Goal: Task Accomplishment & Management: Manage account settings

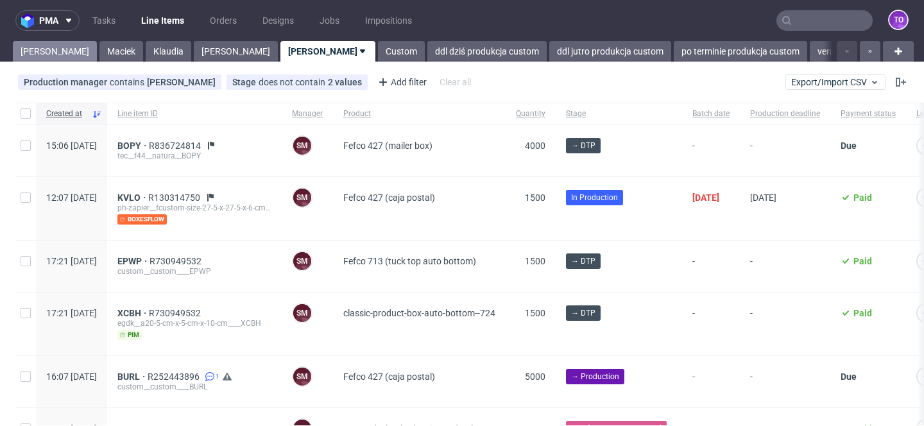
click at [39, 53] on link "Tomasz" at bounding box center [55, 51] width 84 height 21
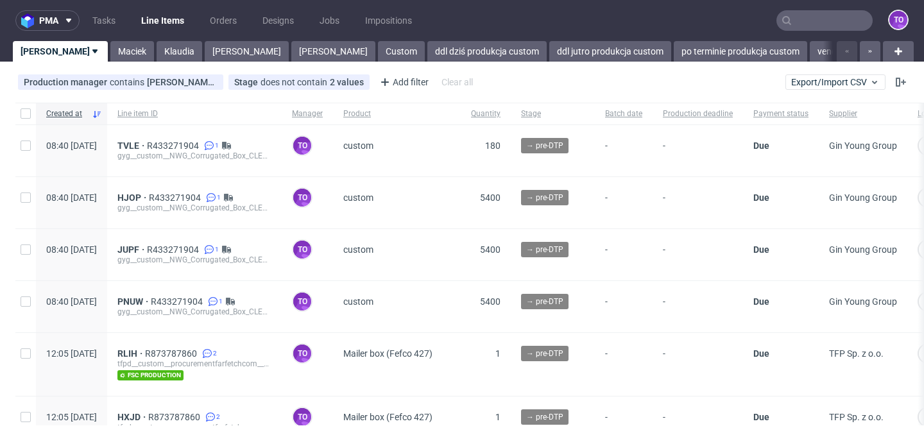
click at [330, 68] on div "Production manager contains tomasz.kubiak@packhelp.com ...contains tomasz.kubia…" at bounding box center [462, 82] width 924 height 31
click at [427, 57] on link "ddl dziś produkcja custom" at bounding box center [486, 51] width 119 height 21
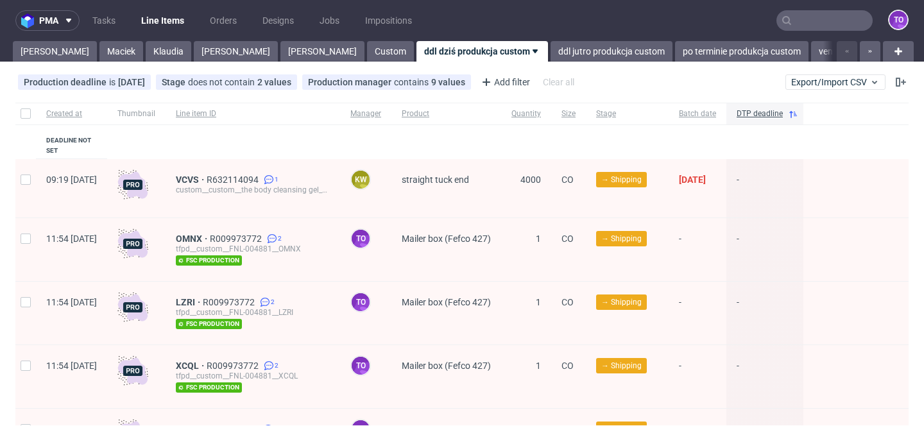
scroll to position [388, 0]
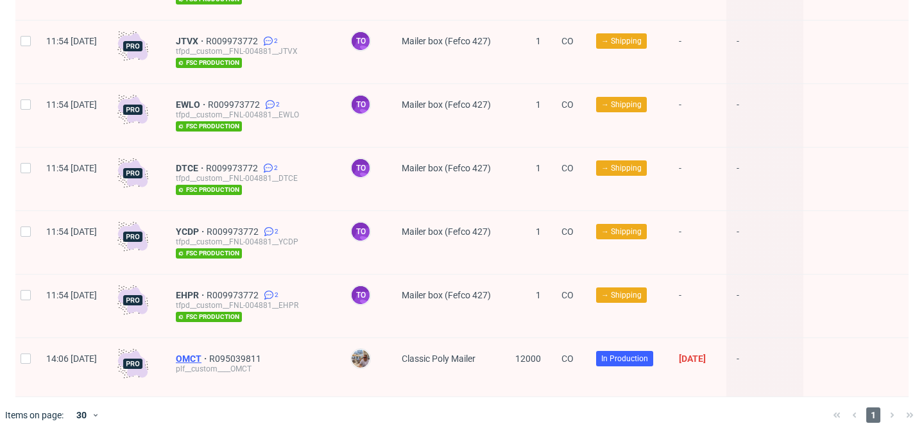
click at [209, 354] on span "OMCT" at bounding box center [192, 359] width 33 height 10
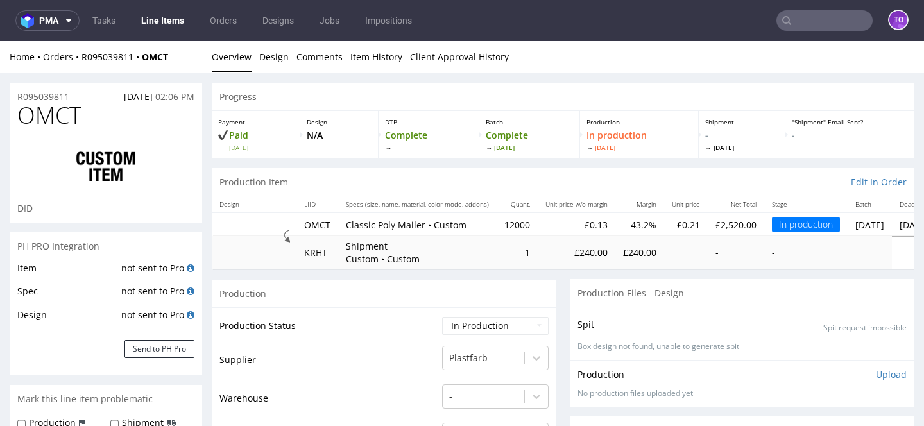
click at [167, 16] on link "Line Items" at bounding box center [162, 20] width 58 height 21
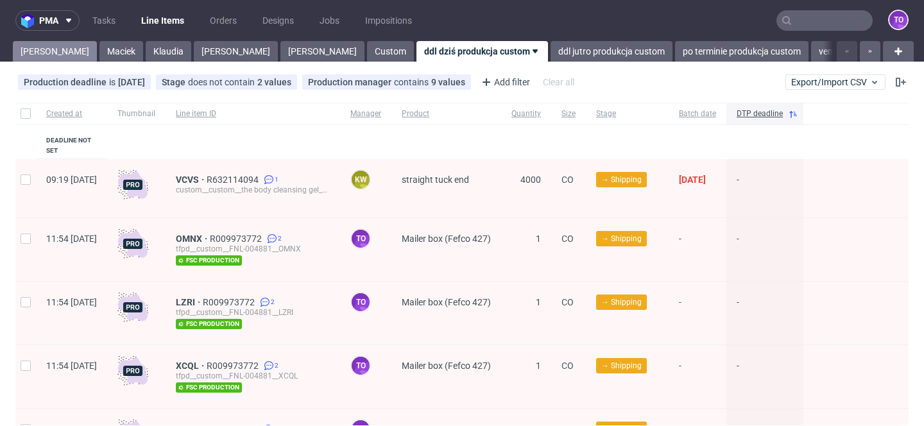
click at [33, 50] on link "Tomasz" at bounding box center [55, 51] width 84 height 21
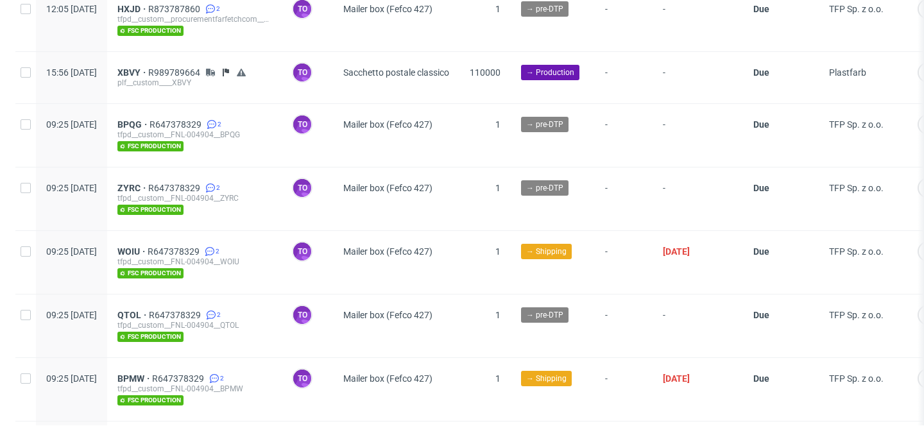
scroll to position [713, 0]
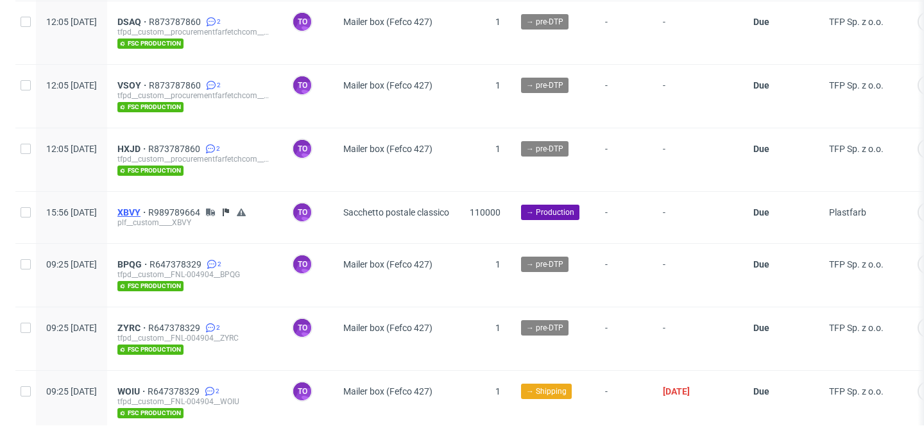
click at [148, 207] on span "XBVY" at bounding box center [132, 212] width 31 height 10
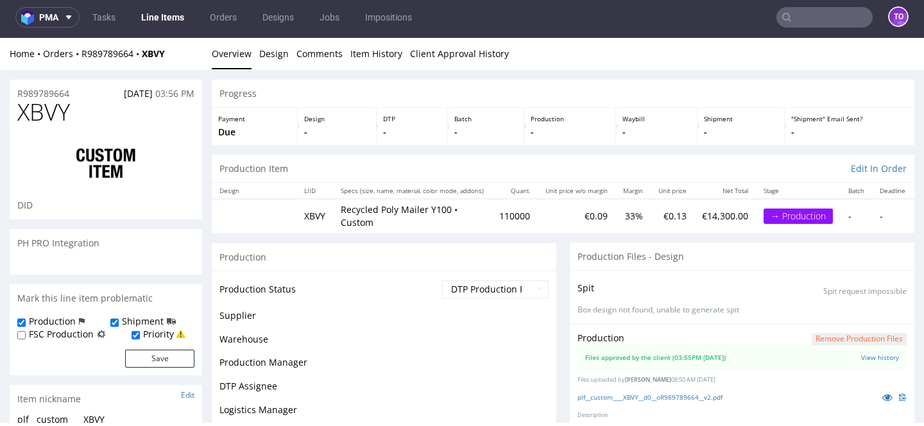
scroll to position [257, 0]
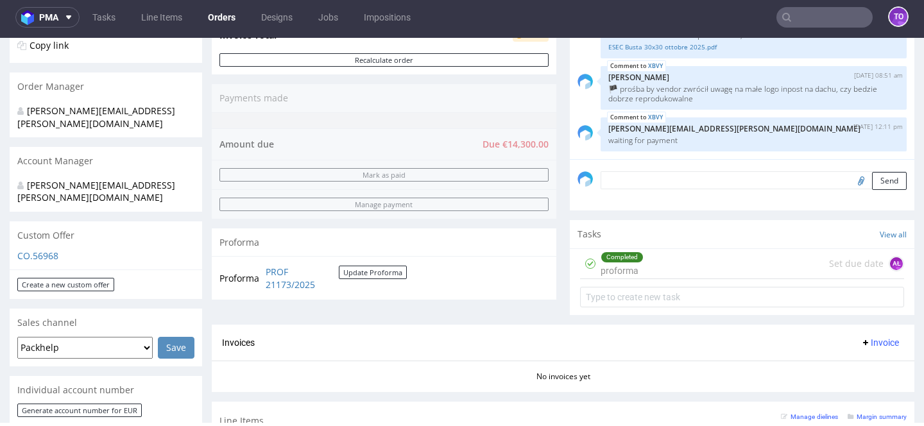
scroll to position [277, 0]
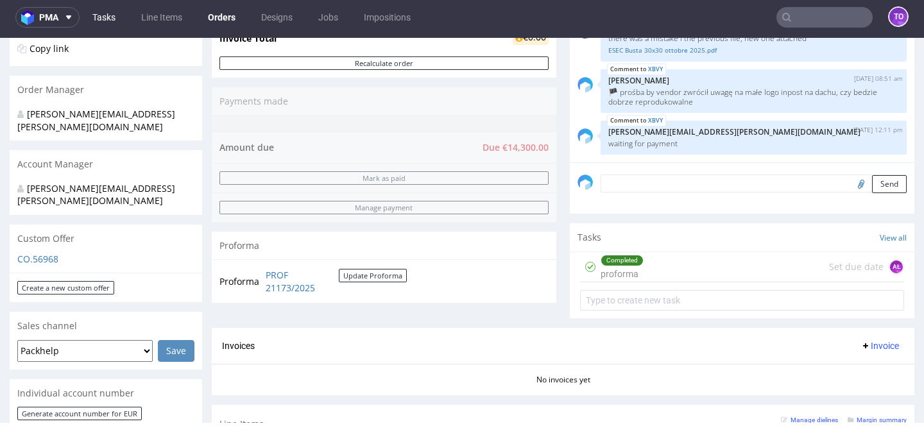
click at [103, 17] on link "Tasks" at bounding box center [104, 17] width 38 height 21
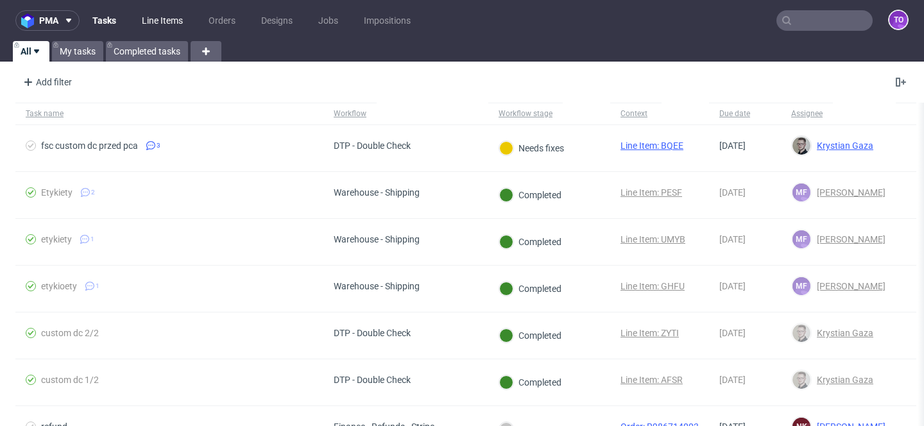
click at [164, 17] on link "Line Items" at bounding box center [162, 20] width 56 height 21
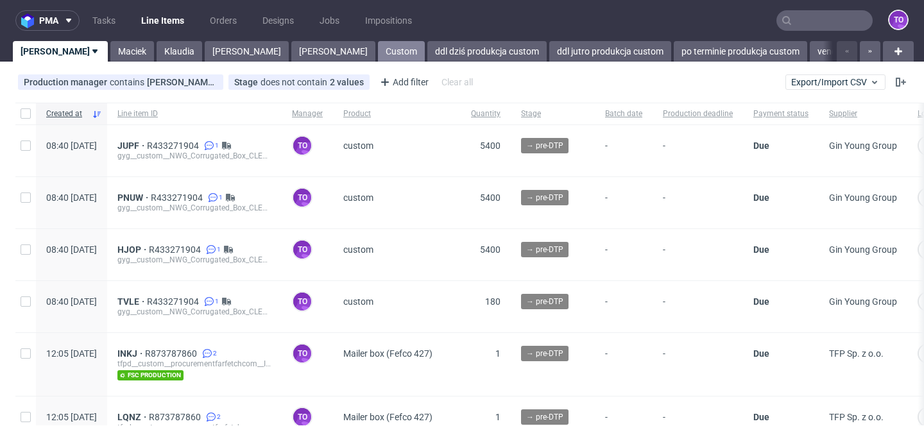
click at [378, 52] on link "Custom" at bounding box center [401, 51] width 47 height 21
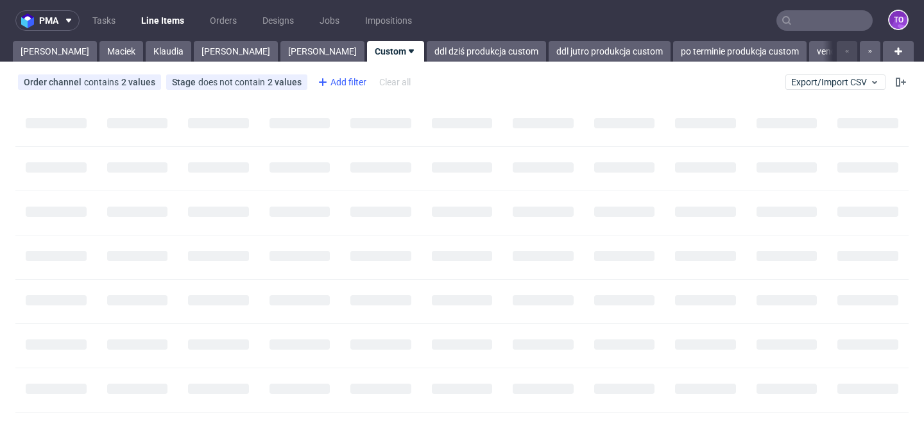
click at [345, 83] on div "Add filter" at bounding box center [340, 82] width 56 height 21
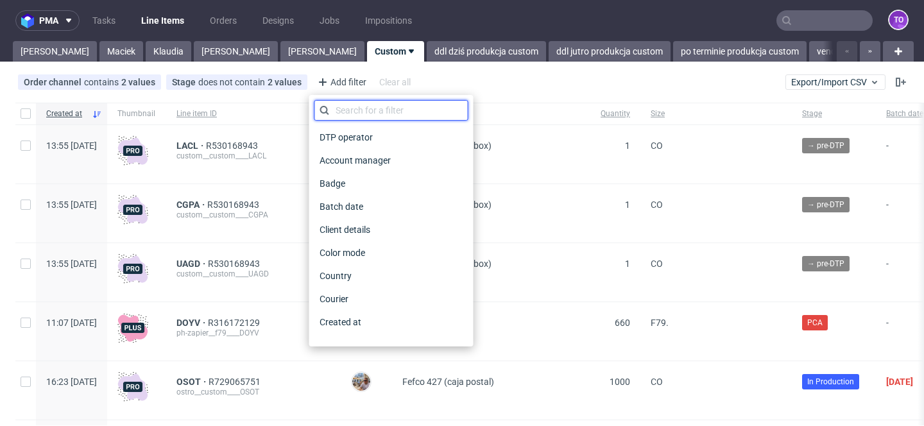
click at [355, 108] on input "text" at bounding box center [391, 110] width 154 height 21
type input "o"
type input "cr"
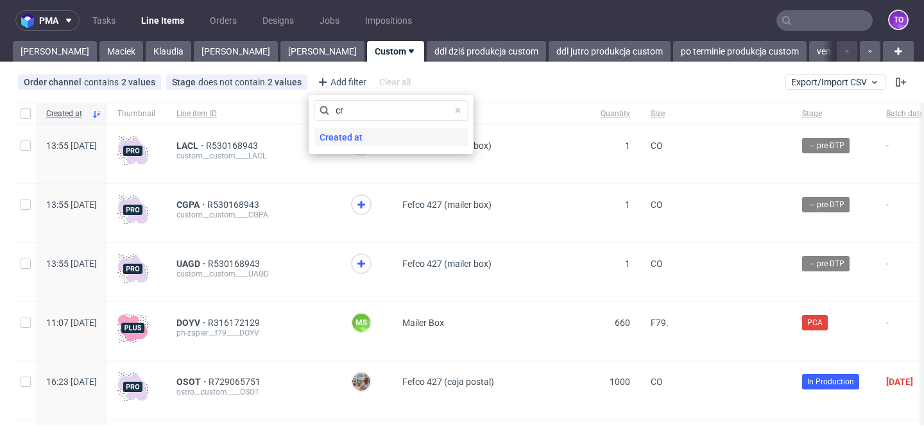
click at [352, 141] on span "Created at" at bounding box center [340, 137] width 53 height 18
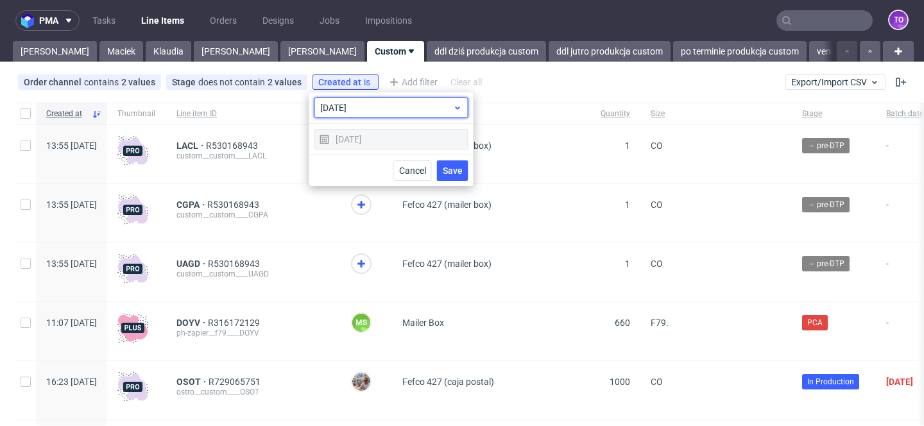
click at [366, 114] on div "today" at bounding box center [391, 108] width 154 height 21
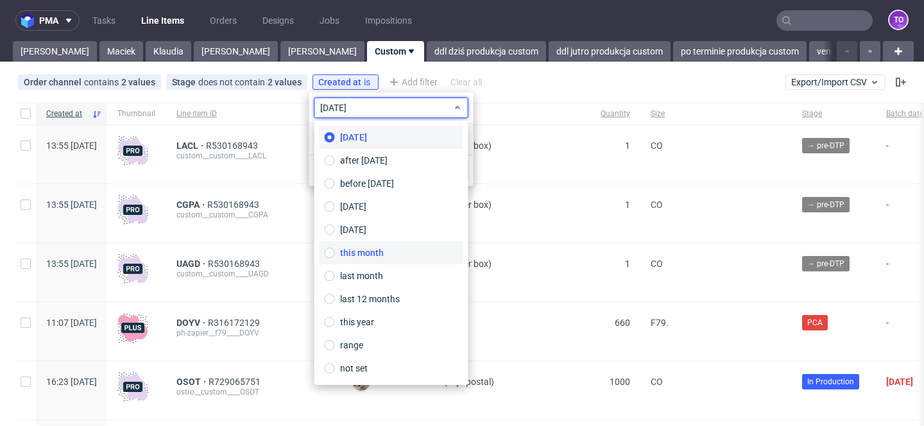
click at [381, 248] on span "this month" at bounding box center [362, 252] width 44 height 13
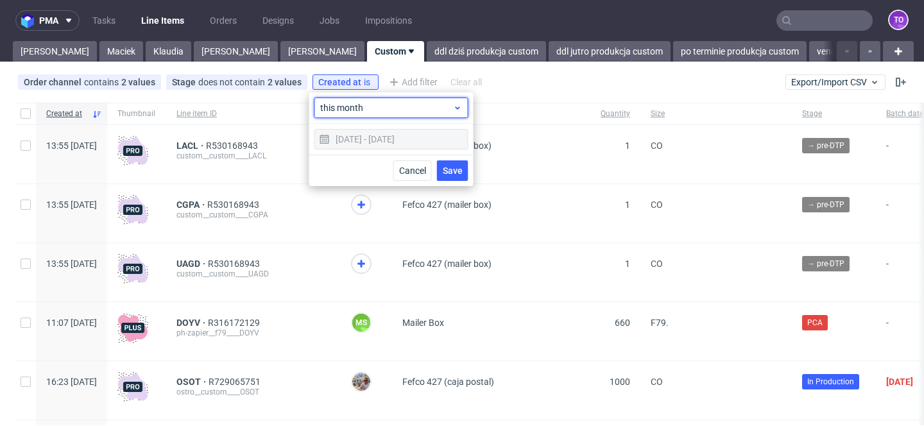
click at [368, 108] on span "this month" at bounding box center [386, 107] width 133 height 13
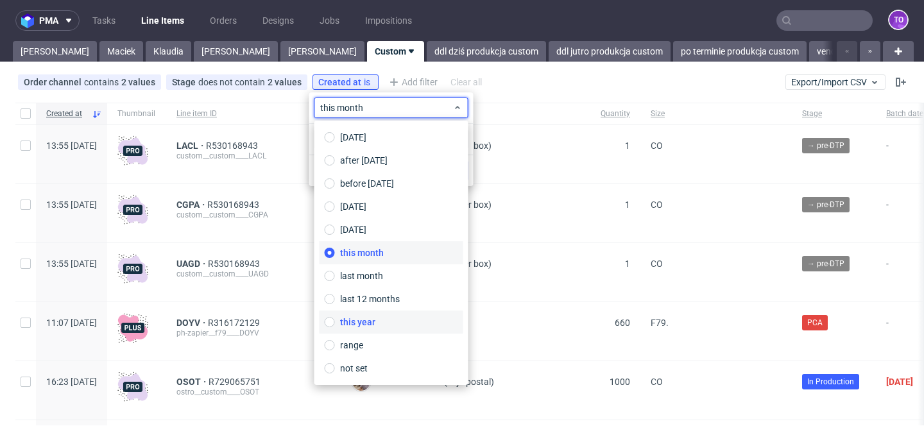
click at [377, 323] on label "this year" at bounding box center [392, 322] width 144 height 23
type input "01/01/2025 - 31/12/2025"
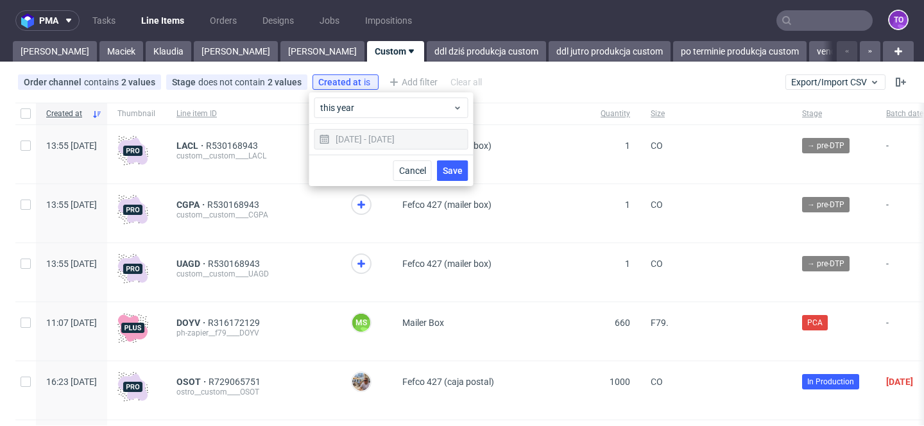
click at [453, 174] on span "Save" at bounding box center [453, 170] width 20 height 9
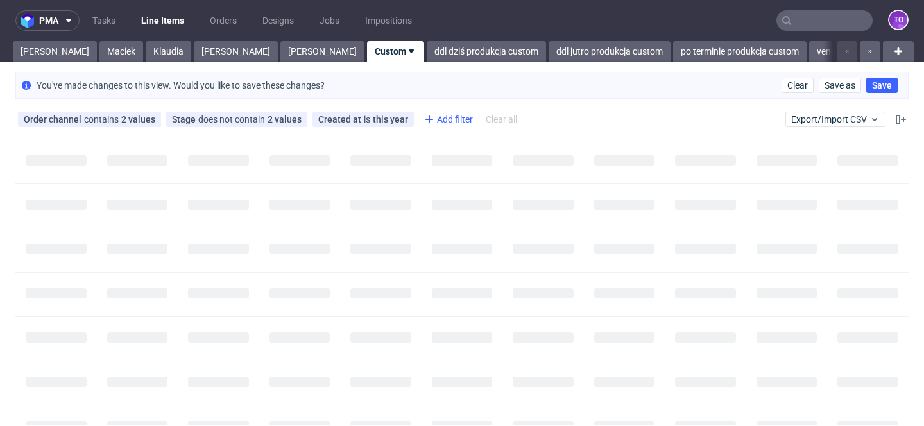
click at [432, 117] on div "Add filter" at bounding box center [447, 119] width 56 height 21
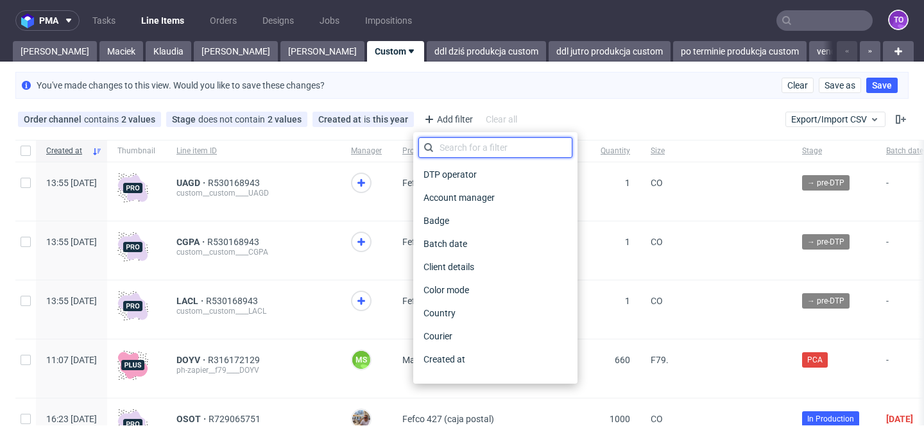
click at [445, 148] on input "text" at bounding box center [495, 147] width 154 height 21
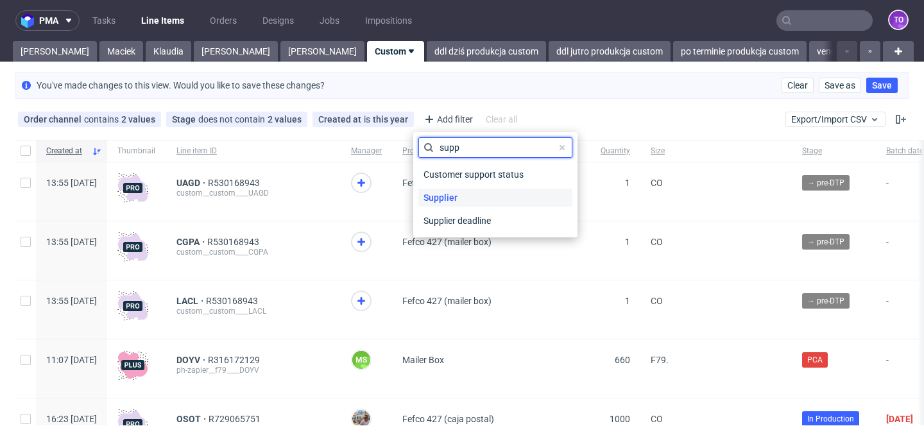
type input "supp"
click at [452, 194] on span "Supplier" at bounding box center [440, 198] width 44 height 18
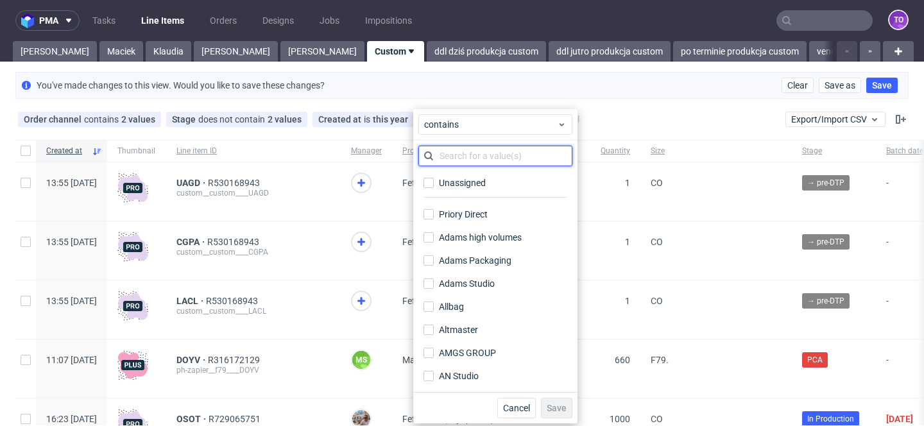
click at [452, 155] on input "text" at bounding box center [495, 156] width 154 height 21
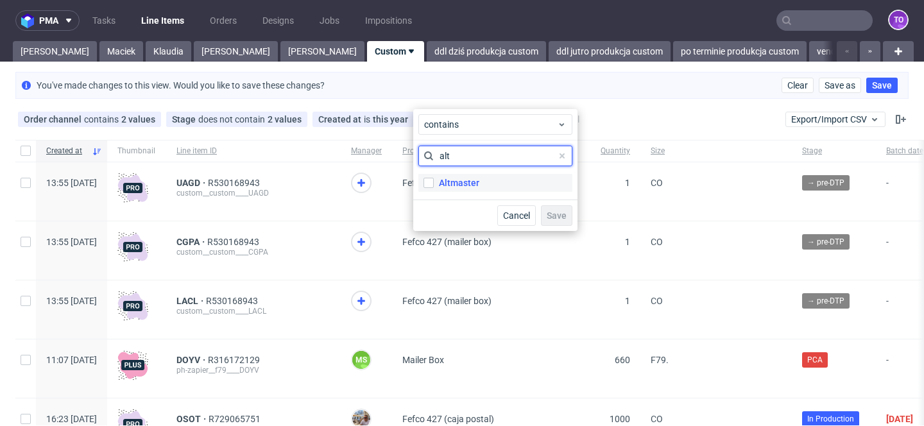
type input "alt"
click at [459, 187] on div "Altmaster" at bounding box center [459, 182] width 40 height 13
click at [434, 187] on input "Altmaster" at bounding box center [428, 183] width 10 height 10
checkbox input "true"
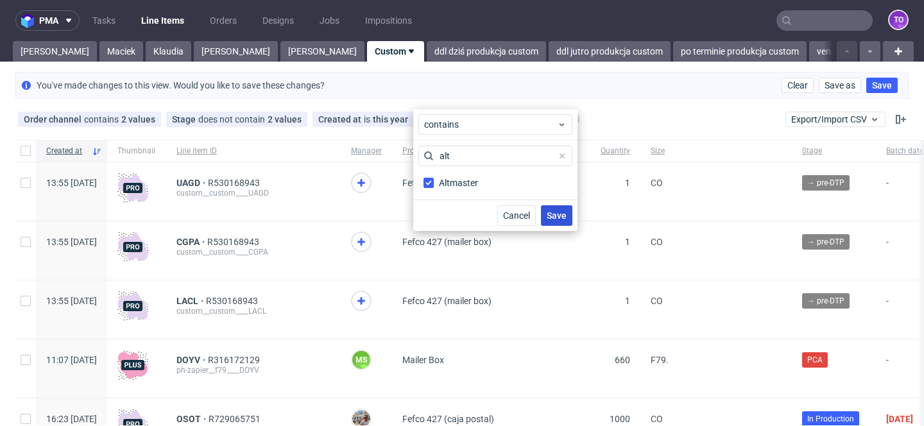
click at [552, 209] on button "Save" at bounding box center [556, 215] width 31 height 21
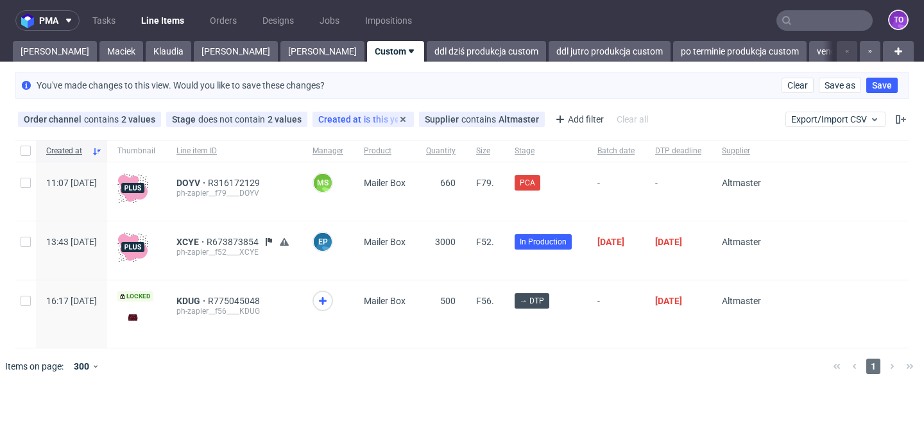
click at [382, 122] on div "Created at is this year" at bounding box center [363, 119] width 90 height 10
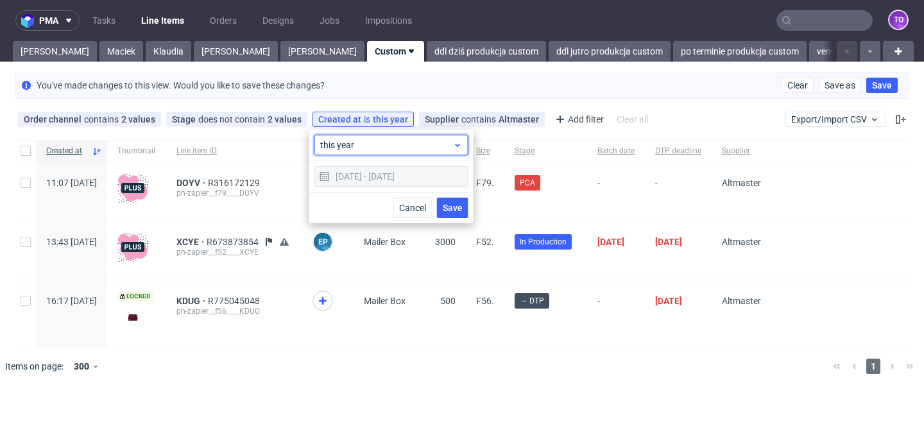
click at [392, 145] on span "this year" at bounding box center [386, 145] width 133 height 13
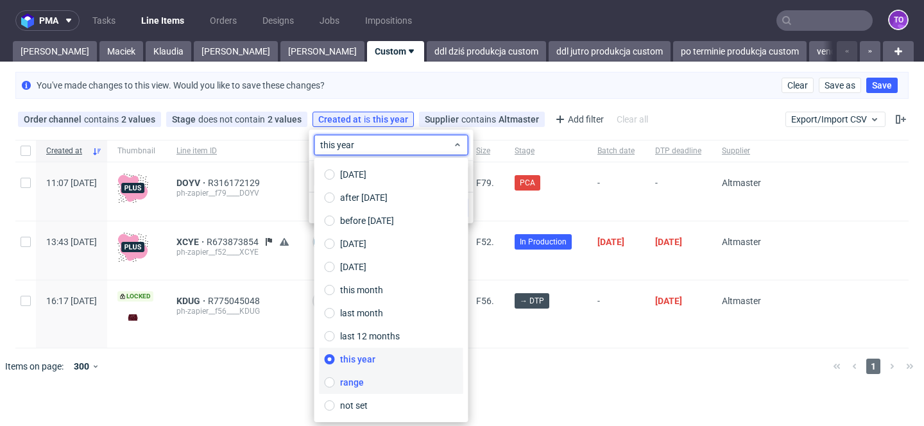
click at [359, 382] on span "range" at bounding box center [352, 382] width 24 height 13
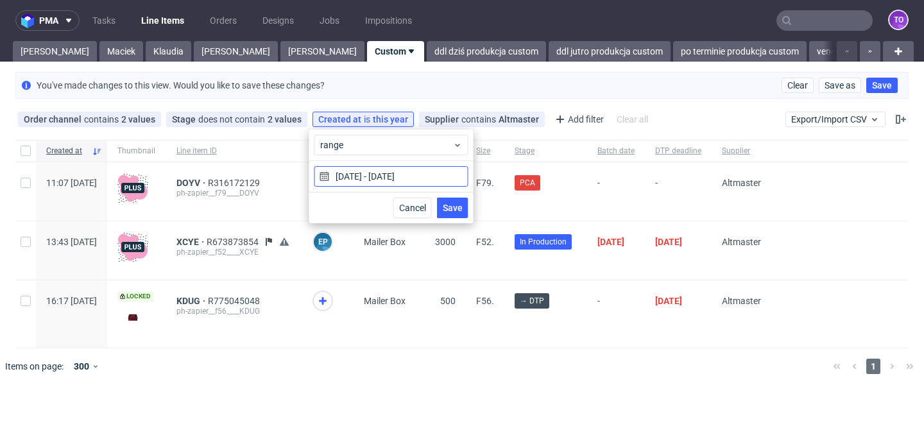
click at [367, 172] on input "01/01/2025 - 31/12/2025" at bounding box center [391, 176] width 154 height 21
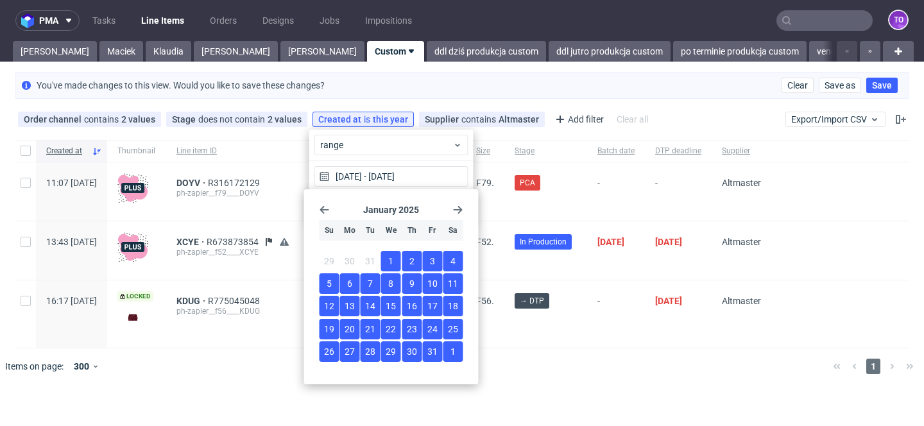
click at [329, 210] on icon "Go back 1 month" at bounding box center [325, 210] width 10 height 10
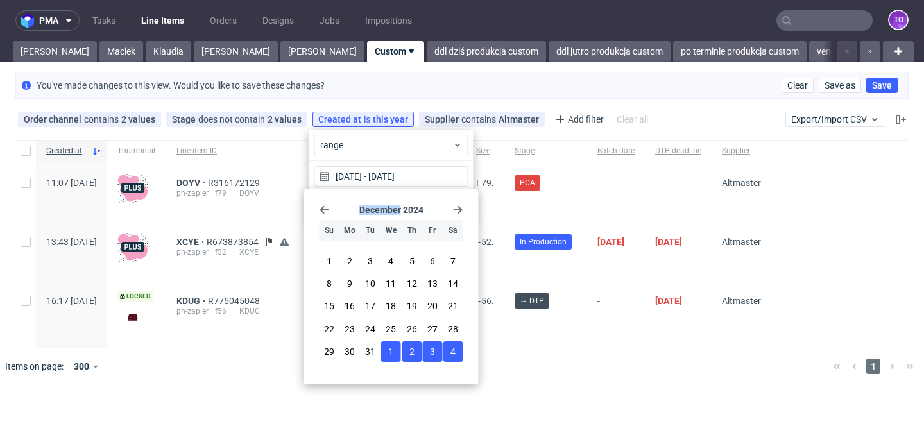
click at [329, 210] on icon "Go back 1 month" at bounding box center [325, 210] width 10 height 10
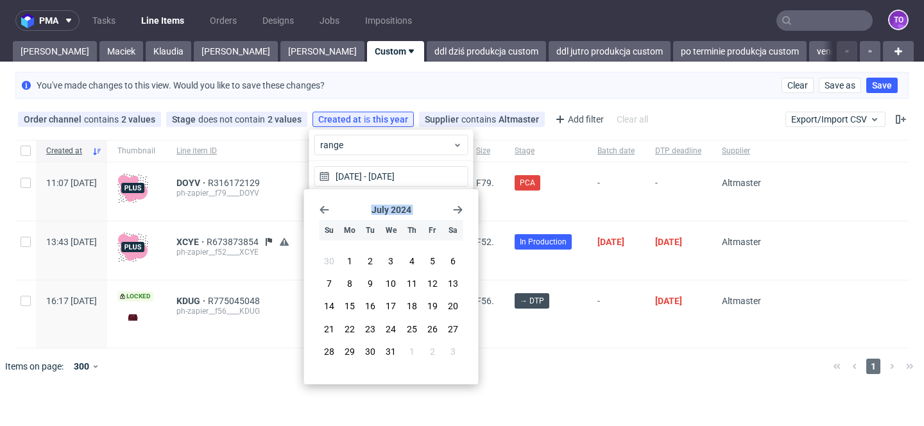
click at [329, 210] on icon "Go back 1 month" at bounding box center [325, 210] width 10 height 10
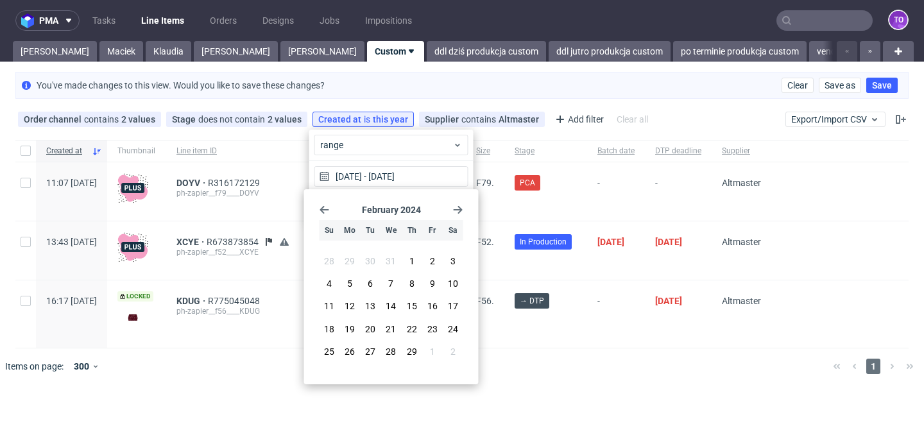
click at [329, 210] on icon "Go back 1 month" at bounding box center [325, 210] width 10 height 10
click at [355, 256] on button "1" at bounding box center [350, 261] width 20 height 21
click at [460, 207] on icon "Go forward 1 month" at bounding box center [458, 210] width 10 height 10
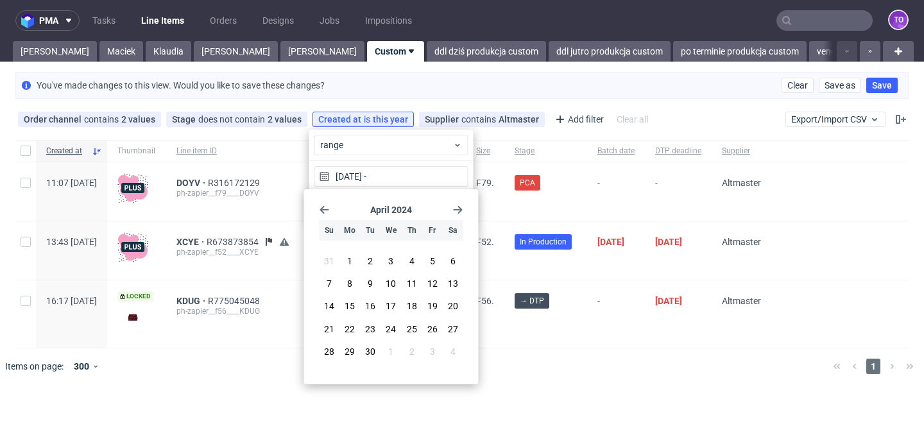
click at [460, 207] on icon "Go forward 1 month" at bounding box center [458, 210] width 10 height 10
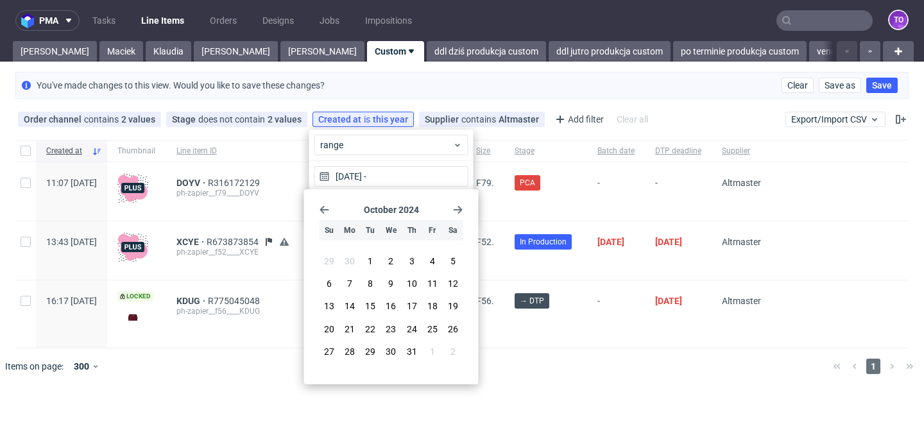
click at [460, 207] on icon "Go forward 1 month" at bounding box center [458, 210] width 10 height 10
click at [457, 212] on icon "Go forward 1 month" at bounding box center [458, 210] width 10 height 10
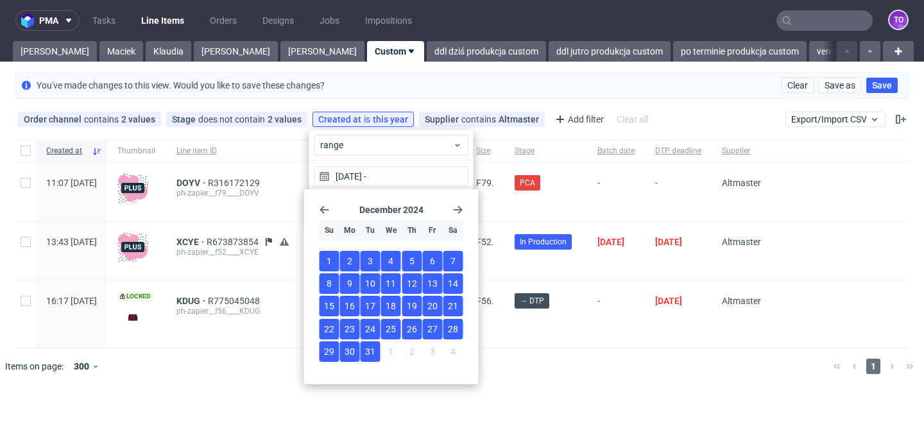
click at [371, 352] on span "31" at bounding box center [370, 351] width 10 height 13
type input "01/01/2024 - 31/12/2024"
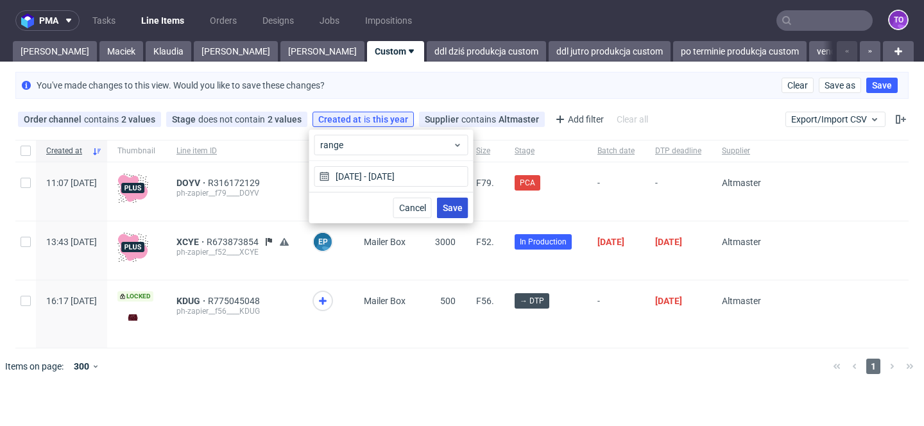
click at [457, 200] on button "Save" at bounding box center [452, 208] width 31 height 21
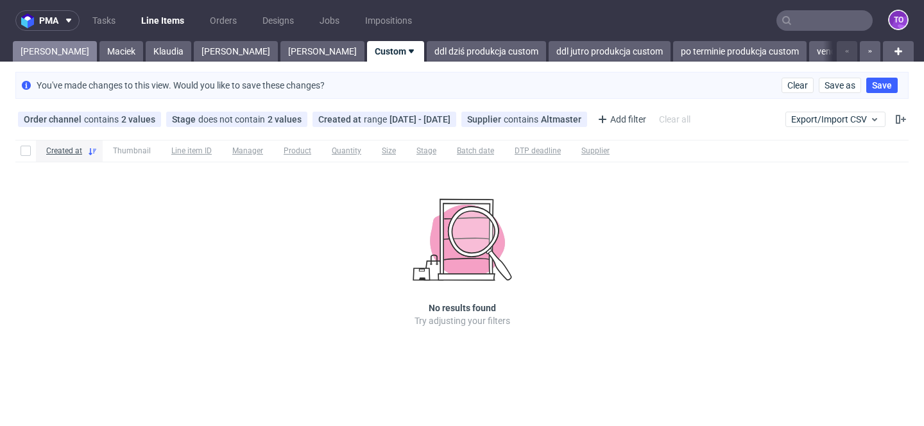
click at [43, 52] on link "[PERSON_NAME]" at bounding box center [55, 51] width 84 height 21
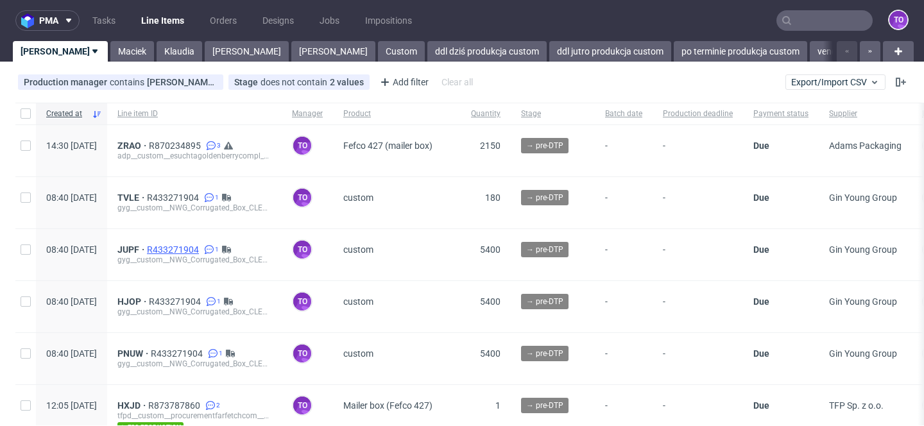
click at [201, 248] on span "R433271904" at bounding box center [174, 249] width 55 height 10
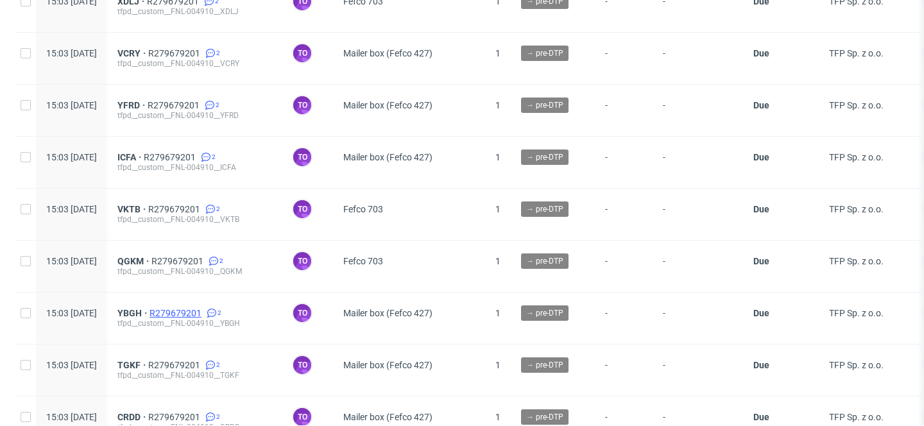
click at [204, 309] on span "R279679201" at bounding box center [177, 313] width 55 height 10
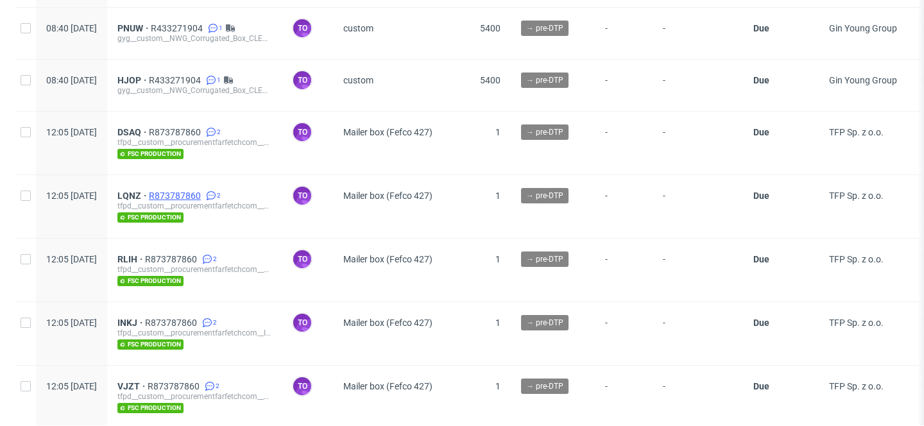
click at [203, 193] on span "R873787860" at bounding box center [176, 196] width 55 height 10
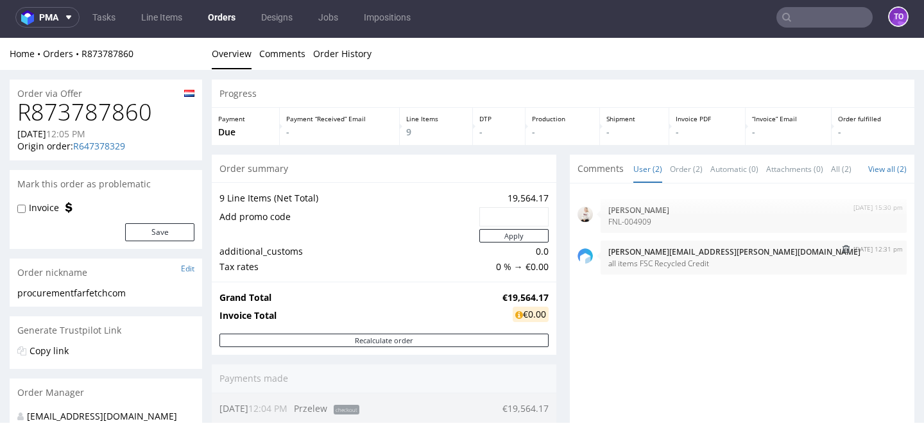
click at [656, 268] on p "all items FSC Recycled Credit" at bounding box center [753, 264] width 291 height 10
copy section "all items FSC Recycled Credit"
click at [155, 23] on link "Line Items" at bounding box center [161, 17] width 56 height 21
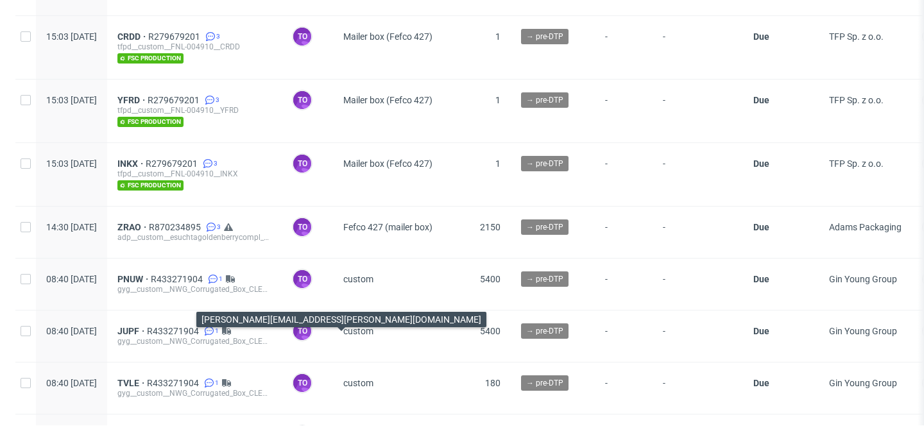
scroll to position [781, 0]
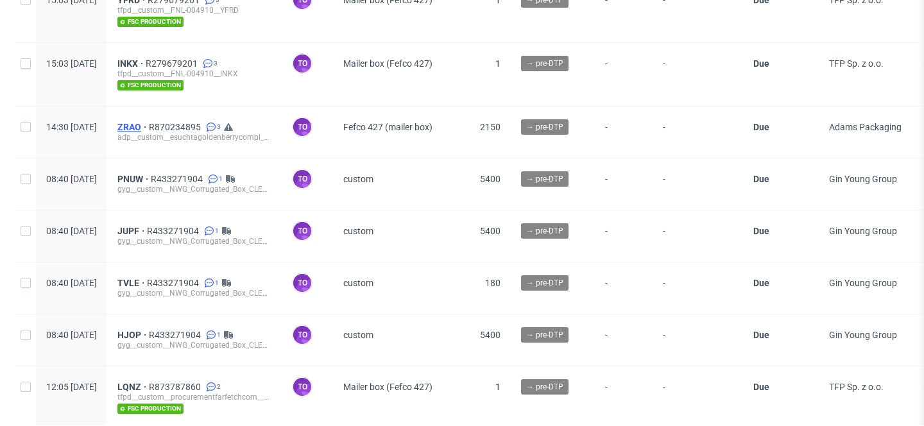
click at [149, 126] on span "ZRAO" at bounding box center [132, 127] width 31 height 10
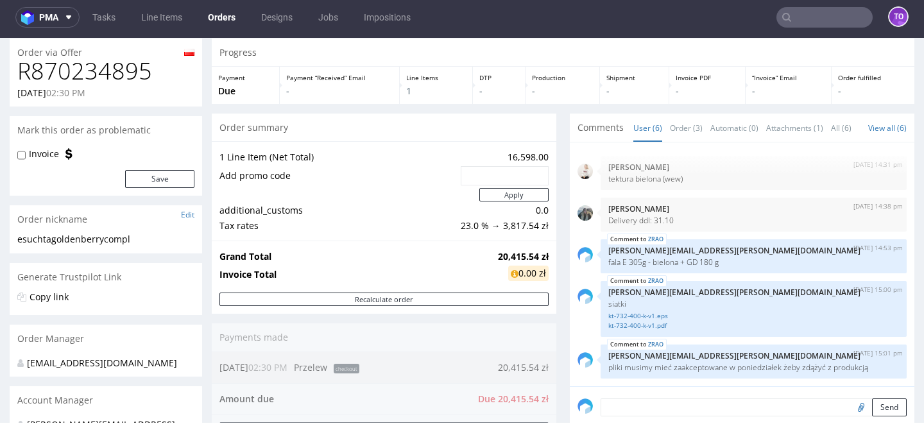
scroll to position [43, 0]
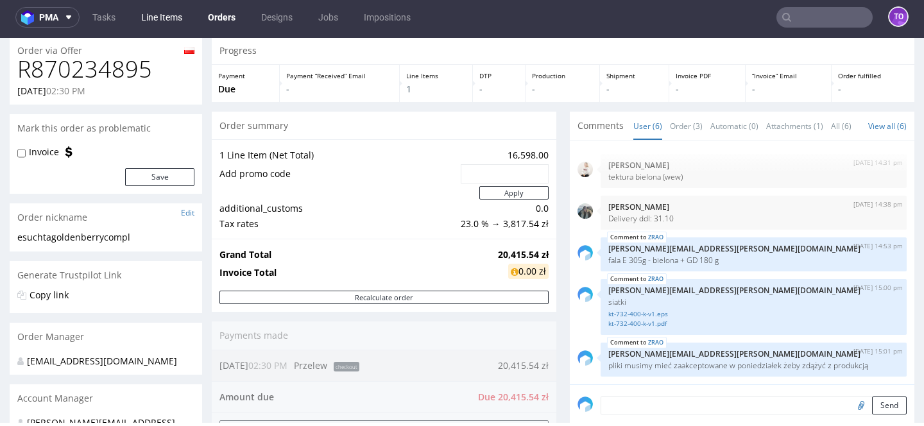
click at [155, 20] on link "Line Items" at bounding box center [161, 17] width 56 height 21
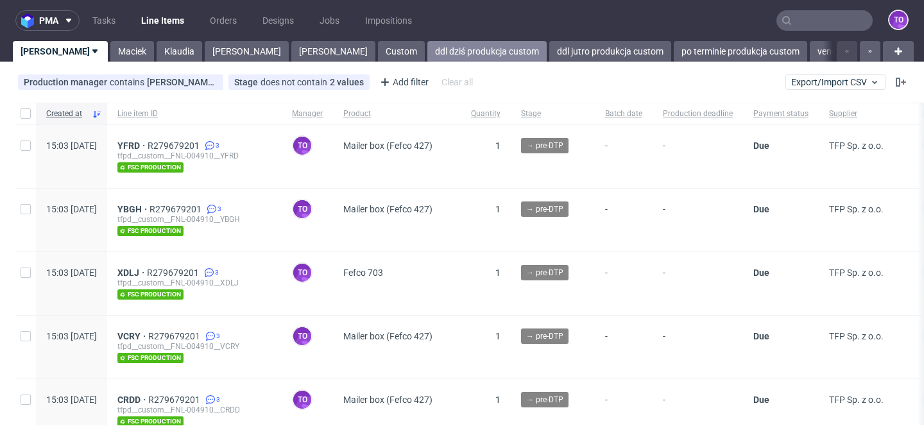
click at [427, 47] on link "ddl dziś produkcja custom" at bounding box center [486, 51] width 119 height 21
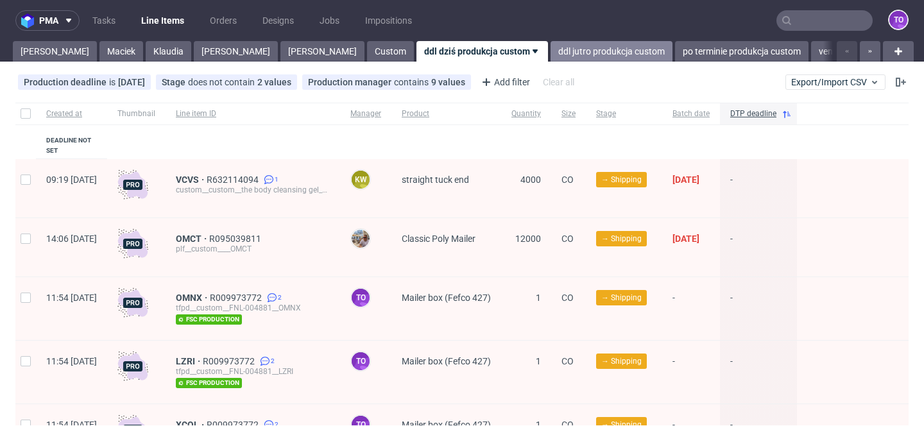
click at [551, 49] on link "ddl jutro produkcja custom" at bounding box center [612, 51] width 122 height 21
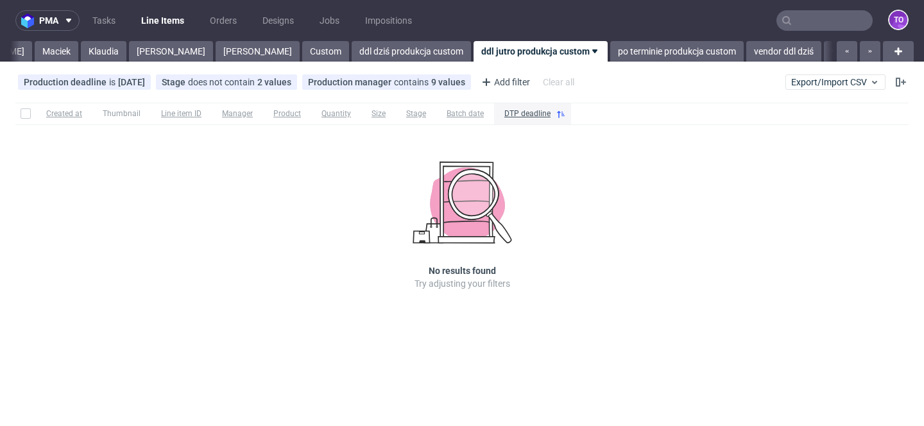
scroll to position [0, 77]
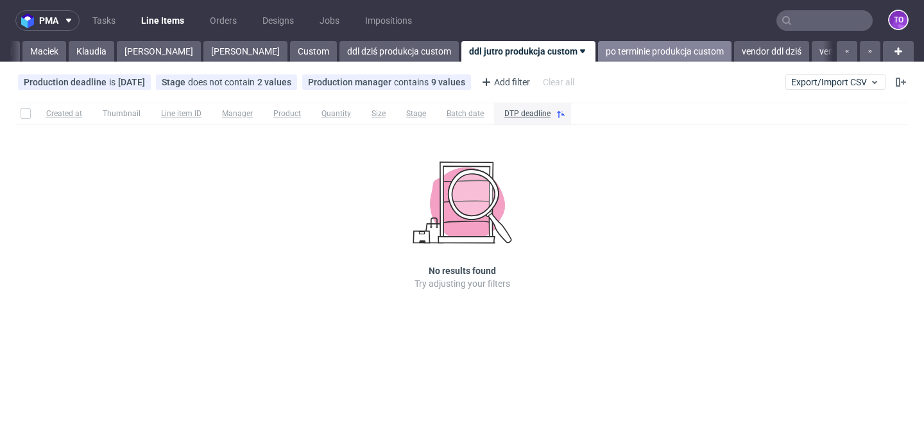
click at [598, 57] on link "po terminie produkcja custom" at bounding box center [664, 51] width 133 height 21
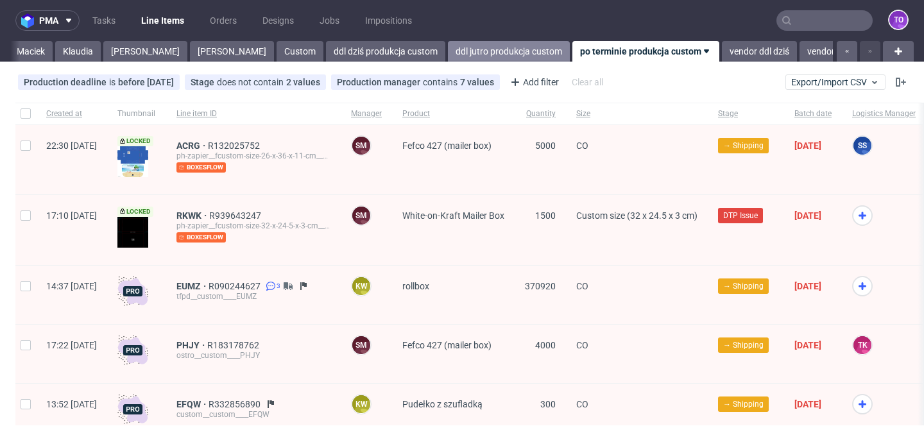
click at [448, 58] on link "ddl jutro produkcja custom" at bounding box center [509, 51] width 122 height 21
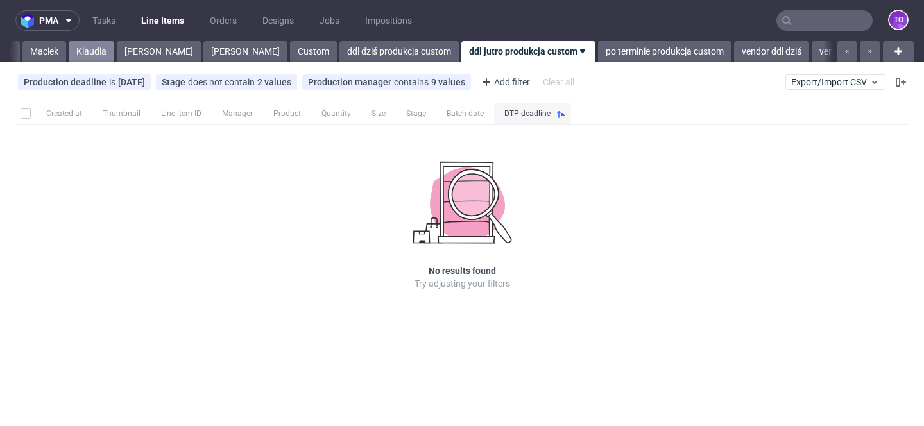
click at [69, 51] on link "Klaudia" at bounding box center [92, 51] width 46 height 21
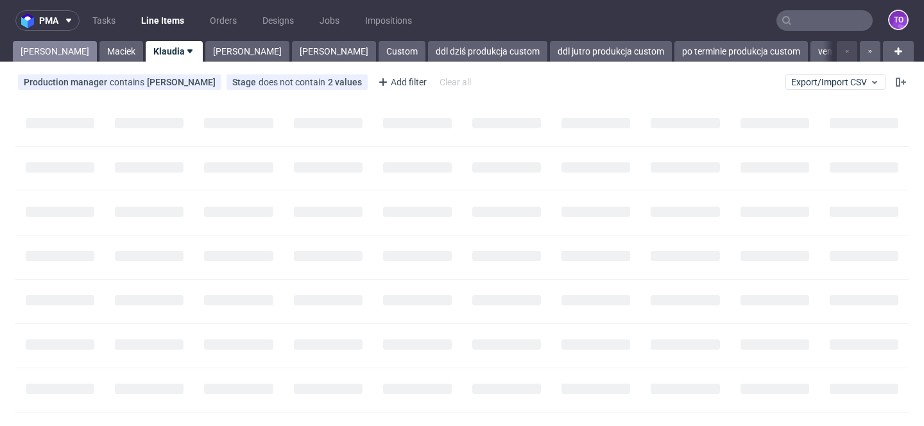
click at [34, 51] on link "[PERSON_NAME]" at bounding box center [55, 51] width 84 height 21
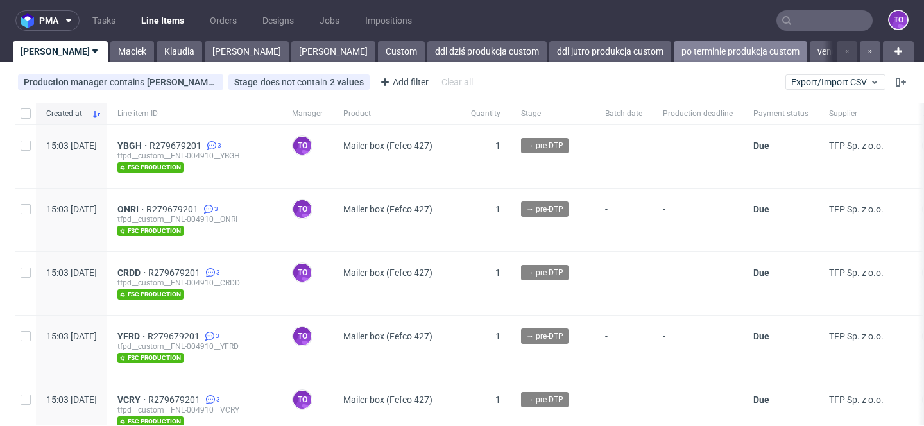
click at [674, 56] on link "po terminie produkcja custom" at bounding box center [740, 51] width 133 height 21
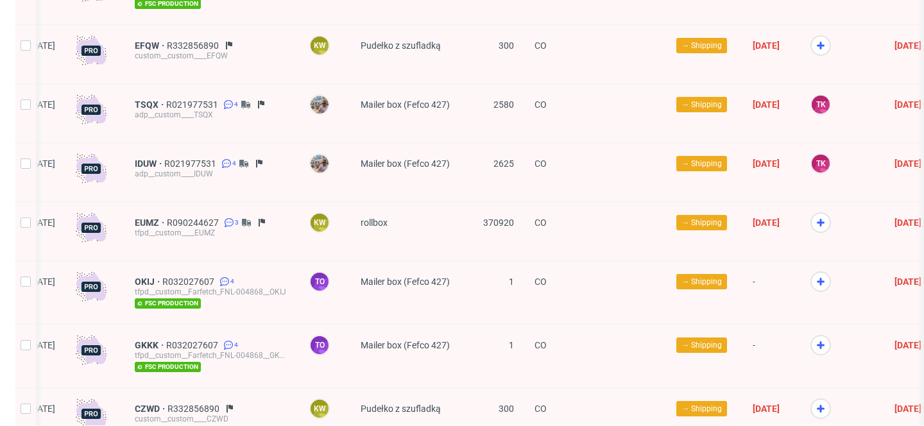
scroll to position [1110, 0]
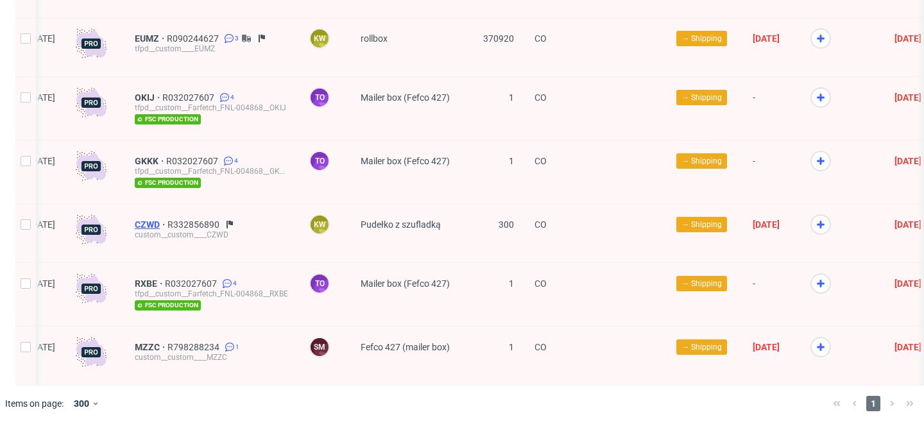
click at [167, 220] on span "CZWD" at bounding box center [151, 224] width 33 height 10
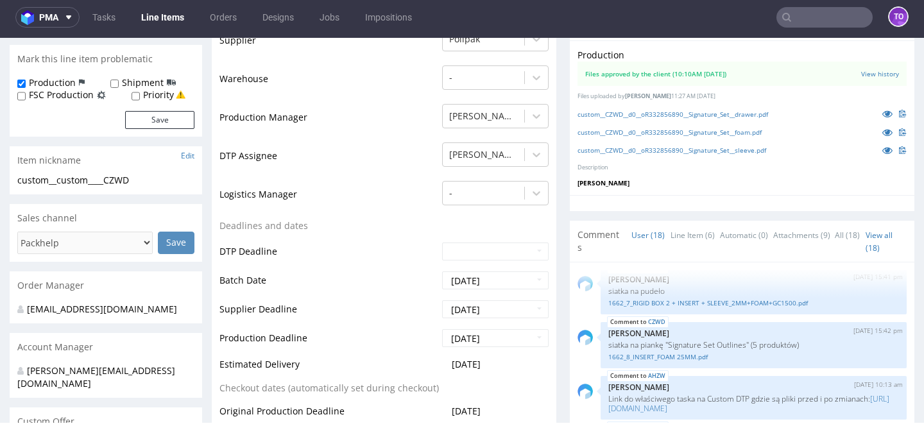
scroll to position [379, 0]
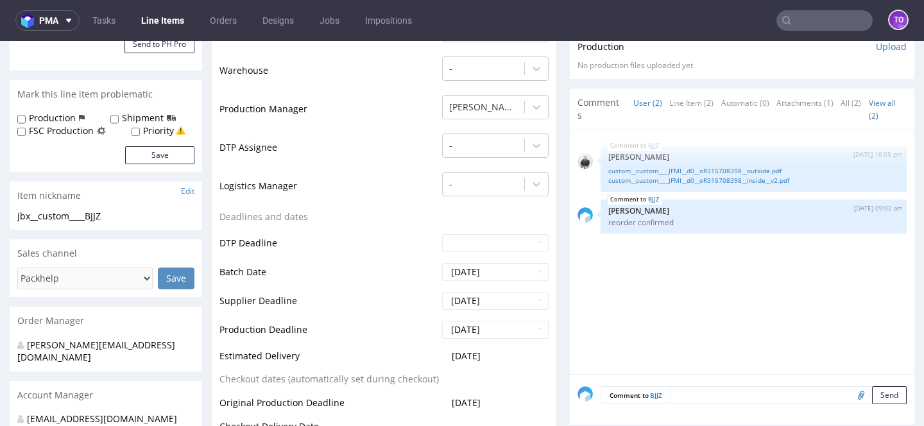
scroll to position [306, 0]
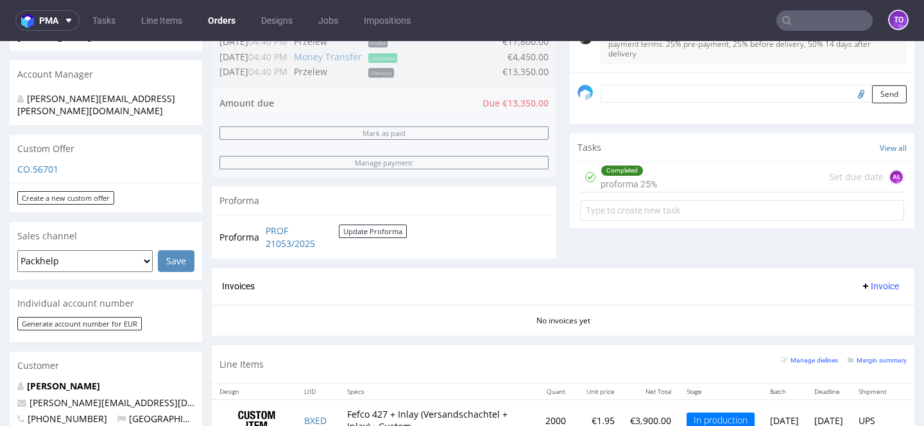
scroll to position [115, 0]
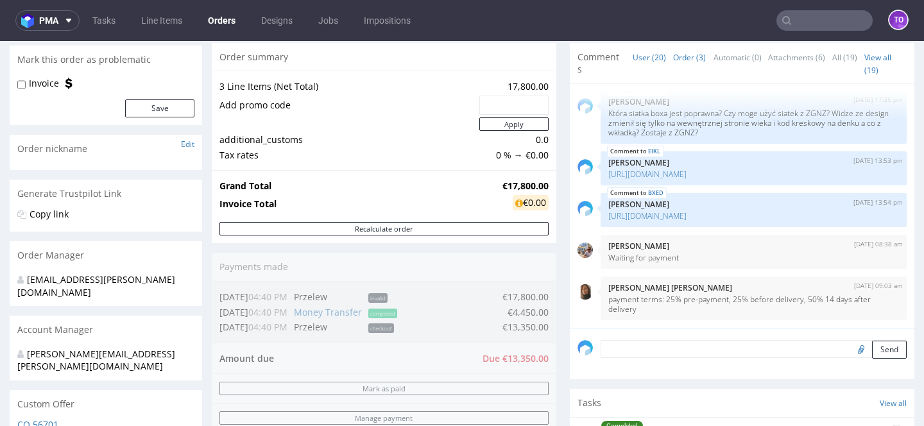
click at [673, 60] on link "Order (3)" at bounding box center [689, 58] width 33 height 28
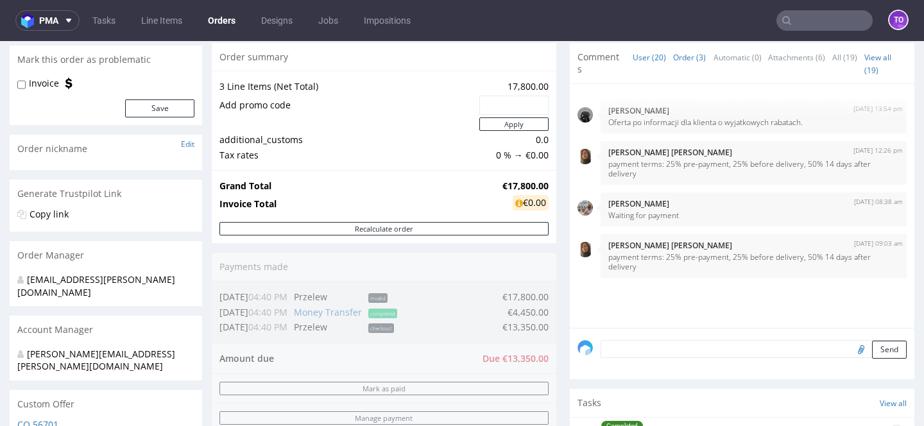
click at [635, 58] on link "User (20)" at bounding box center [649, 58] width 33 height 28
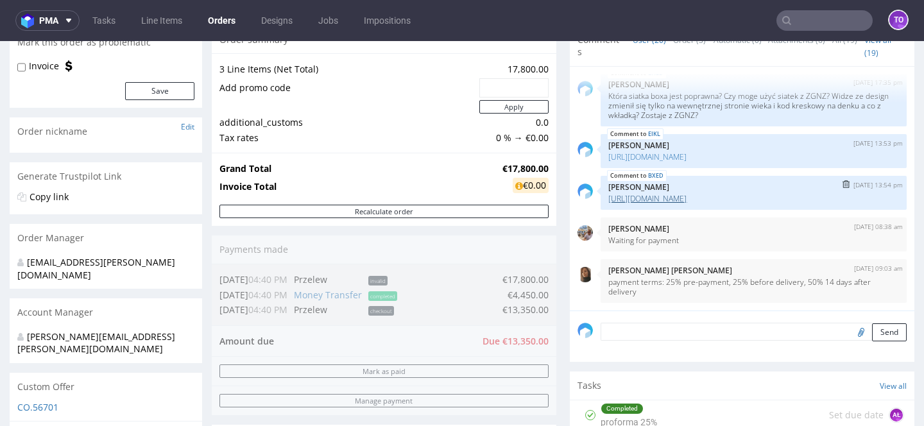
scroll to position [134, 0]
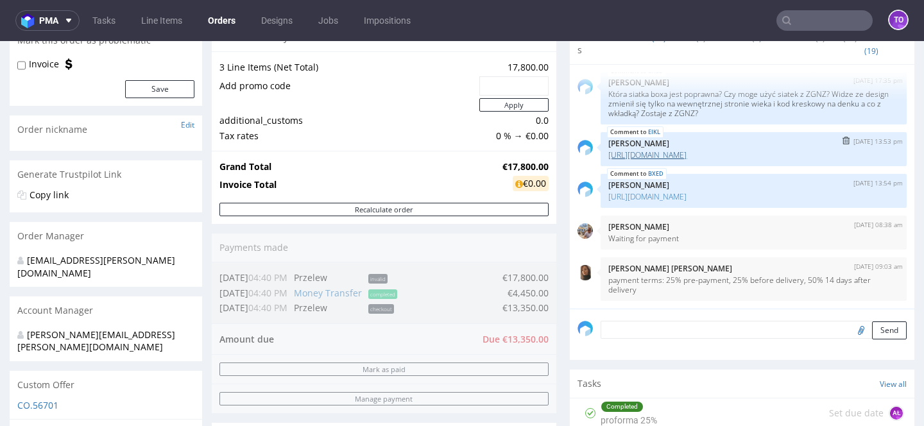
click at [684, 158] on link "https://packhelp.slack.com/archives/C0101HZ89EW/p1758092076507599" at bounding box center [647, 155] width 78 height 11
click at [730, 192] on p "https://packhelp.slack.com/archives/C0101HZ89EW/p1758092076507599" at bounding box center [753, 197] width 291 height 10
click at [687, 196] on link "https://packhelp.slack.com/archives/C0101HZ89EW/p1758092076507599" at bounding box center [647, 196] width 78 height 11
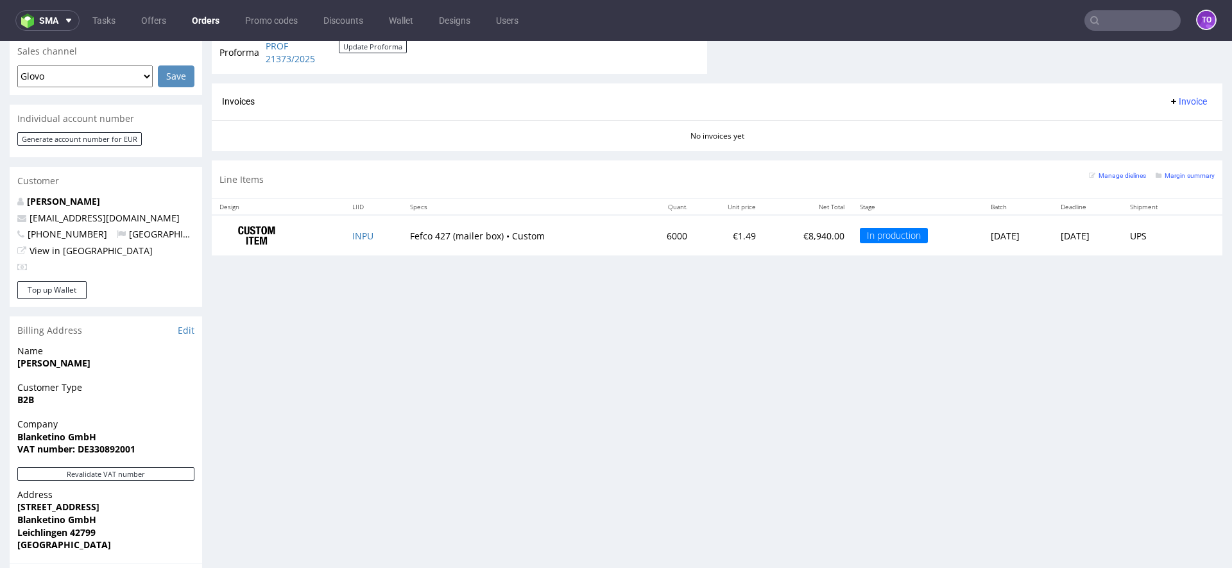
scroll to position [561, 0]
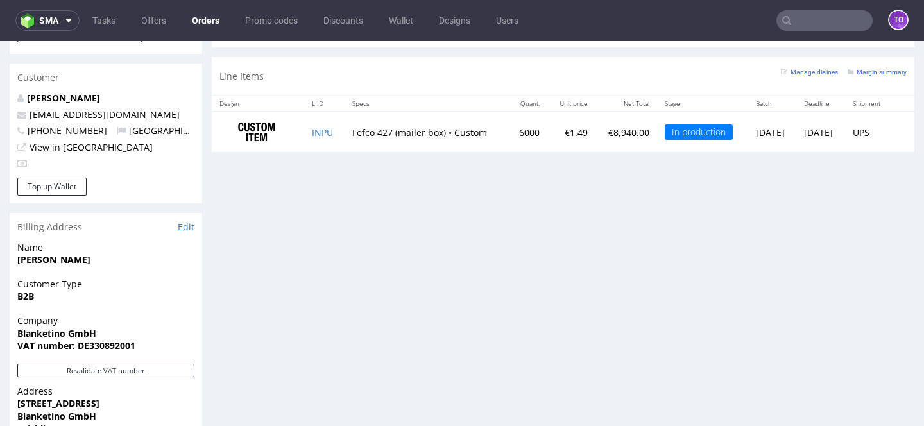
scroll to position [646, 0]
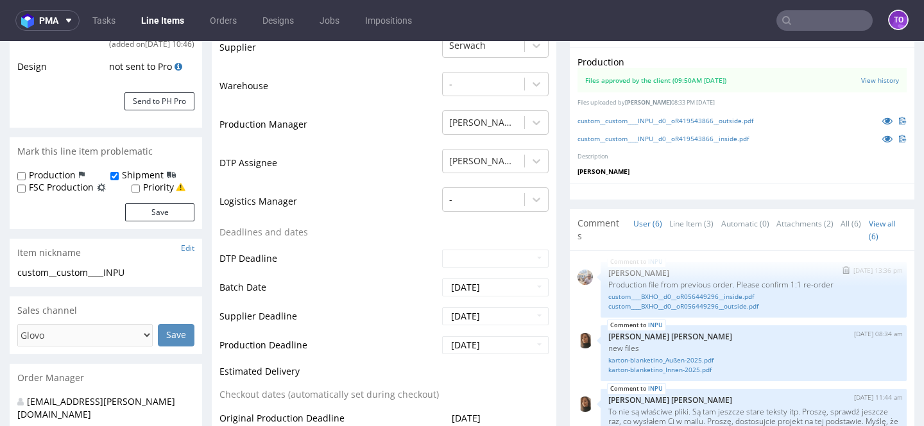
scroll to position [58, 0]
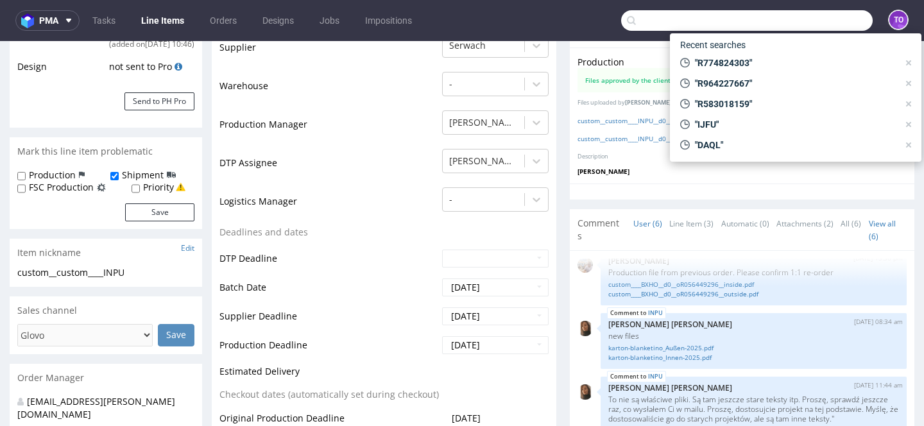
click at [801, 14] on input "text" at bounding box center [747, 20] width 252 height 21
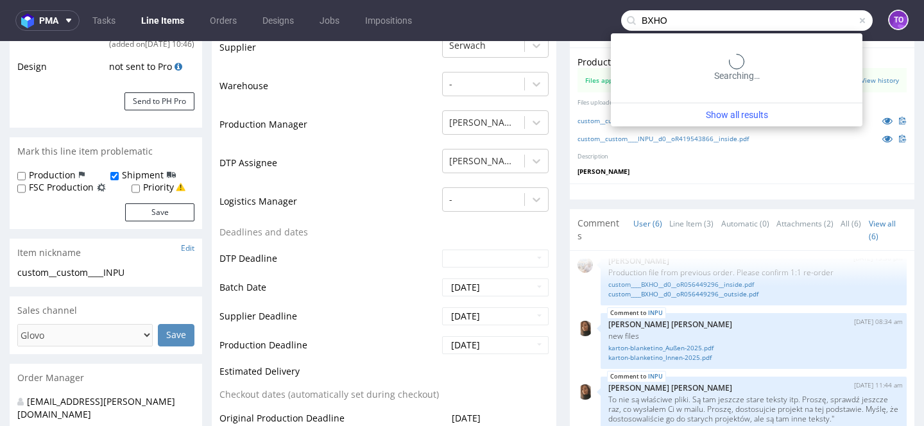
type input "BXHO"
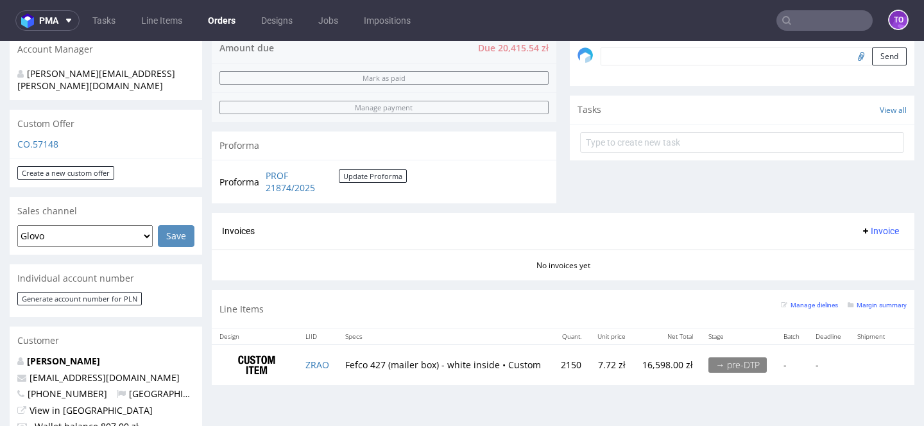
scroll to position [483, 0]
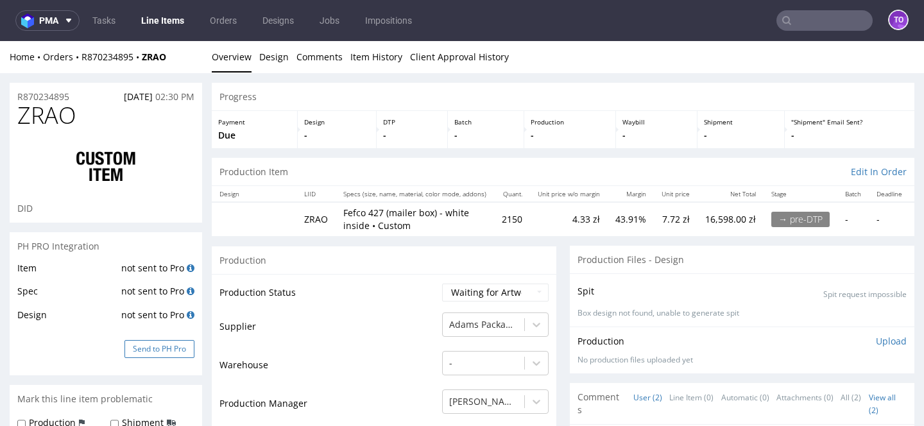
click at [157, 349] on button "Send to PH Pro" at bounding box center [159, 349] width 70 height 18
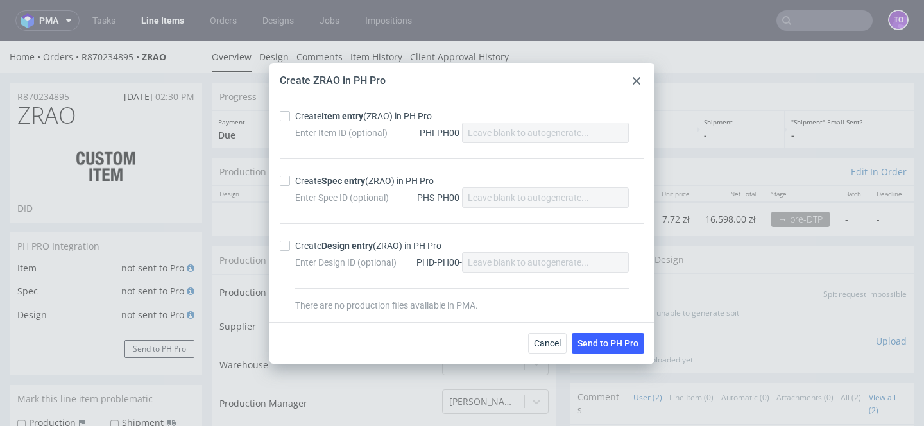
click at [639, 81] on icon at bounding box center [637, 81] width 8 height 8
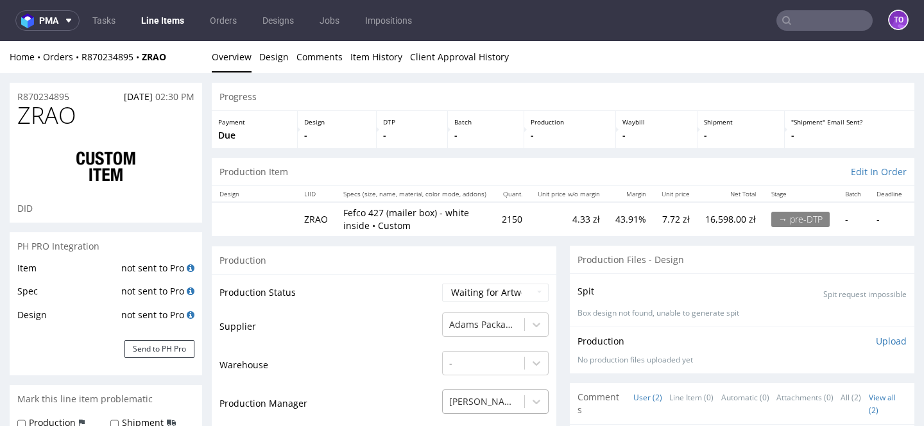
click at [476, 406] on div "[PERSON_NAME]" at bounding box center [495, 398] width 107 height 18
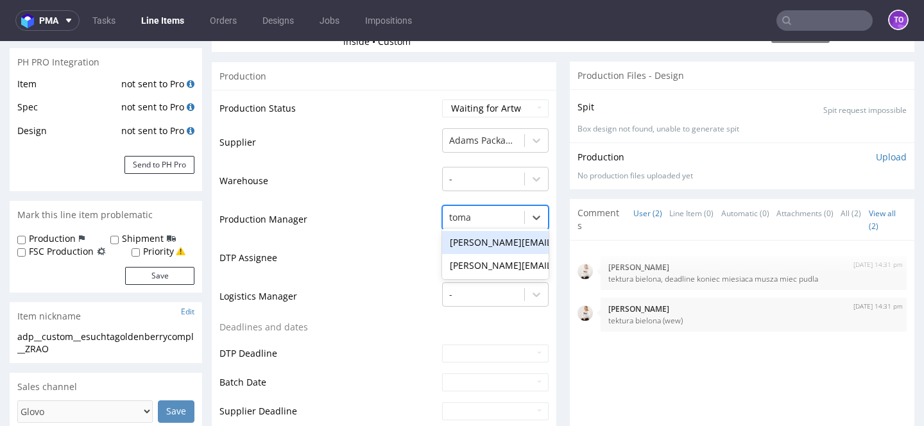
type input "tomas"
click at [500, 266] on div "[PERSON_NAME][EMAIL_ADDRESS][PERSON_NAME][DOMAIN_NAME]" at bounding box center [495, 265] width 107 height 23
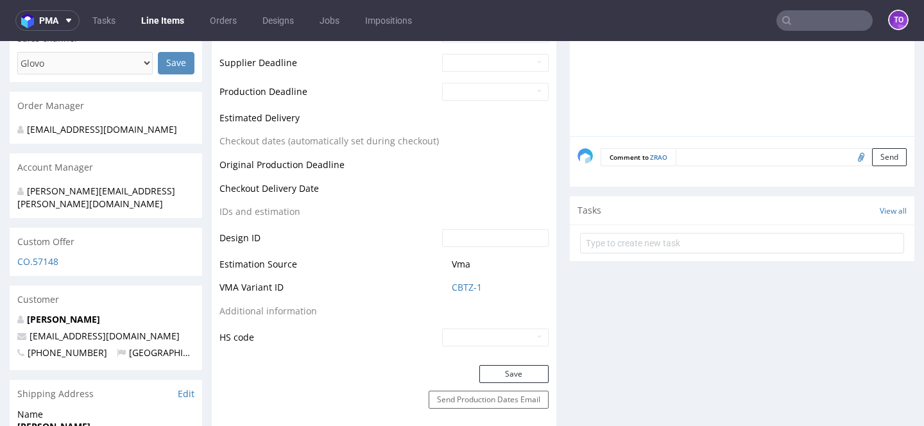
scroll to position [588, 0]
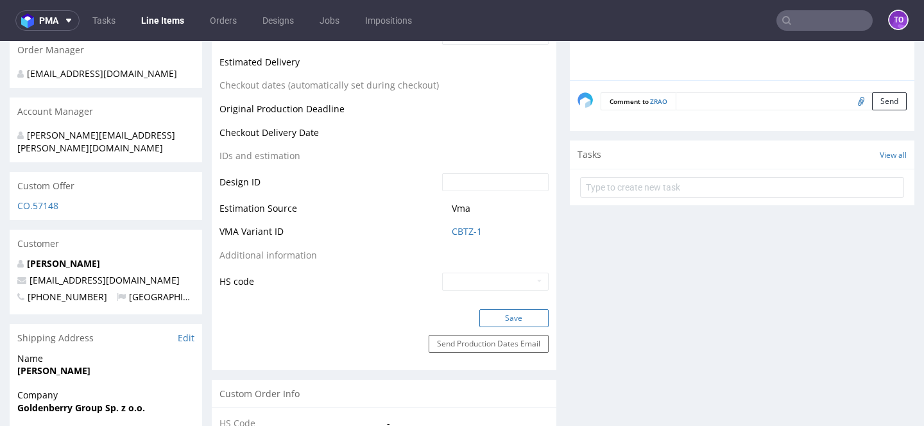
click at [510, 316] on button "Save" at bounding box center [513, 318] width 69 height 18
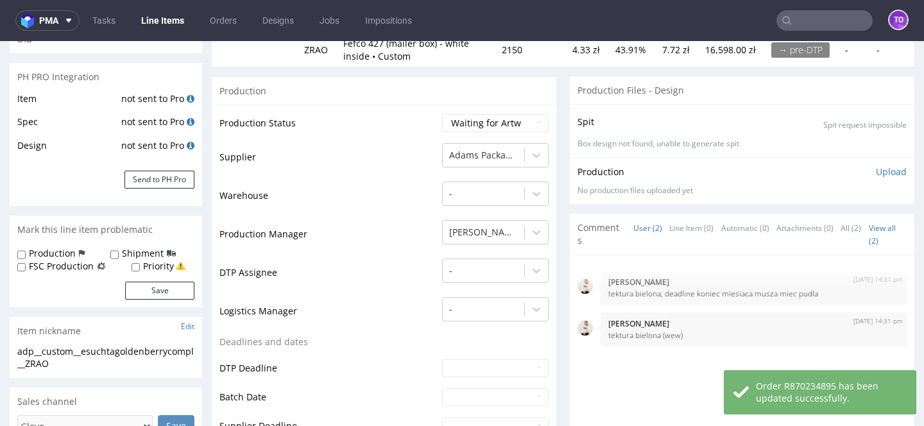
scroll to position [169, 0]
click at [150, 177] on button "Send to PH Pro" at bounding box center [159, 180] width 70 height 18
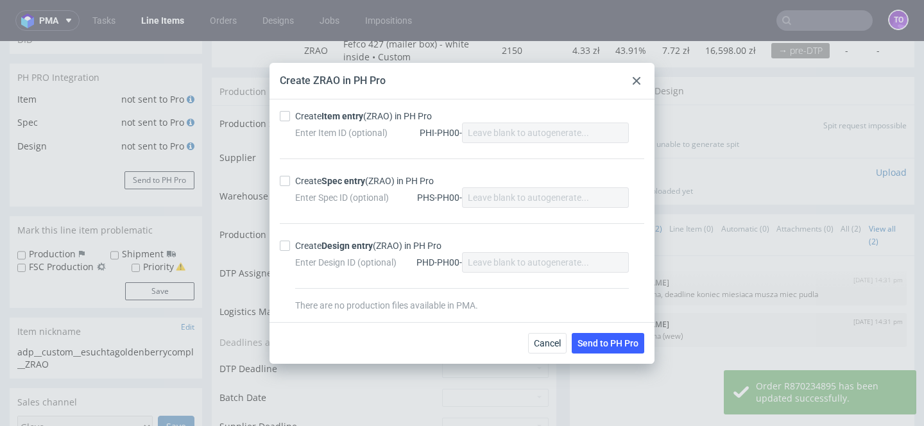
click at [326, 123] on div "Enter Item ID (optional) PHI-PH00-" at bounding box center [462, 133] width 334 height 21
click at [323, 115] on strong "Item entry" at bounding box center [342, 116] width 42 height 10
click at [290, 115] on input "Create Item entry (ZRAO) in PH Pro" at bounding box center [285, 116] width 10 height 10
checkbox input "true"
click at [323, 176] on strong "Spec entry" at bounding box center [343, 181] width 44 height 10
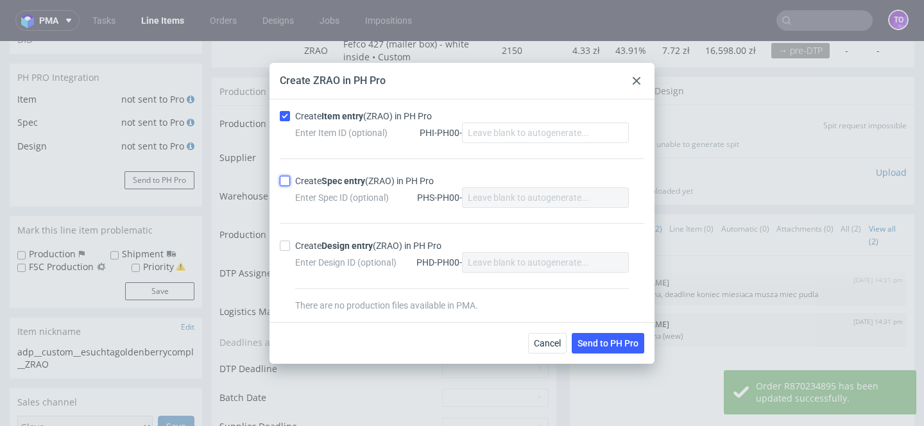
click at [290, 176] on input "Create Spec entry (ZRAO) in PH Pro" at bounding box center [285, 181] width 10 height 10
checkbox input "true"
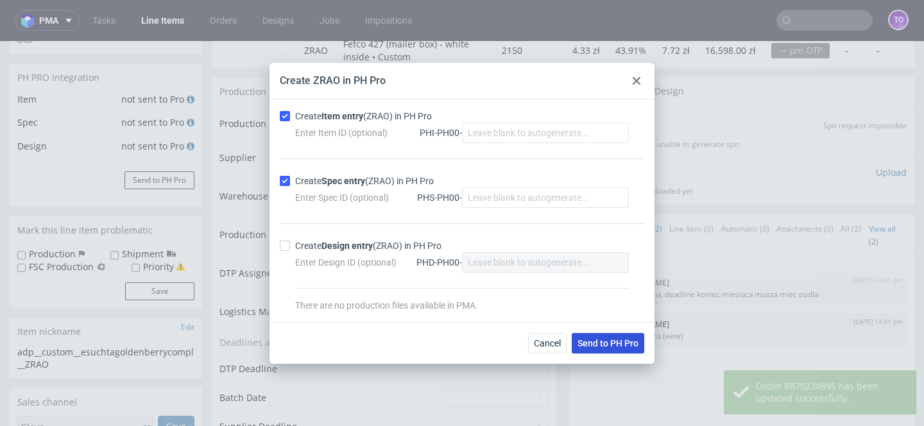
click at [591, 340] on span "Send to PH Pro" at bounding box center [607, 343] width 61 height 9
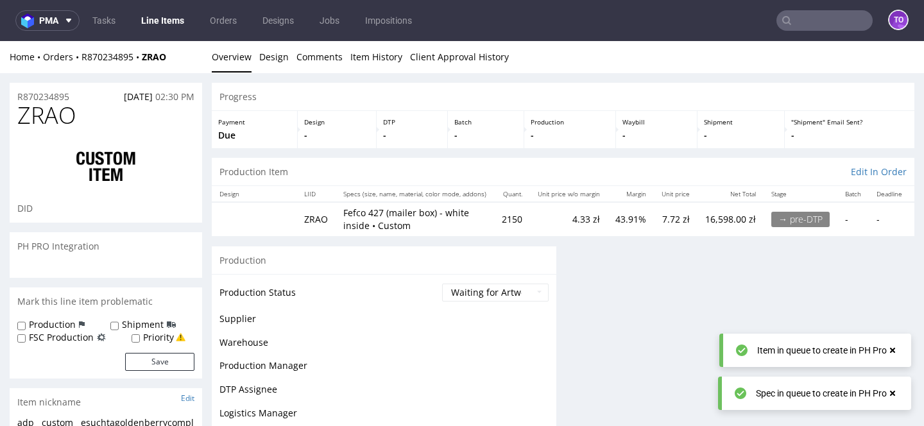
scroll to position [0, 0]
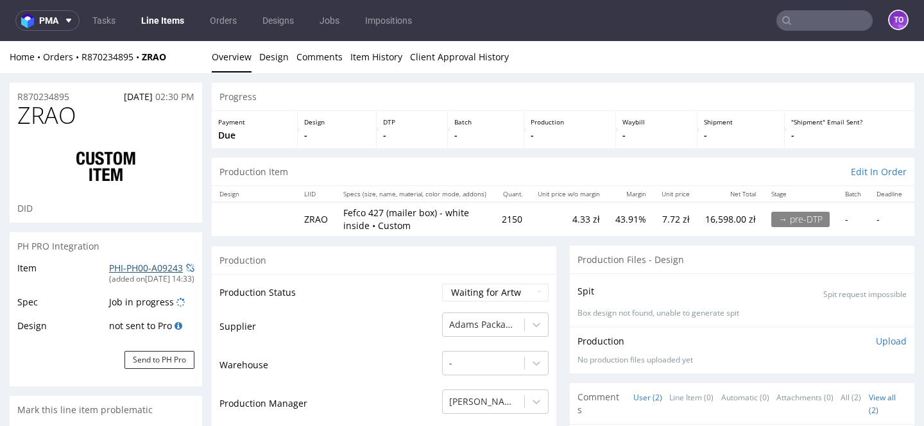
click at [153, 269] on link "PHI-PH00-A09243" at bounding box center [146, 268] width 74 height 12
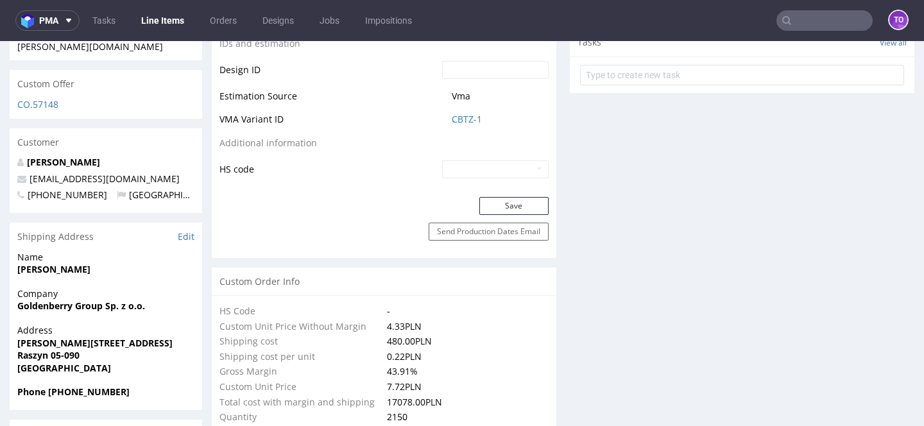
scroll to position [689, 0]
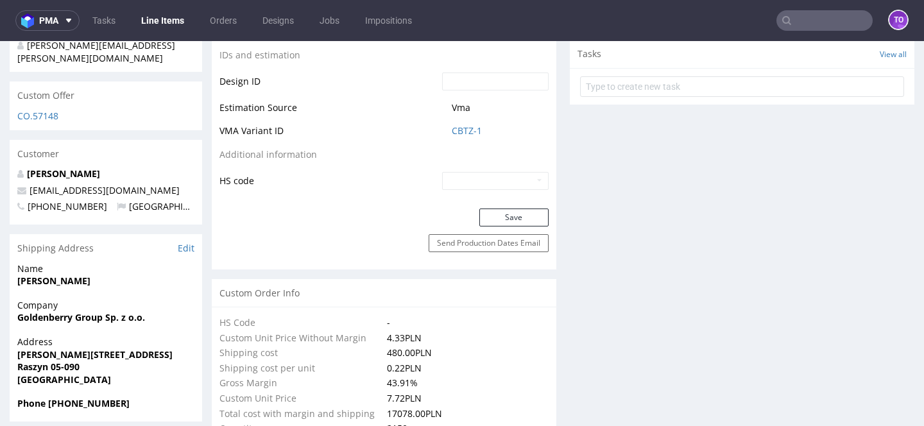
click at [803, 23] on input "text" at bounding box center [824, 20] width 96 height 21
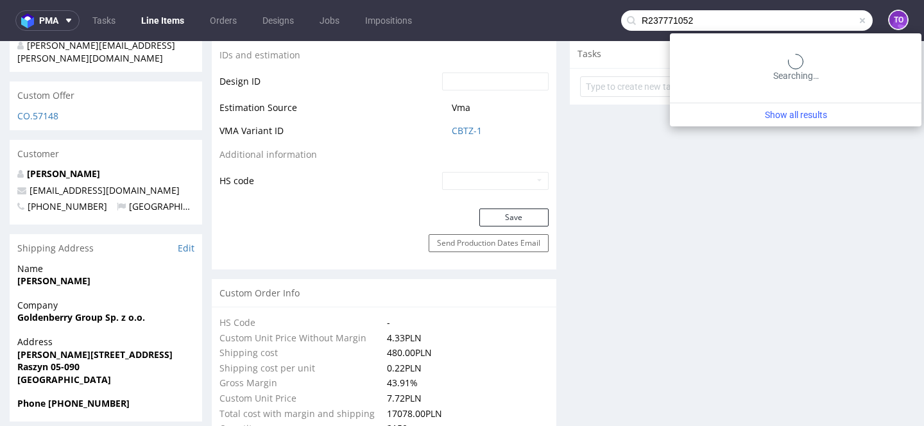
type input "R237771052"
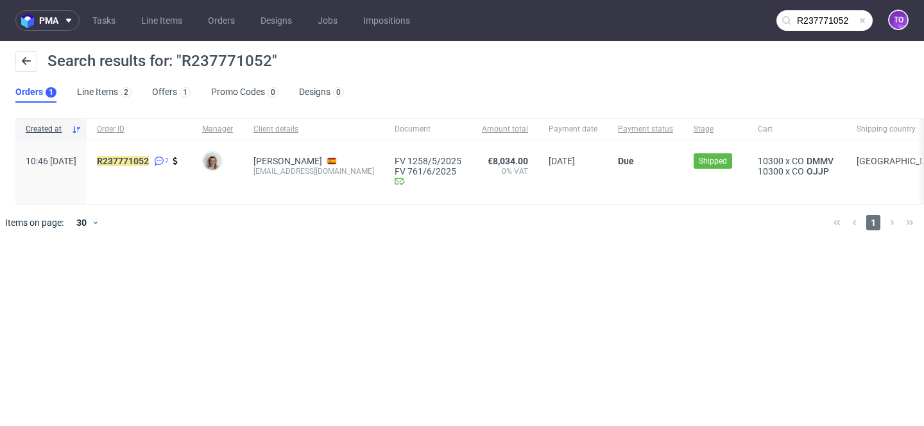
click at [823, 22] on input "R237771052" at bounding box center [824, 20] width 96 height 21
click at [149, 158] on mark "R237771052" at bounding box center [123, 161] width 52 height 10
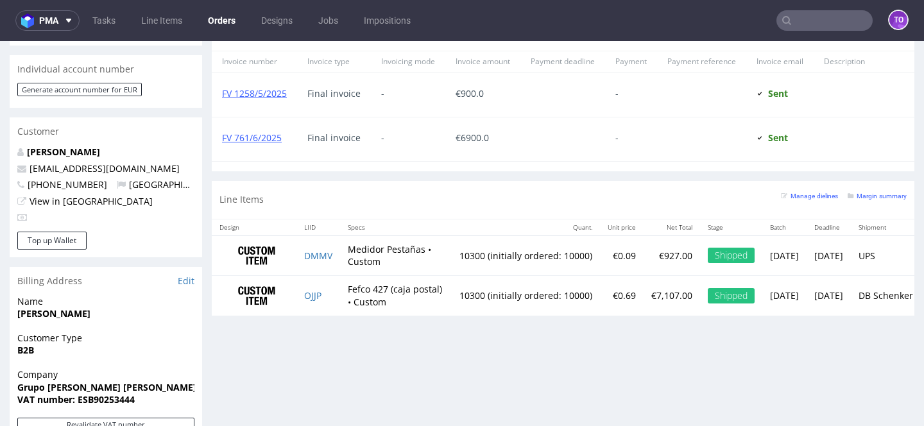
scroll to position [606, 0]
drag, startPoint x: 652, startPoint y: 293, endPoint x: 687, endPoint y: 293, distance: 35.3
click at [687, 293] on p "€7,107.00" at bounding box center [671, 294] width 41 height 13
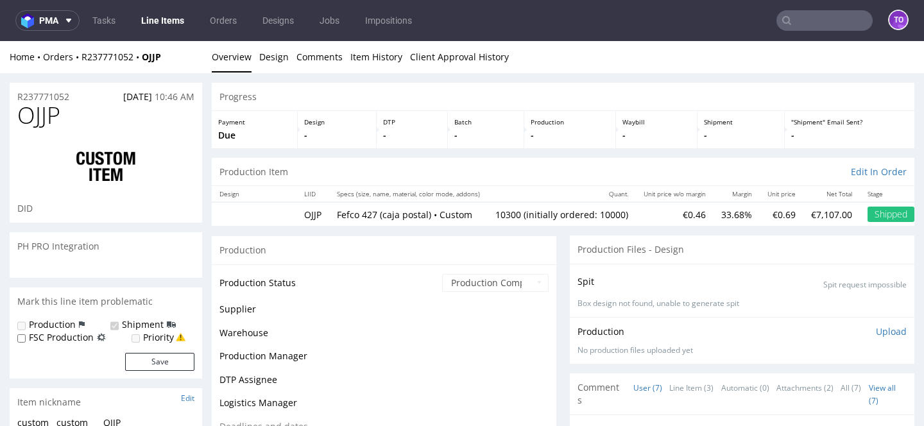
scroll to position [184, 0]
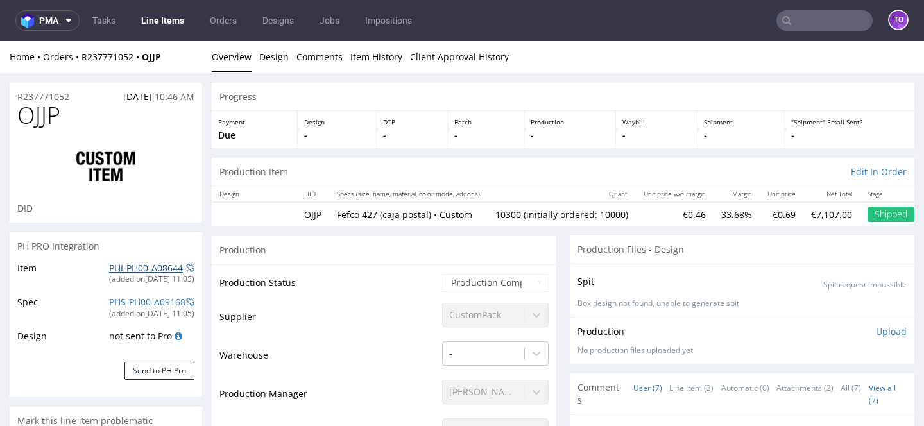
click at [142, 268] on link "PHI-PH00-A08644" at bounding box center [146, 268] width 74 height 12
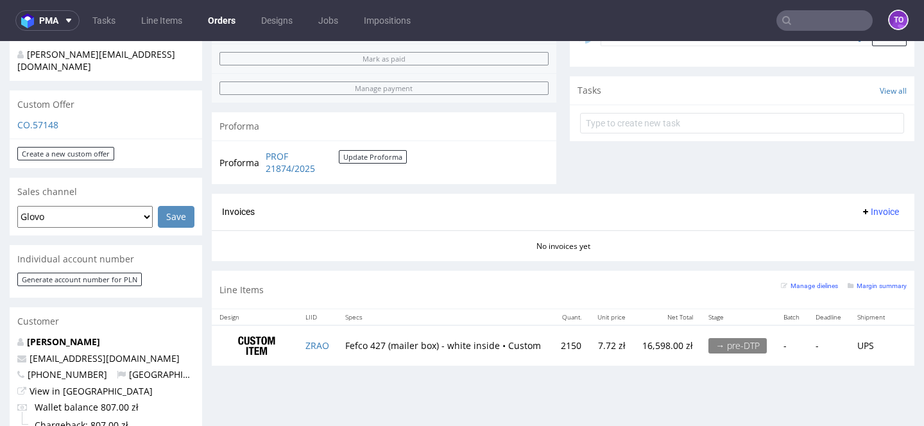
scroll to position [613, 0]
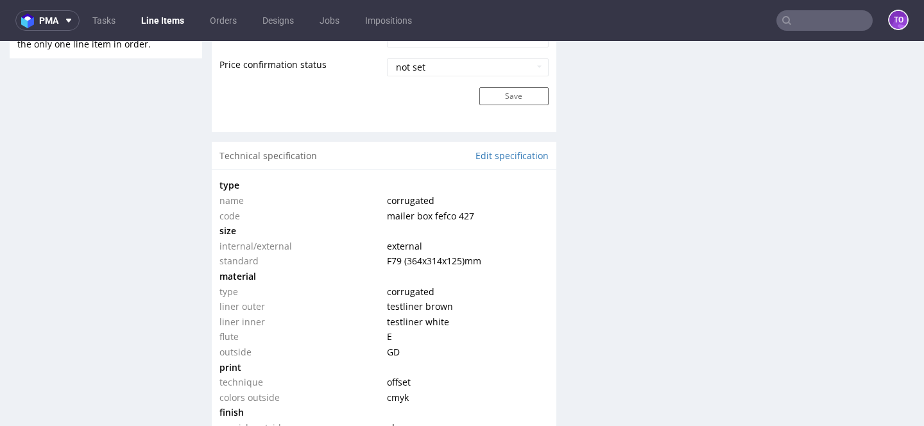
scroll to position [1115, 0]
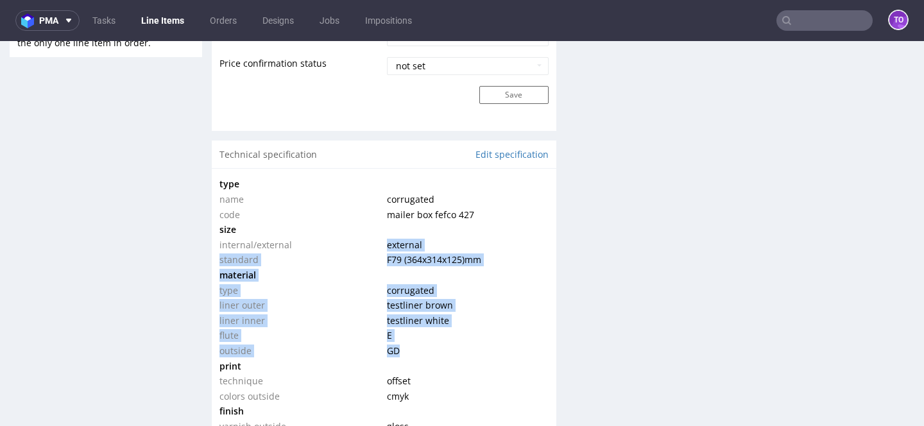
drag, startPoint x: 383, startPoint y: 245, endPoint x: 457, endPoint y: 358, distance: 135.3
click at [457, 358] on tbody "type name corrugated code mailer box fefco 427 size internal/external external …" at bounding box center [383, 304] width 329 height 257
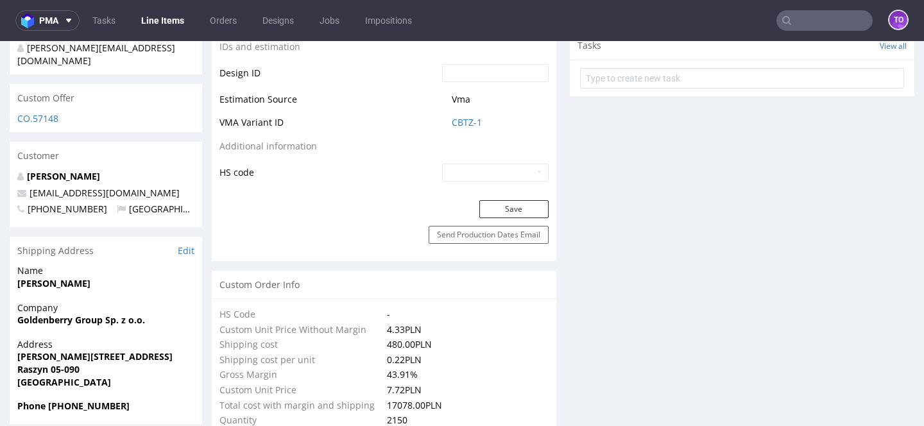
scroll to position [696, 0]
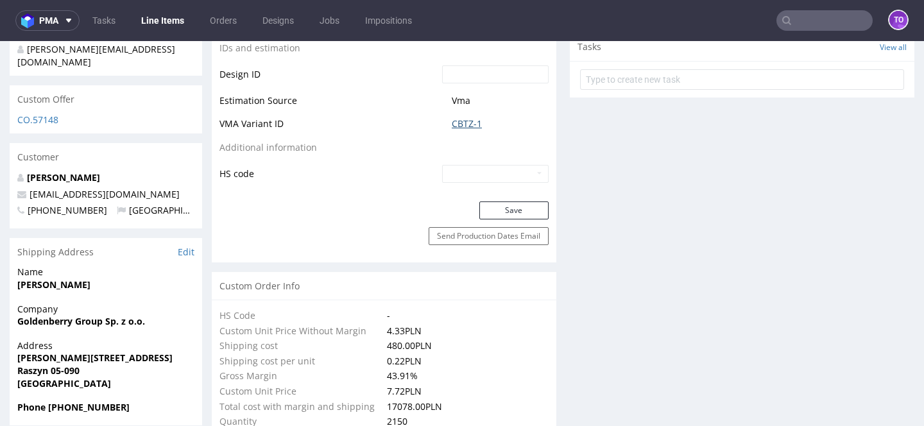
click at [457, 119] on link "CBTZ-1" at bounding box center [467, 123] width 30 height 13
click at [466, 134] on td "CBTZ-1" at bounding box center [494, 128] width 110 height 24
click at [466, 127] on link "CBTZ-1" at bounding box center [467, 123] width 30 height 13
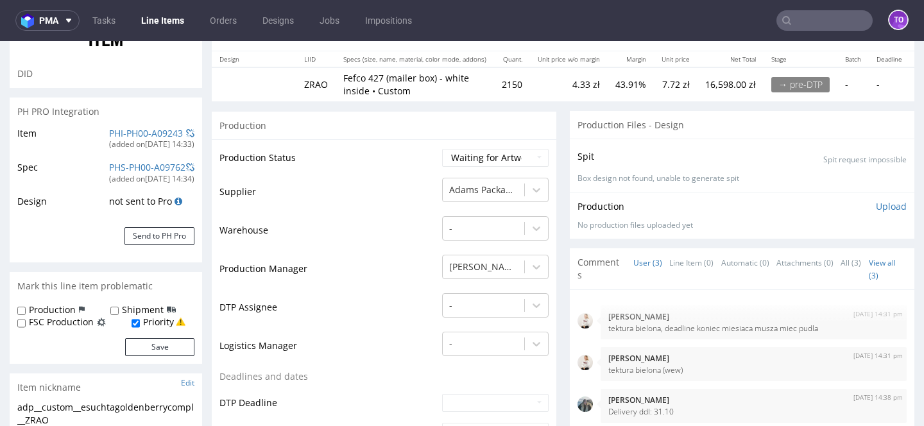
scroll to position [0, 0]
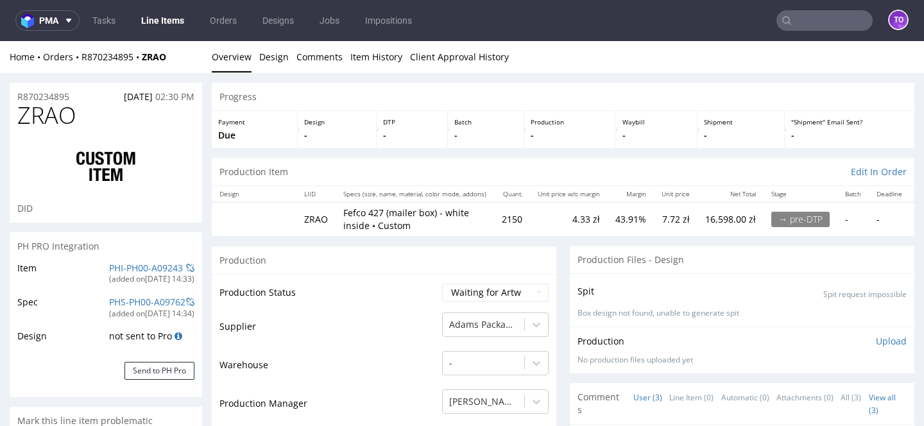
click at [118, 63] on div "Home Orders R870234895 ZRAO" at bounding box center [106, 57] width 192 height 13
click at [118, 62] on div "Home Orders R870234895 ZRAO" at bounding box center [106, 57] width 192 height 13
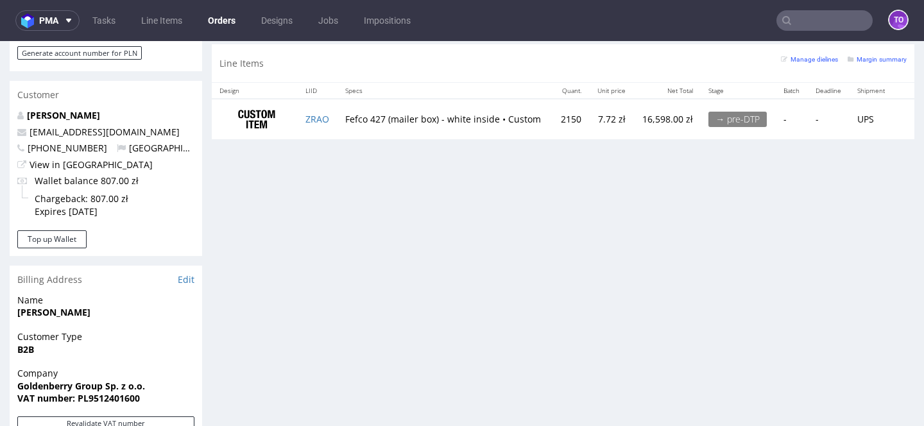
scroll to position [447, 0]
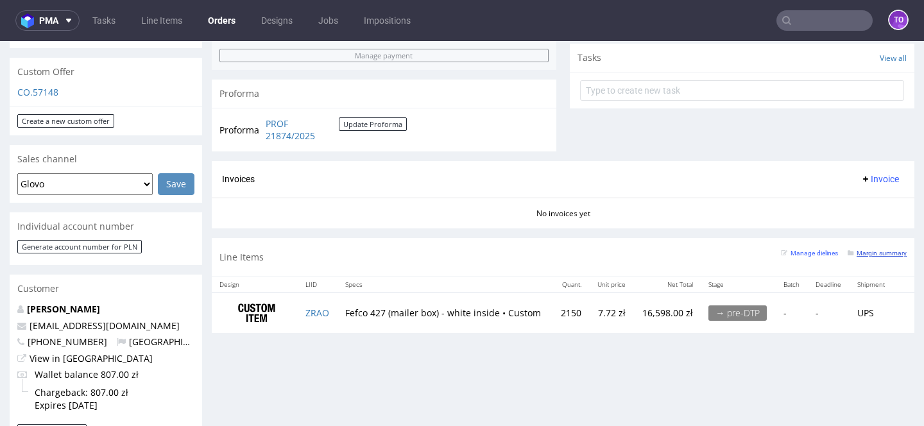
click at [865, 253] on small "Margin summary" at bounding box center [877, 253] width 59 height 7
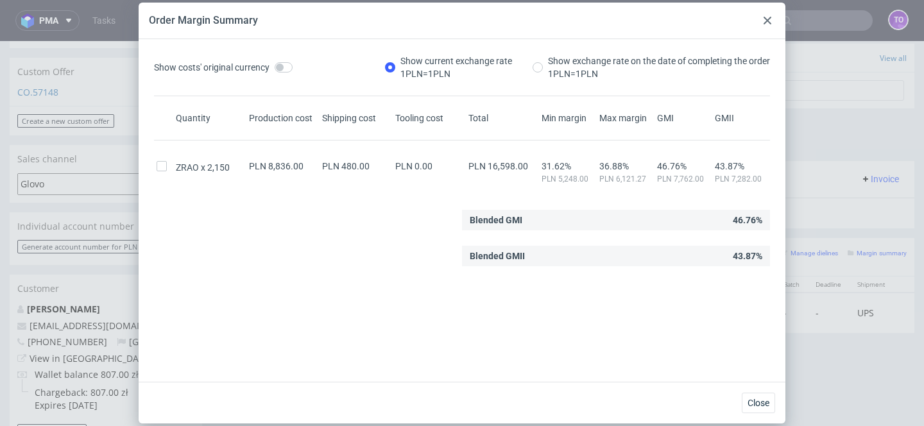
click at [769, 22] on use at bounding box center [768, 21] width 8 height 8
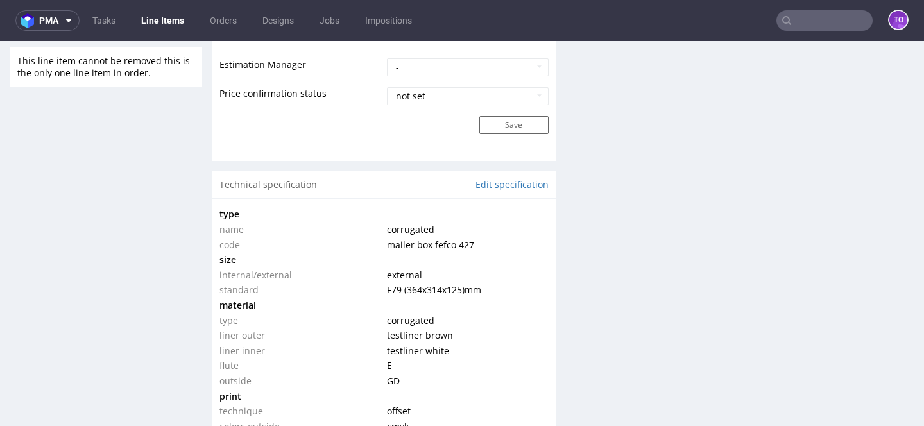
scroll to position [1173, 0]
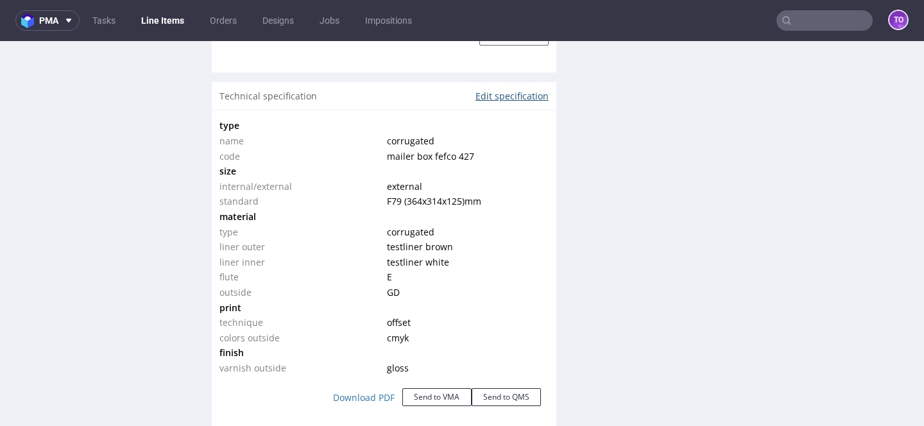
click at [488, 96] on link "Edit specification" at bounding box center [511, 96] width 73 height 13
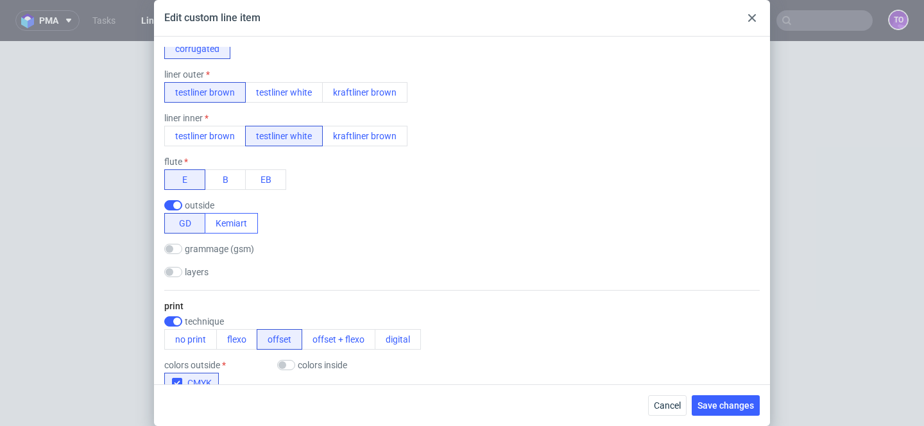
scroll to position [389, 0]
click at [179, 248] on input "checkbox" at bounding box center [173, 249] width 18 height 10
checkbox input "true"
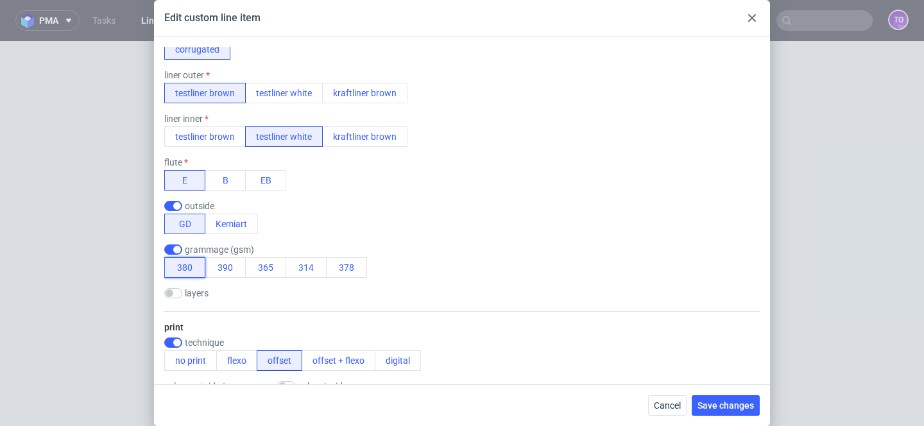
click at [180, 262] on button "380" at bounding box center [184, 267] width 41 height 21
click at [373, 266] on div "grammage (gsm) 380 390 365 314 378" at bounding box center [461, 260] width 595 height 33
click at [175, 290] on input "checkbox" at bounding box center [173, 293] width 18 height 10
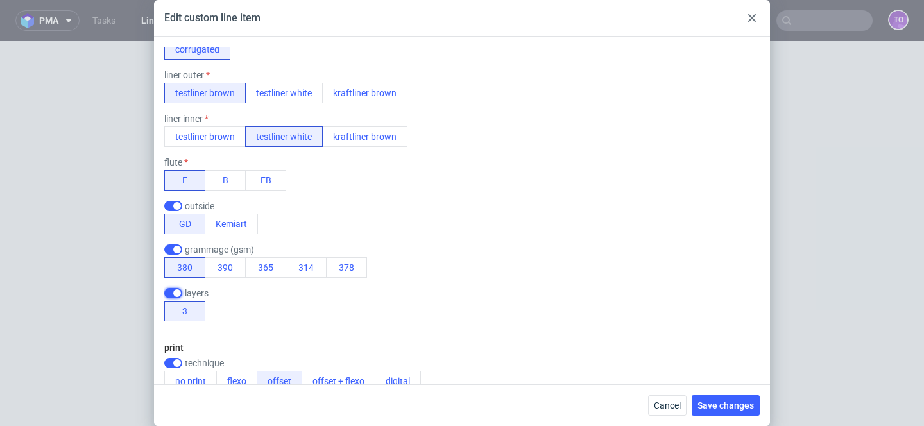
click at [175, 291] on input "checkbox" at bounding box center [173, 293] width 18 height 10
checkbox input "false"
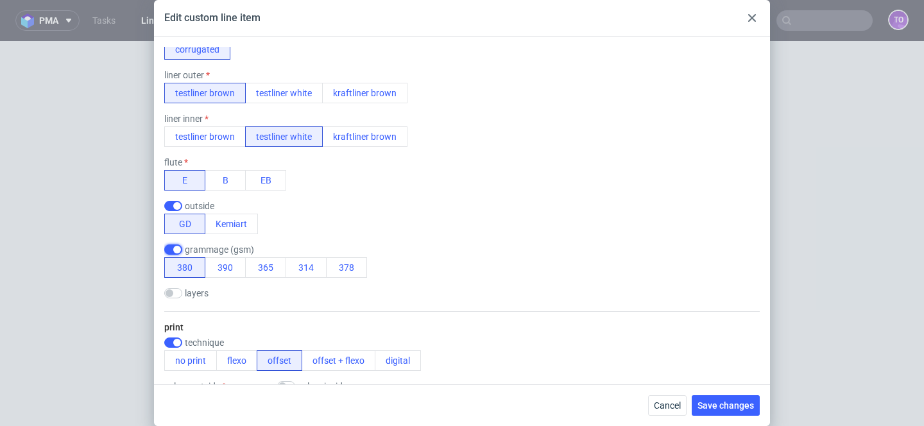
click at [180, 252] on input "checkbox" at bounding box center [173, 249] width 18 height 10
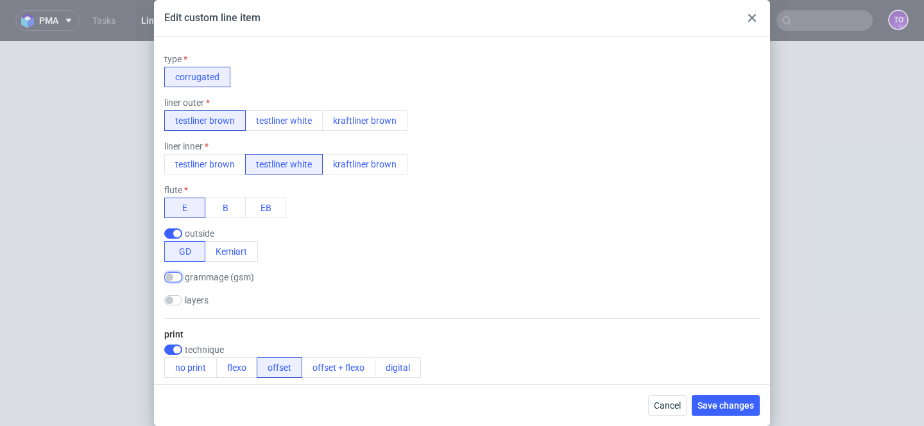
scroll to position [361, 0]
click at [174, 284] on div "grammage (gsm) 380 390 365 314 378" at bounding box center [215, 279] width 103 height 13
click at [175, 278] on input "checkbox" at bounding box center [173, 278] width 18 height 10
checkbox input "true"
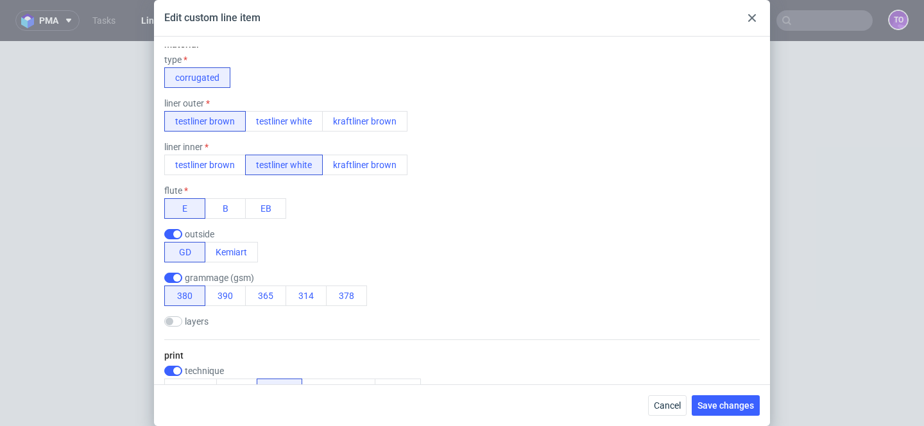
click at [751, 14] on icon at bounding box center [752, 18] width 8 height 8
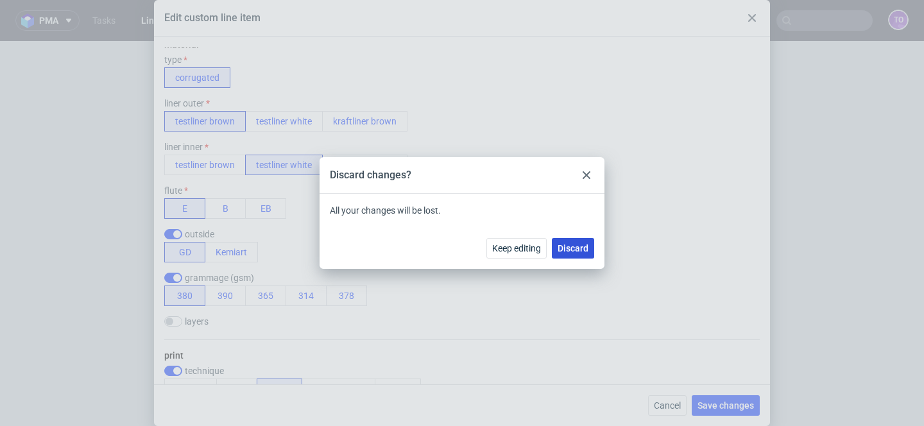
click at [574, 246] on span "Discard" at bounding box center [573, 248] width 31 height 9
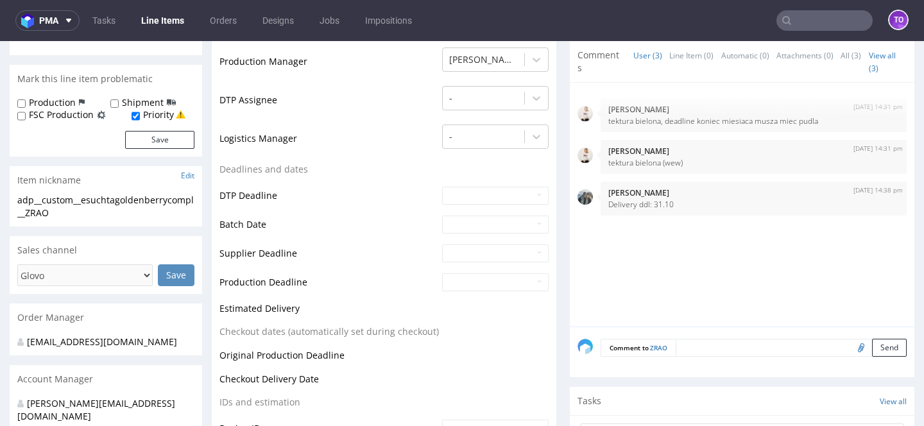
scroll to position [345, 0]
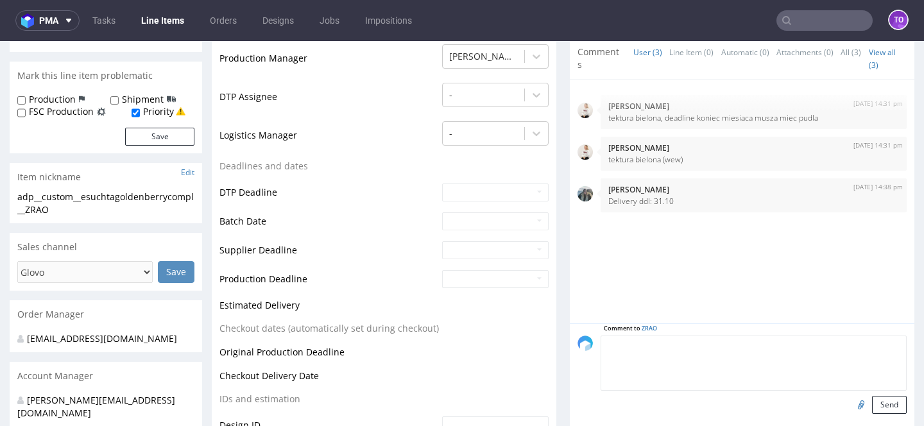
click at [702, 340] on textarea at bounding box center [754, 363] width 306 height 55
type textarea "d"
type textarea "fala E 305g - bielona + GD 180 g"
click at [873, 406] on button "Send" at bounding box center [889, 405] width 35 height 18
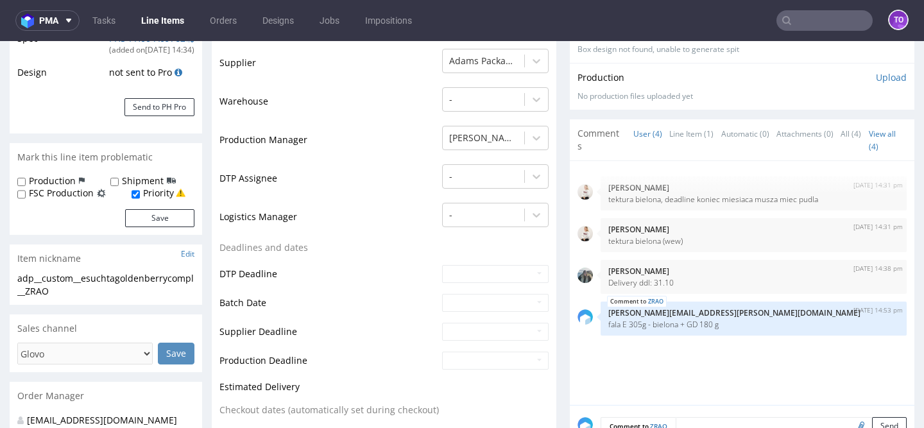
scroll to position [346, 0]
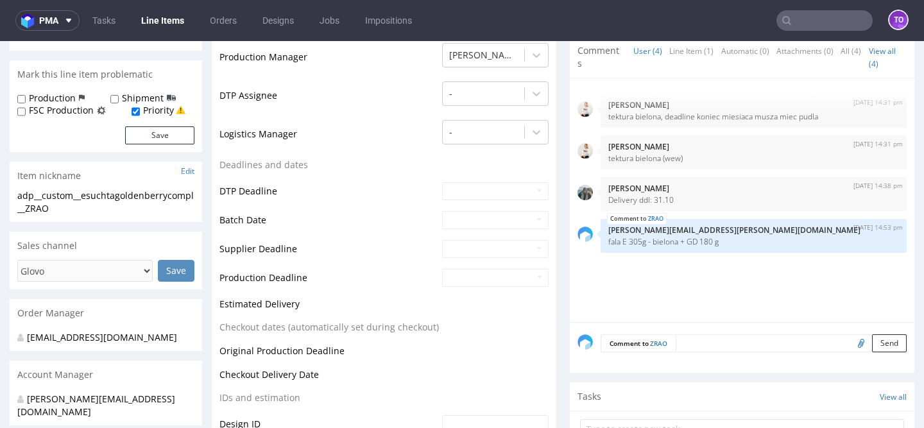
click at [683, 343] on textarea at bounding box center [791, 343] width 231 height 18
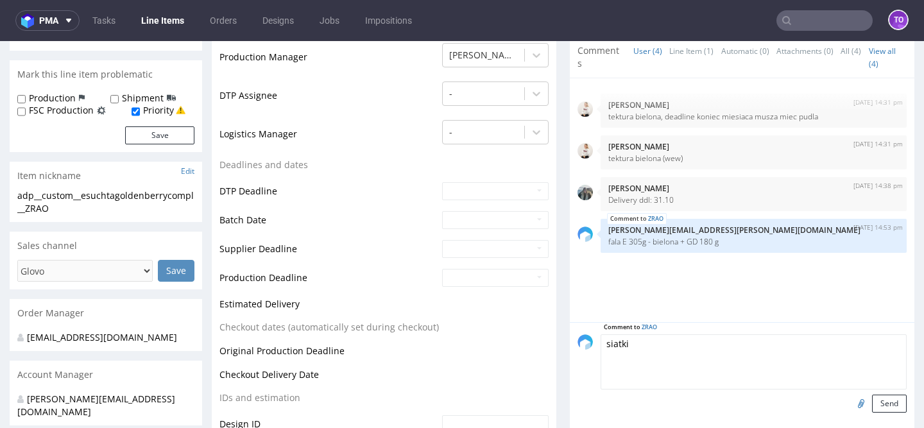
type textarea "siatki"
click at [850, 403] on input "file" at bounding box center [859, 403] width 18 height 17
type input "C:\fakepath\kt-732-400-k-v1.eps"
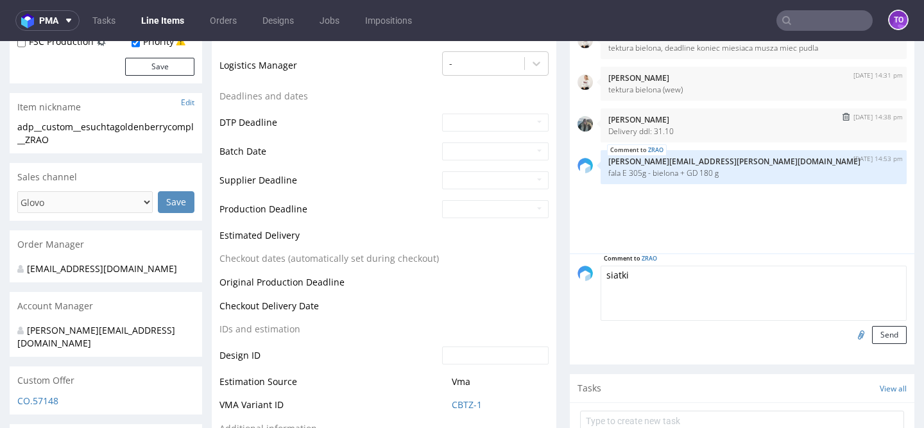
scroll to position [465, 0]
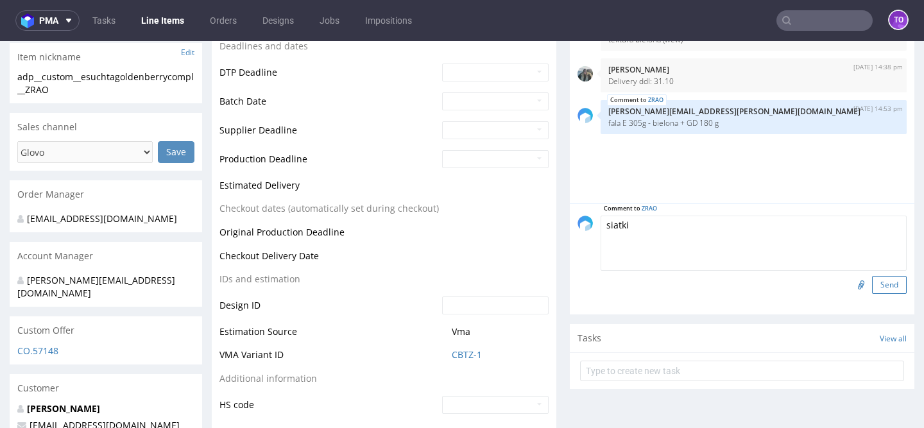
click at [872, 289] on button "Send" at bounding box center [889, 285] width 35 height 18
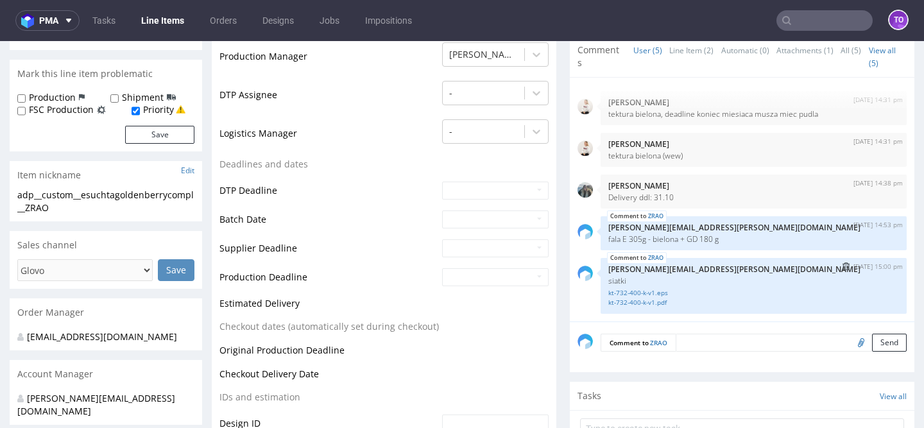
scroll to position [350, 0]
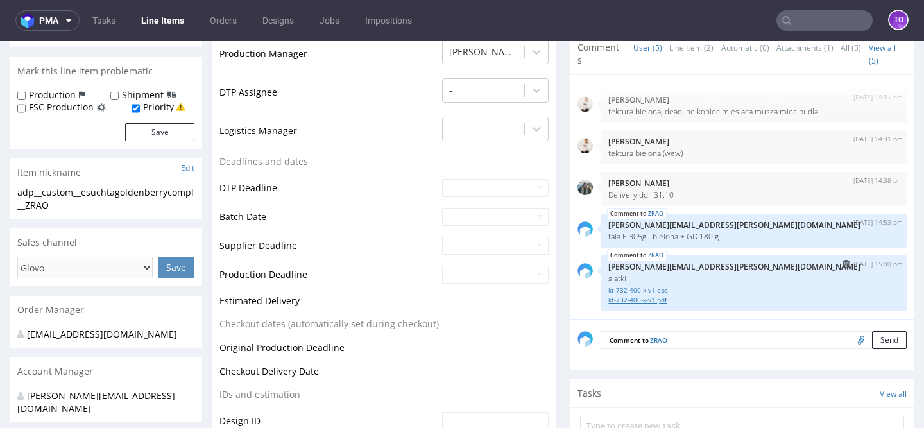
click at [661, 300] on link "kt-732-400-k-v1.pdf" at bounding box center [753, 300] width 291 height 10
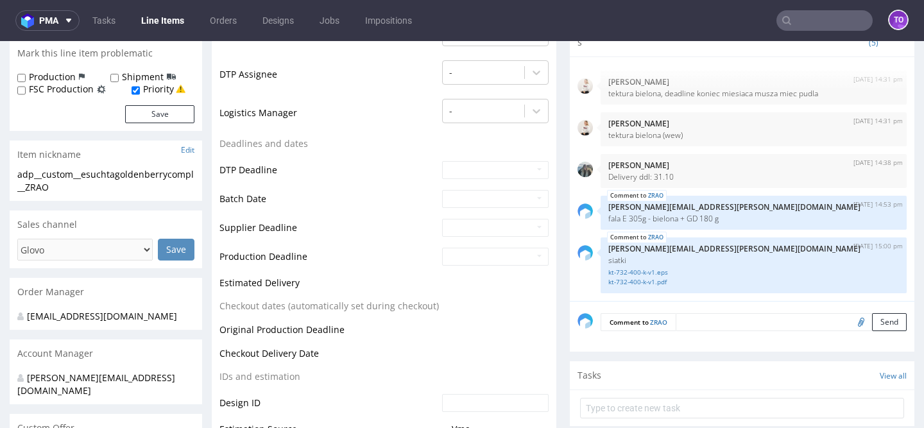
scroll to position [392, 0]
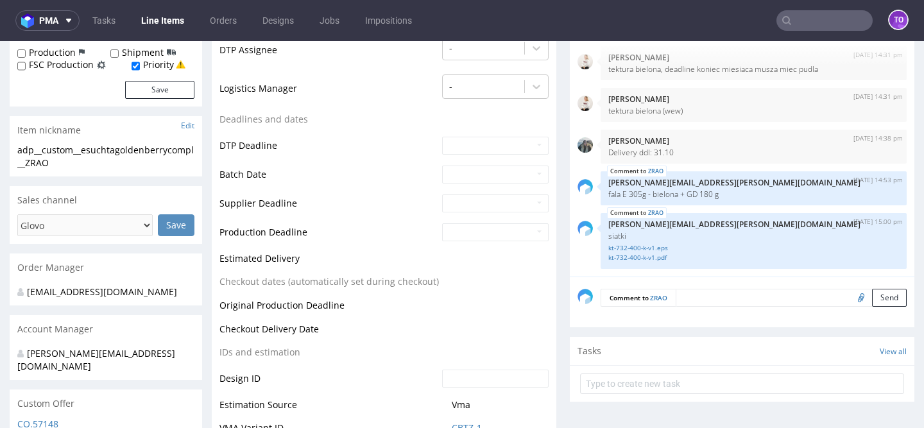
click at [696, 293] on textarea at bounding box center [791, 298] width 231 height 18
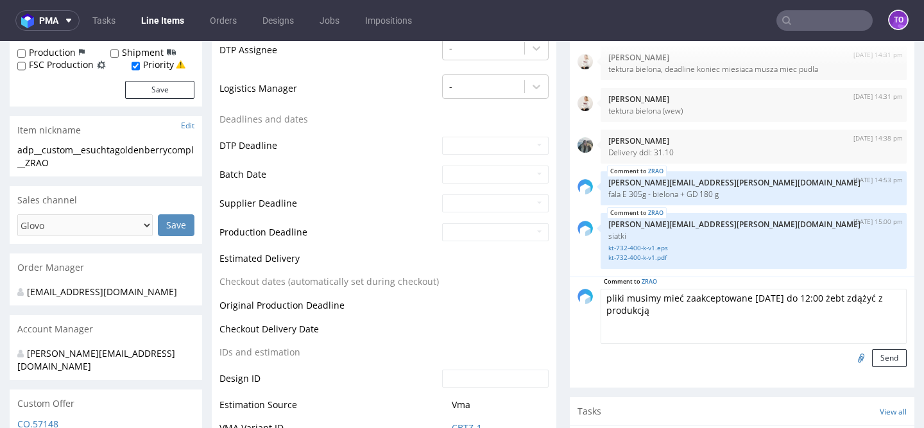
drag, startPoint x: 810, startPoint y: 296, endPoint x: 844, endPoint y: 296, distance: 34.0
click at [844, 296] on textarea "pliki musimy mieć zaakceptowane w poniedziałek do 12:00 żebt zdążyć z produkcją" at bounding box center [754, 316] width 306 height 55
type textarea "pliki musimy mieć zaakceptowane w poniedziałek żeby zdążyć z produkcją"
click at [872, 366] on button "Send" at bounding box center [889, 358] width 35 height 18
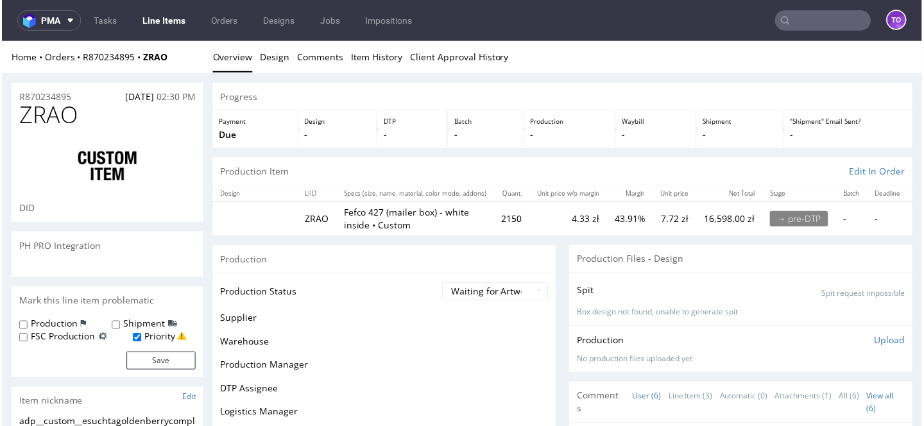
scroll to position [44, 0]
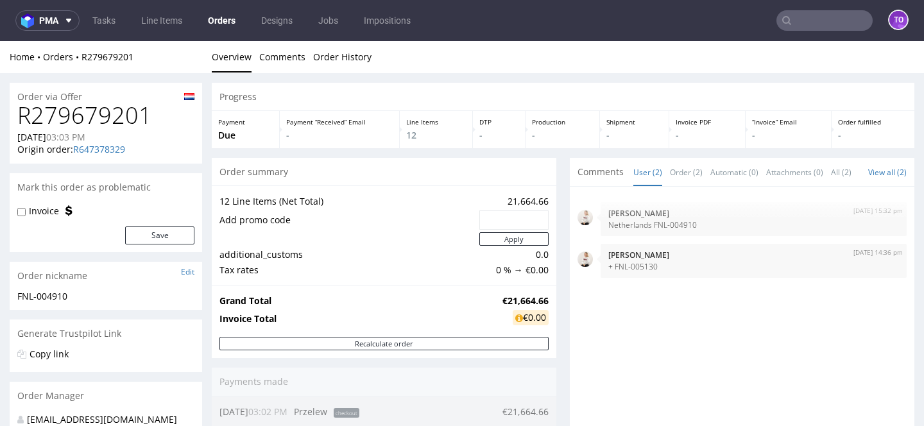
click at [214, 18] on link "Orders" at bounding box center [221, 20] width 43 height 21
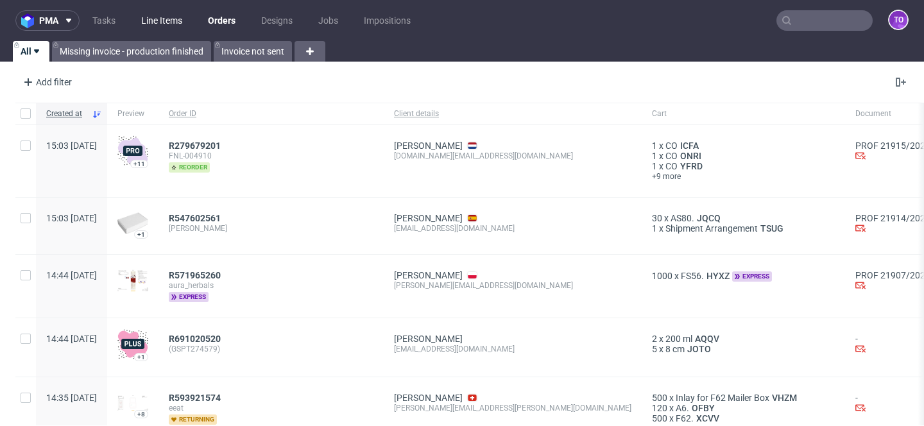
click at [153, 21] on link "Line Items" at bounding box center [161, 20] width 56 height 21
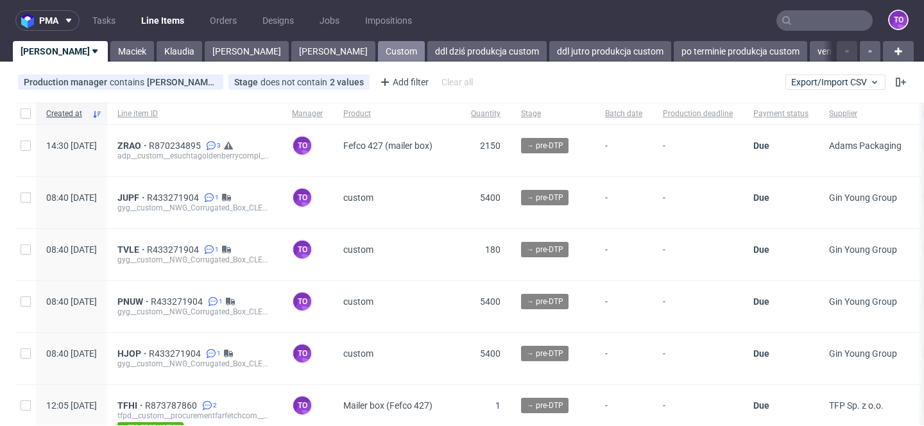
click at [378, 55] on link "Custom" at bounding box center [401, 51] width 47 height 21
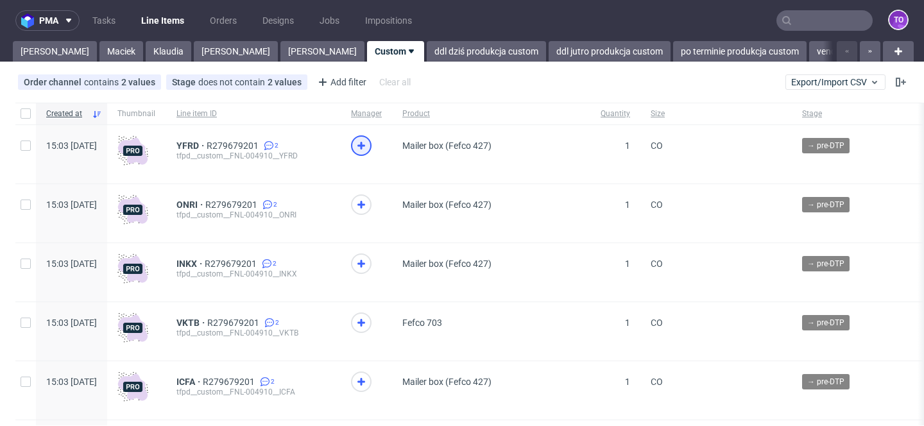
click at [369, 139] on icon at bounding box center [361, 145] width 15 height 15
click at [369, 202] on icon at bounding box center [361, 204] width 15 height 15
click at [369, 262] on icon at bounding box center [361, 263] width 15 height 15
click at [369, 325] on icon at bounding box center [361, 322] width 15 height 15
click at [369, 389] on icon at bounding box center [361, 381] width 15 height 15
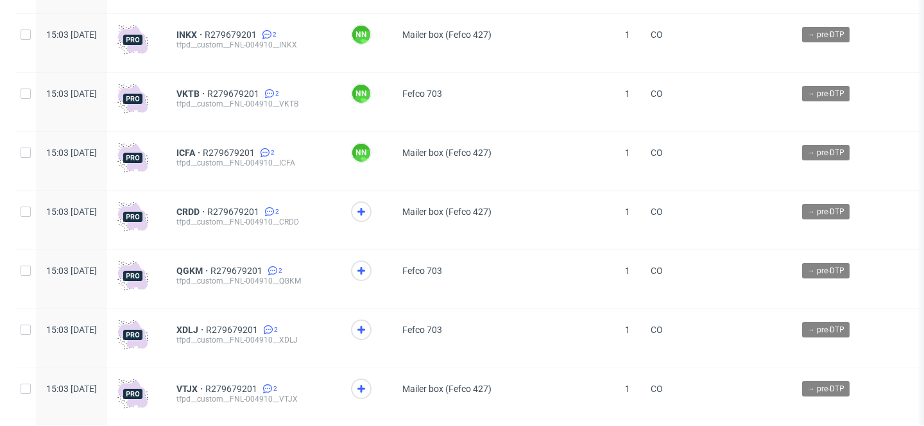
scroll to position [249, 0]
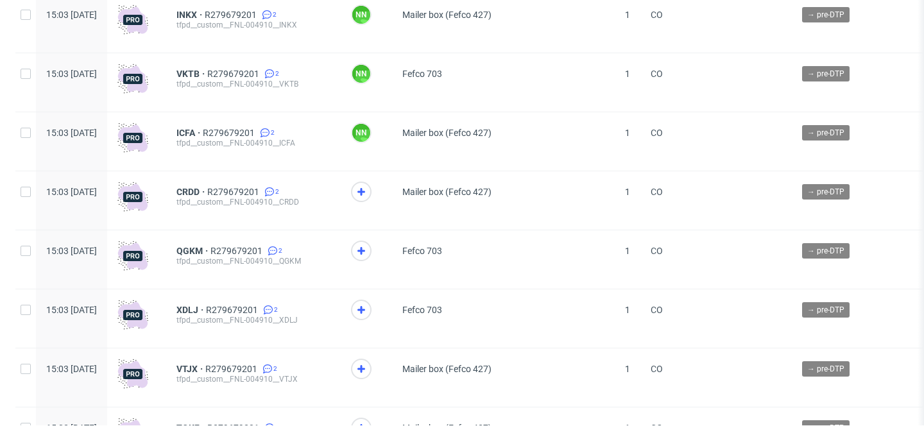
drag, startPoint x: 406, startPoint y: 198, endPoint x: 406, endPoint y: 214, distance: 15.4
click at [369, 198] on icon at bounding box center [361, 191] width 15 height 15
click at [372, 244] on div at bounding box center [361, 251] width 21 height 21
click at [369, 309] on icon at bounding box center [361, 309] width 15 height 15
click at [369, 370] on icon at bounding box center [361, 368] width 15 height 15
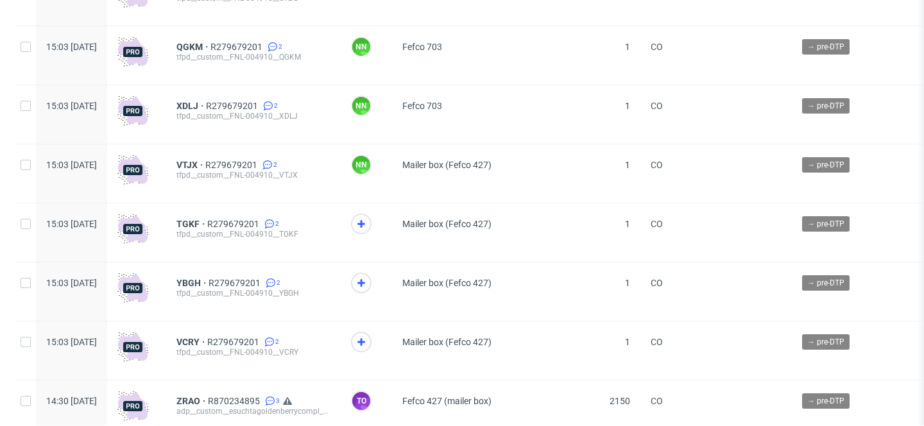
scroll to position [461, 0]
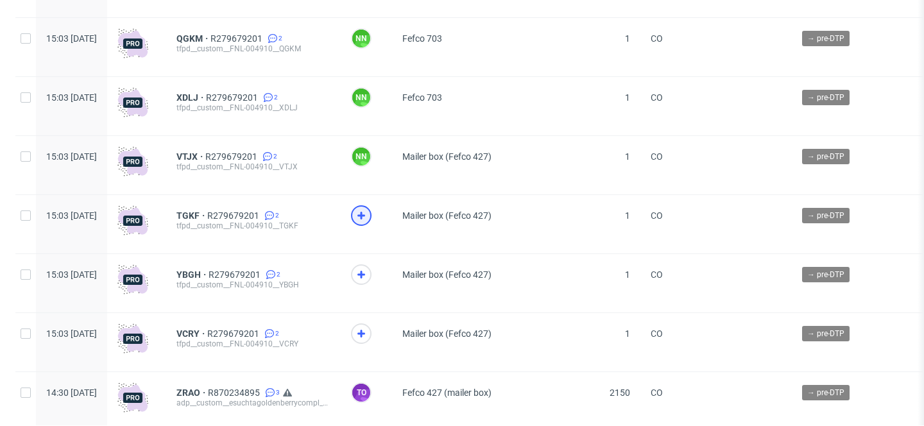
click at [365, 218] on use at bounding box center [361, 216] width 8 height 8
click at [372, 269] on div at bounding box center [361, 274] width 21 height 21
click at [369, 332] on icon at bounding box center [361, 333] width 15 height 15
click at [262, 339] on span "R279679201" at bounding box center [234, 334] width 55 height 10
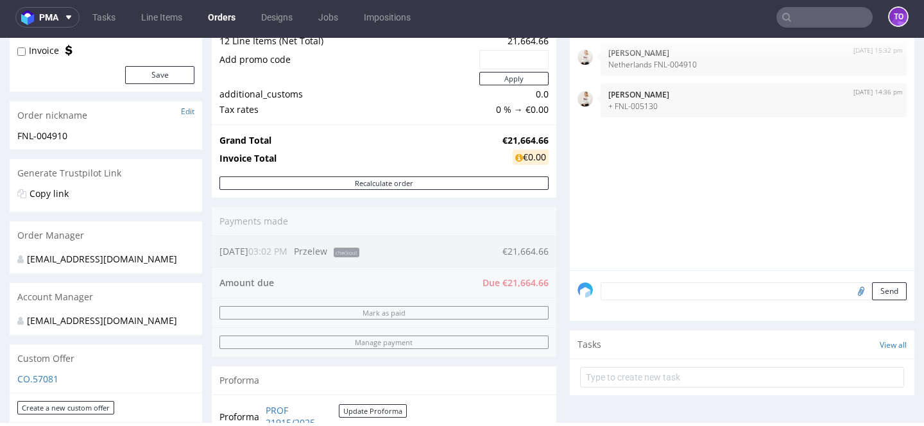
scroll to position [184, 0]
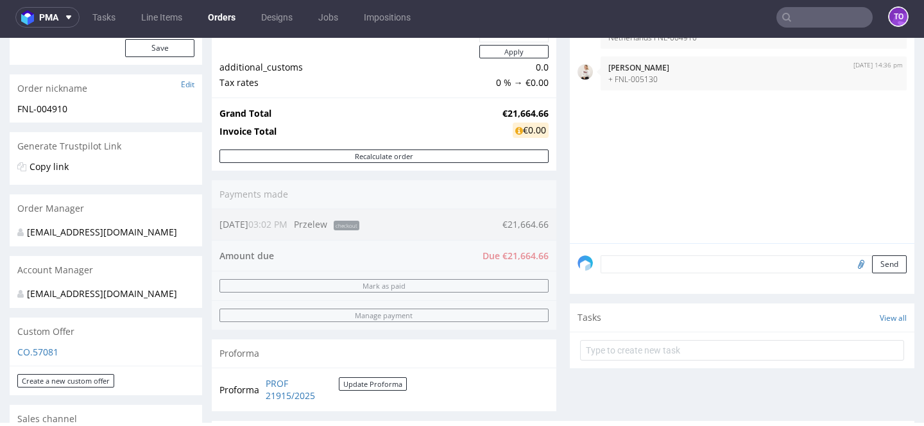
click at [666, 273] on textarea at bounding box center [754, 264] width 306 height 18
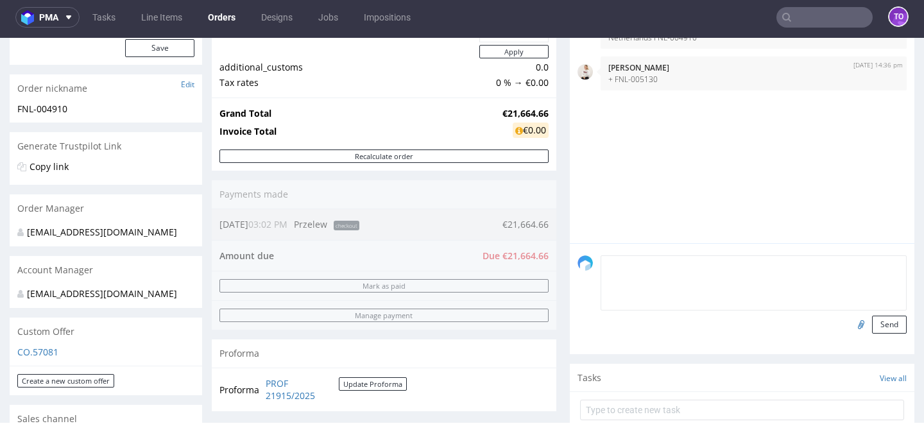
paste textarea "all items FSC Recycled Credit"
type textarea "all items FSC Recycled Credit"
click at [872, 333] on button "Send" at bounding box center [889, 325] width 35 height 18
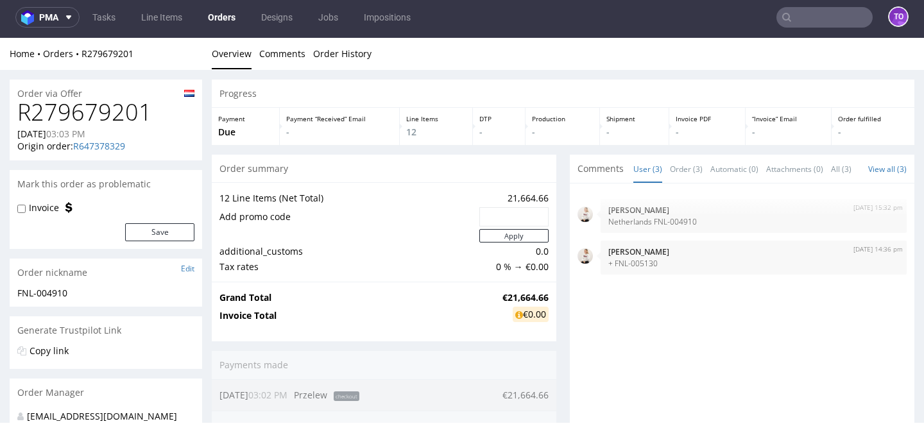
scroll to position [0, 0]
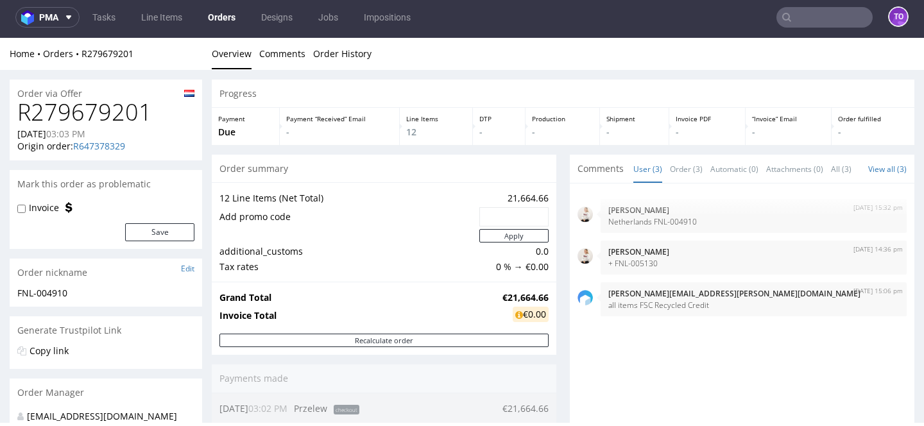
click at [26, 205] on div "Invoice" at bounding box center [44, 207] width 55 height 13
click at [22, 208] on input "Invoice" at bounding box center [21, 209] width 8 height 10
checkbox input "true"
click at [166, 233] on button "Save" at bounding box center [159, 232] width 69 height 18
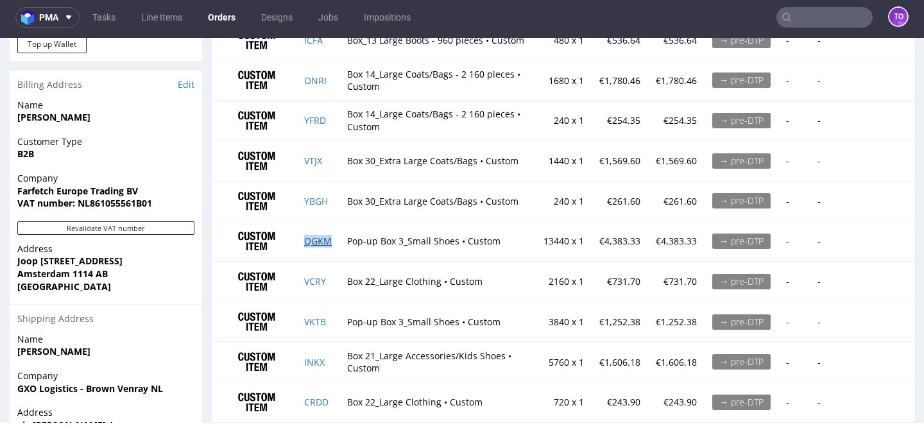
scroll to position [831, 0]
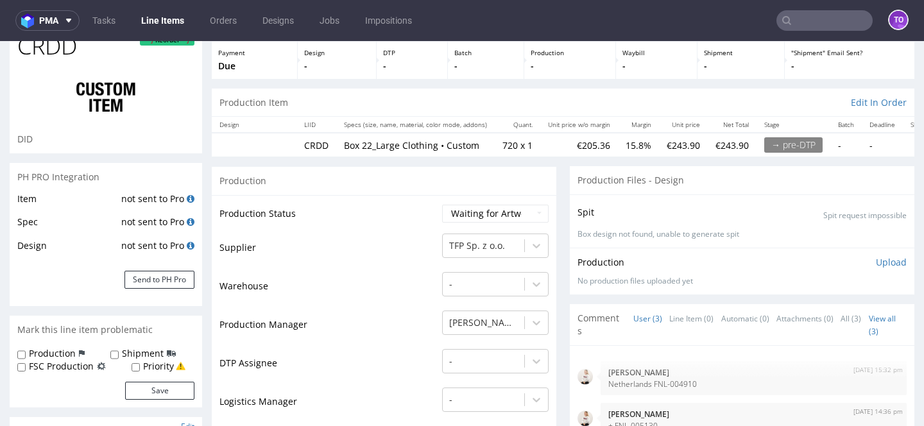
scroll to position [160, 0]
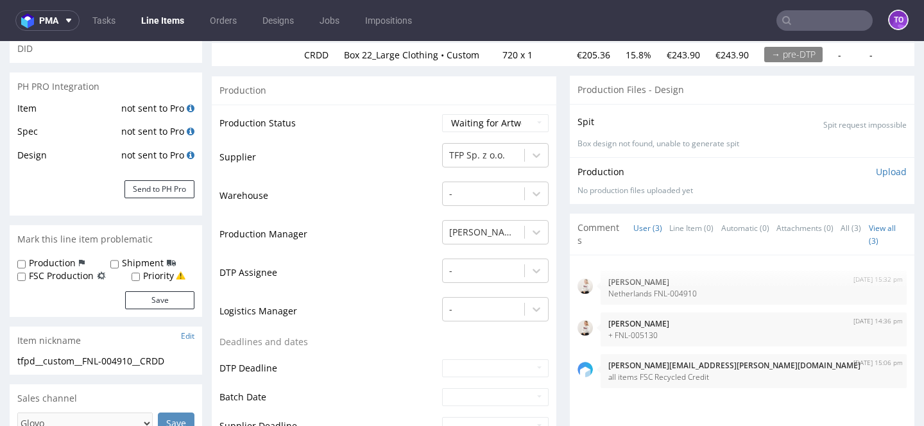
click at [81, 275] on label "FSC Production" at bounding box center [61, 275] width 65 height 13
click at [26, 275] on input "FSC Production" at bounding box center [21, 277] width 8 height 10
checkbox input "true"
click at [153, 300] on button "Save" at bounding box center [159, 300] width 69 height 18
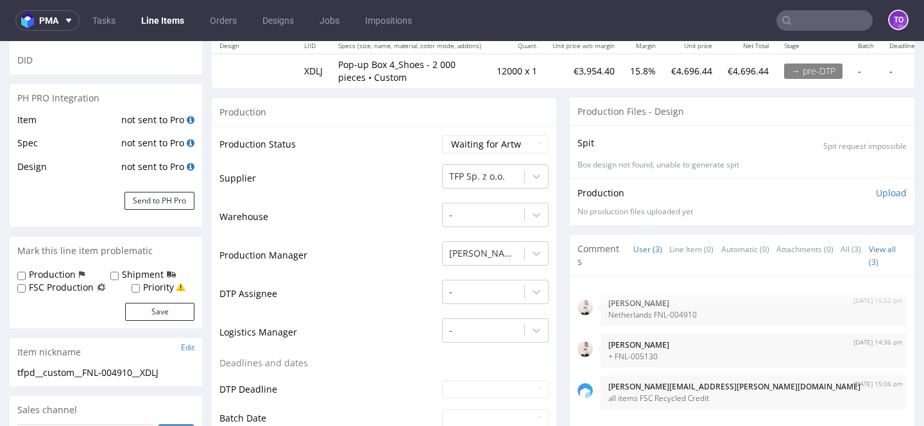
scroll to position [158, 0]
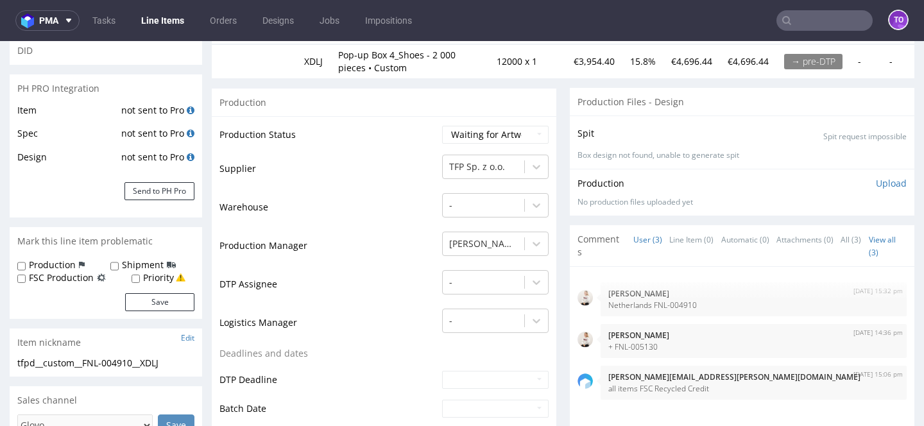
click at [69, 275] on label "FSC Production" at bounding box center [61, 277] width 65 height 13
click at [26, 275] on input "FSC Production" at bounding box center [21, 279] width 8 height 10
checkbox input "true"
click at [151, 300] on button "Save" at bounding box center [159, 302] width 69 height 18
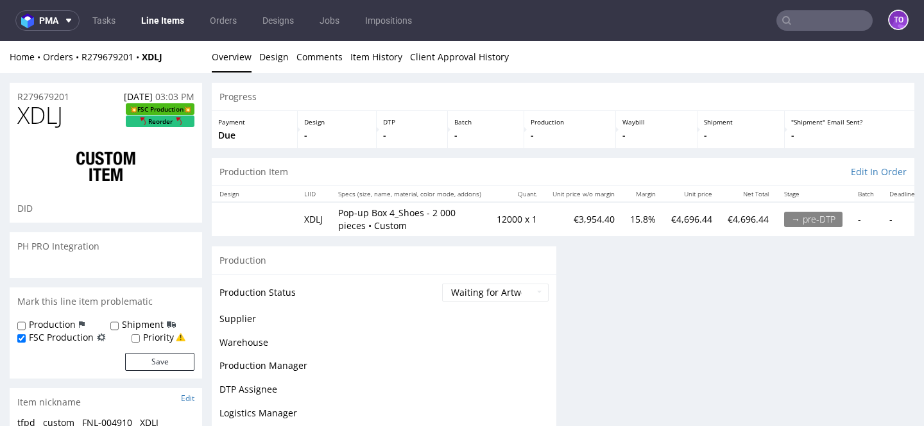
scroll to position [0, 0]
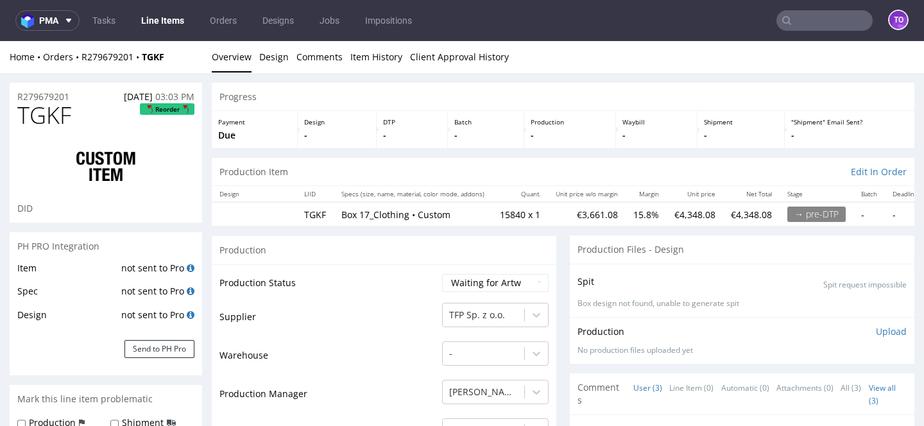
scroll to position [117, 0]
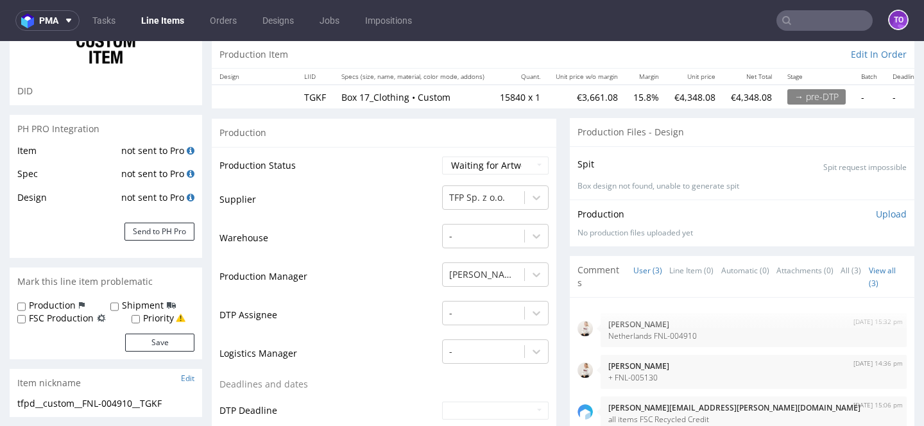
click at [82, 320] on label "FSC Production" at bounding box center [61, 318] width 65 height 13
click at [26, 320] on input "FSC Production" at bounding box center [21, 319] width 8 height 10
checkbox input "true"
click at [150, 332] on form "Production Shipment FSC Production Priority Save" at bounding box center [105, 325] width 177 height 53
click at [150, 336] on button "Save" at bounding box center [159, 343] width 69 height 18
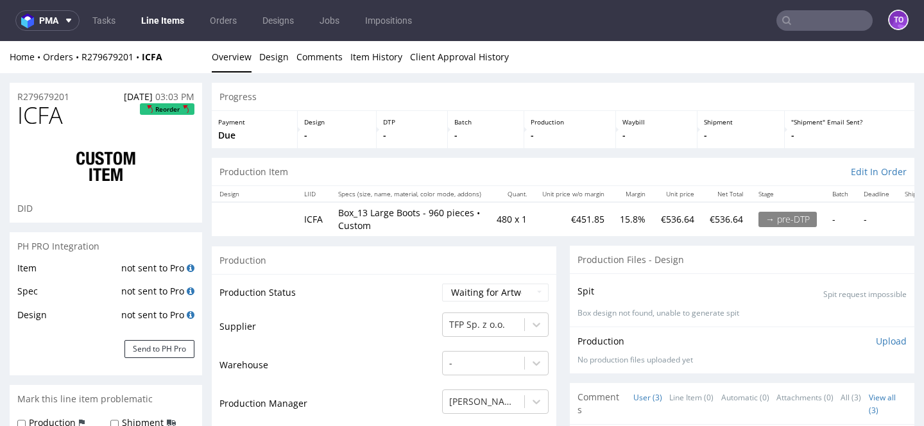
scroll to position [133, 0]
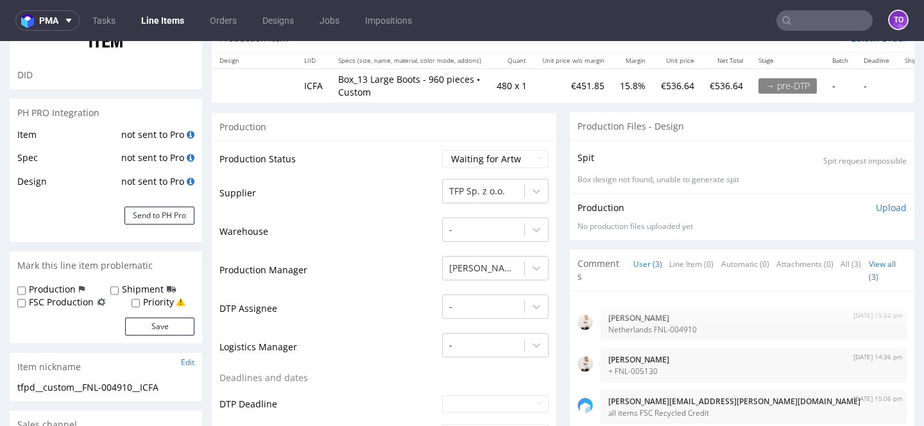
click at [69, 295] on label "Production" at bounding box center [52, 289] width 47 height 13
click at [26, 295] on input "Production" at bounding box center [21, 291] width 8 height 10
checkbox input "true"
click at [78, 302] on label "FSC Production" at bounding box center [61, 302] width 65 height 13
click at [26, 302] on input "FSC Production" at bounding box center [21, 303] width 8 height 10
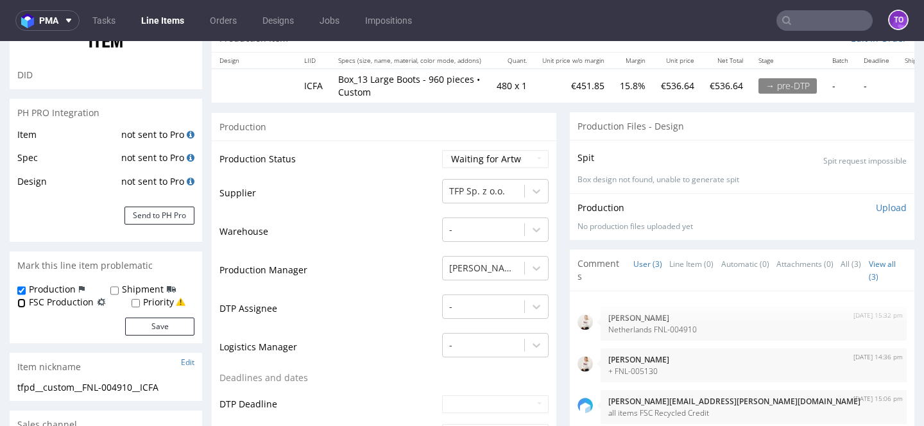
checkbox input "true"
click at [57, 289] on label "Production" at bounding box center [52, 289] width 47 height 13
click at [26, 289] on input "Production" at bounding box center [21, 291] width 8 height 10
checkbox input "false"
click at [150, 325] on button "Save" at bounding box center [159, 327] width 69 height 18
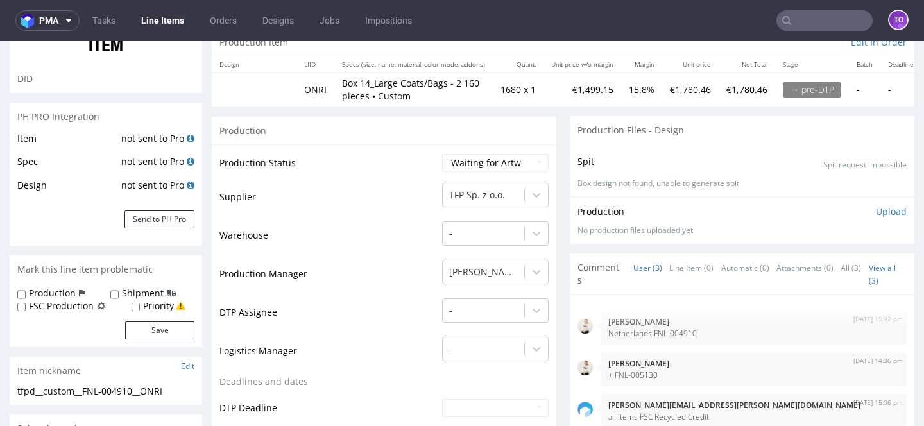
scroll to position [146, 0]
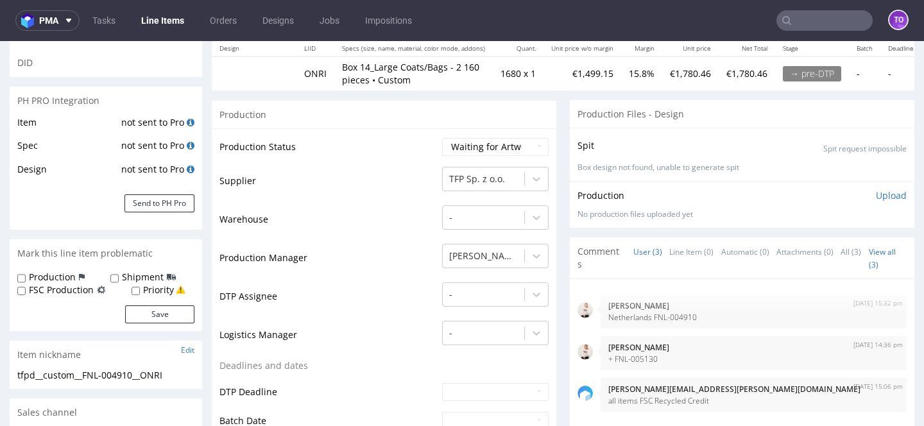
click at [52, 295] on label "FSC Production" at bounding box center [61, 290] width 65 height 13
click at [26, 295] on input "FSC Production" at bounding box center [21, 291] width 8 height 10
checkbox input "true"
click at [136, 313] on button "Save" at bounding box center [159, 314] width 69 height 18
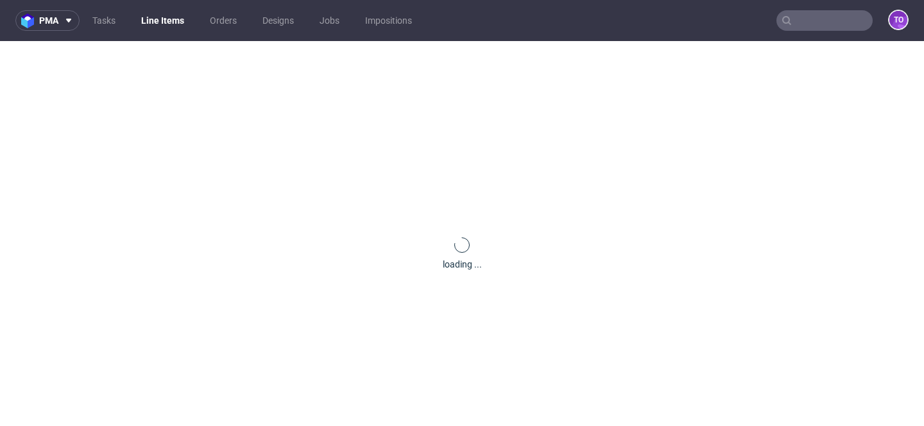
scroll to position [0, 0]
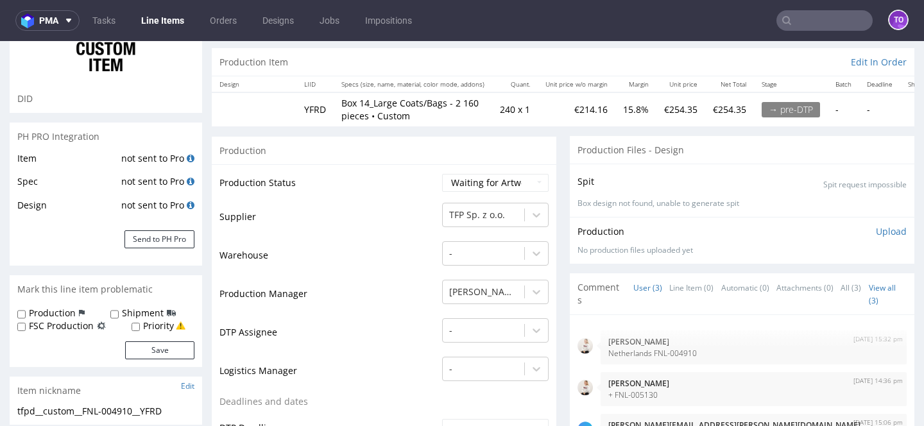
scroll to position [133, 0]
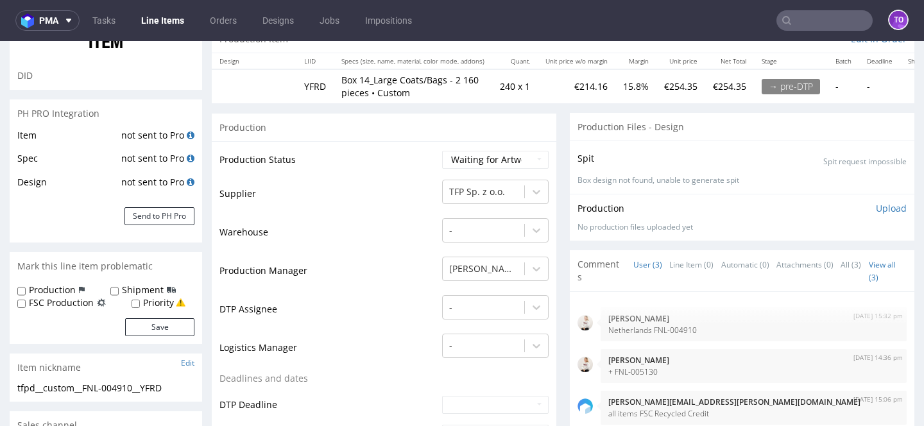
click at [77, 303] on label "FSC Production" at bounding box center [61, 302] width 65 height 13
click at [26, 303] on input "FSC Production" at bounding box center [21, 304] width 8 height 10
checkbox input "true"
click at [151, 321] on button "Save" at bounding box center [159, 327] width 69 height 18
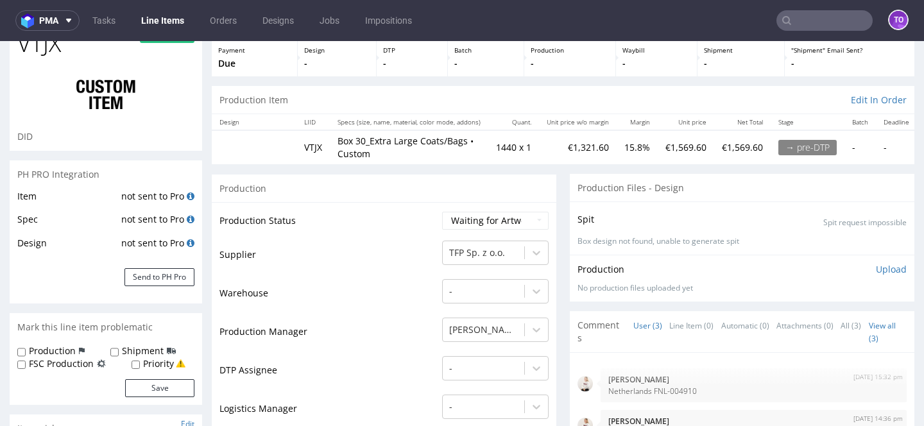
scroll to position [216, 0]
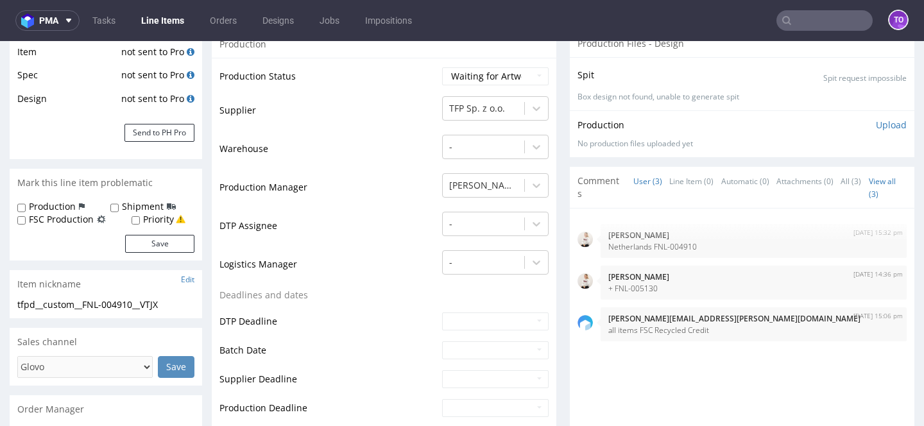
click at [78, 218] on label "FSC Production" at bounding box center [61, 219] width 65 height 13
click at [26, 218] on input "FSC Production" at bounding box center [21, 221] width 8 height 10
checkbox input "true"
click at [149, 240] on button "Save" at bounding box center [159, 244] width 69 height 18
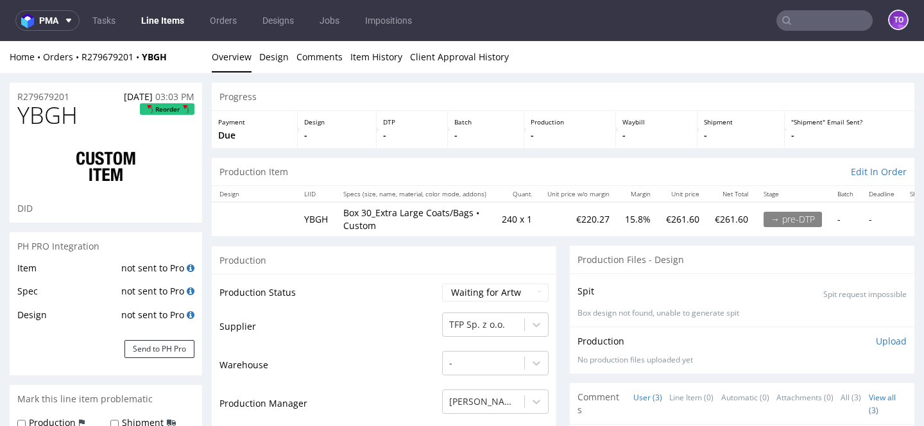
scroll to position [128, 0]
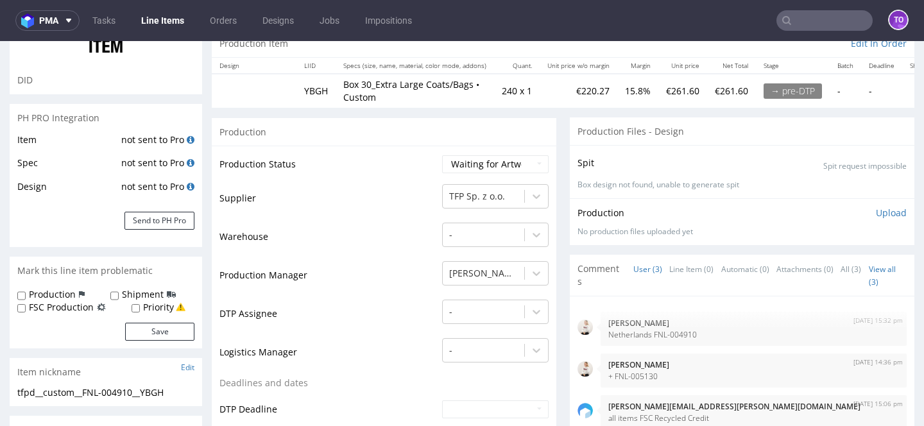
click at [71, 304] on label "FSC Production" at bounding box center [61, 307] width 65 height 13
click at [26, 304] on input "FSC Production" at bounding box center [21, 308] width 8 height 10
checkbox input "true"
click at [137, 327] on button "Save" at bounding box center [159, 332] width 69 height 18
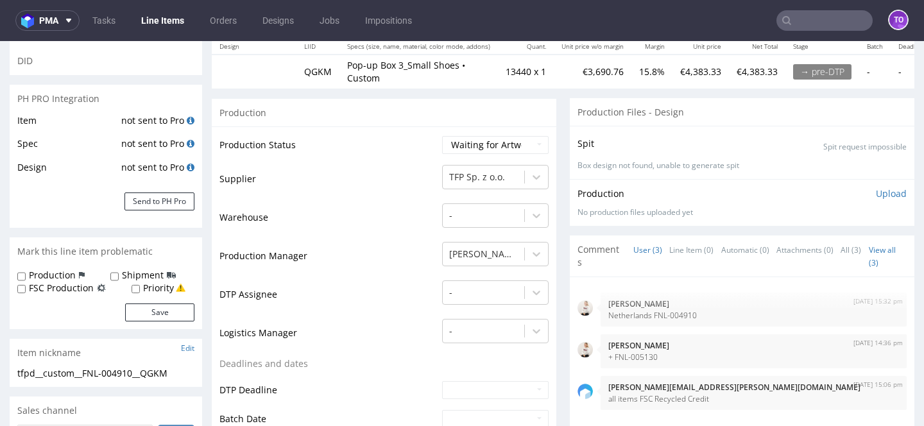
scroll to position [157, 0]
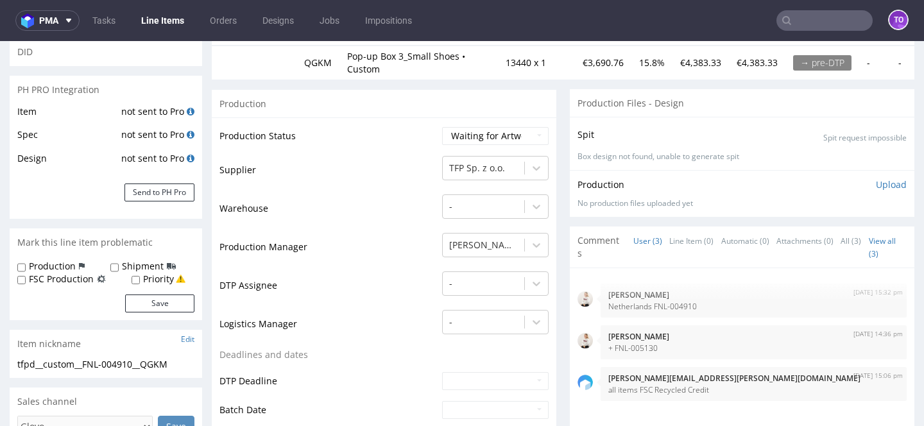
click at [78, 280] on label "FSC Production" at bounding box center [61, 279] width 65 height 13
click at [26, 280] on input "FSC Production" at bounding box center [21, 280] width 8 height 10
checkbox input "true"
click at [147, 296] on button "Save" at bounding box center [159, 304] width 69 height 18
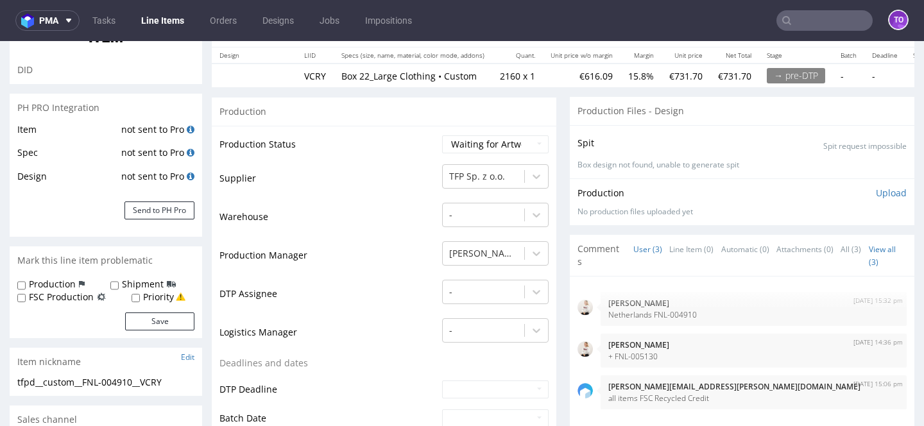
scroll to position [153, 0]
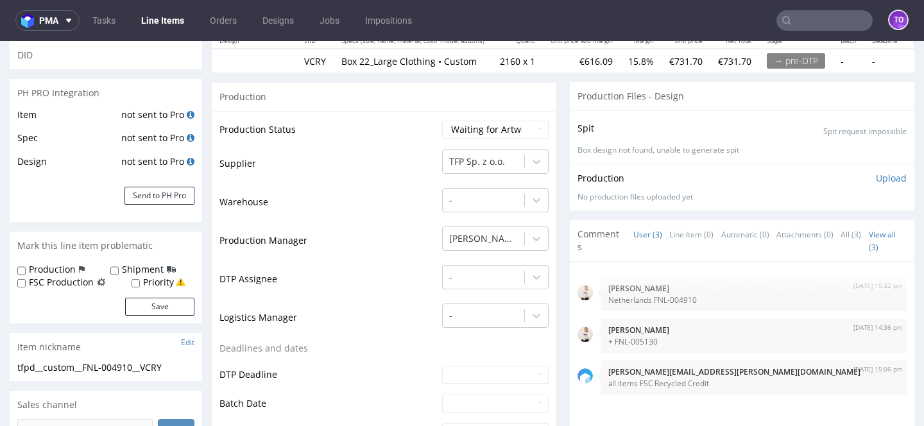
click at [67, 285] on label "FSC Production" at bounding box center [61, 282] width 65 height 13
click at [26, 285] on input "FSC Production" at bounding box center [21, 283] width 8 height 10
checkbox input "true"
click at [141, 302] on button "Save" at bounding box center [159, 307] width 69 height 18
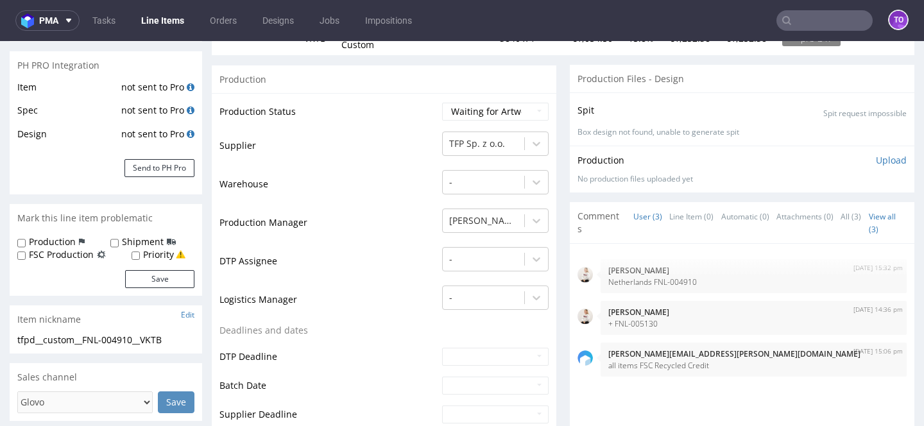
scroll to position [193, 0]
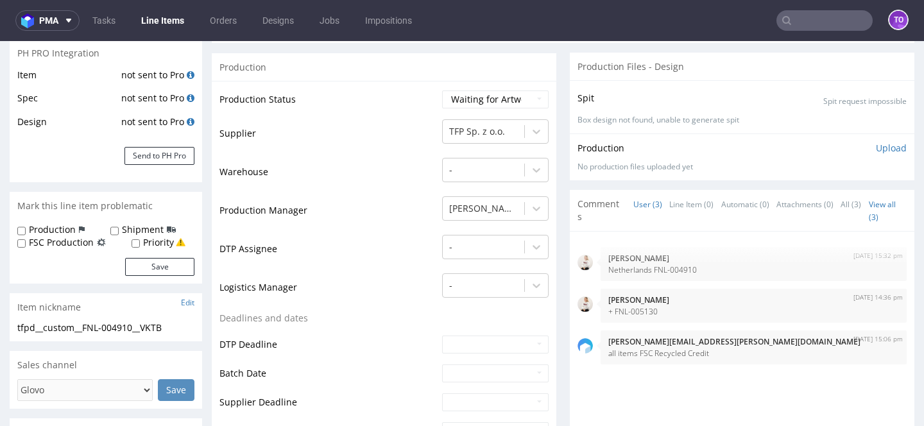
click at [81, 240] on label "FSC Production" at bounding box center [61, 242] width 65 height 13
click at [26, 240] on input "FSC Production" at bounding box center [21, 244] width 8 height 10
checkbox input "true"
click at [168, 282] on div "Production Shipment FSC Production Priority Save" at bounding box center [106, 253] width 192 height 60
click at [168, 271] on button "Save" at bounding box center [159, 267] width 69 height 18
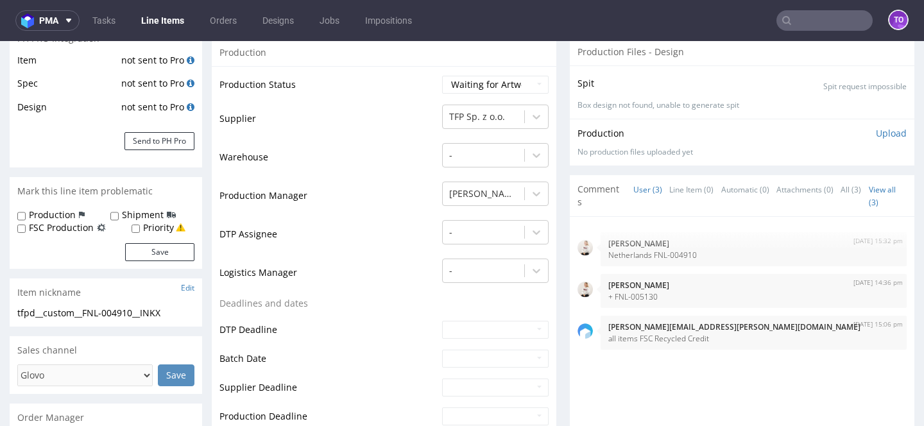
scroll to position [247, 0]
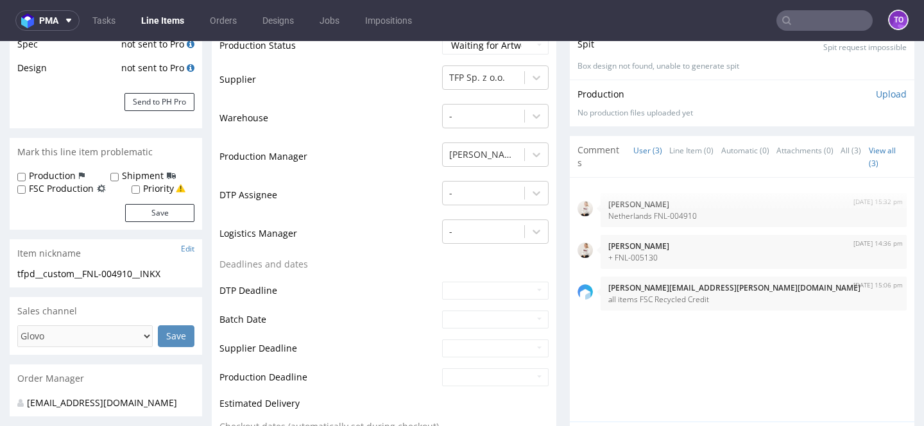
drag, startPoint x: 82, startPoint y: 189, endPoint x: 106, endPoint y: 200, distance: 26.1
click at [82, 189] on label "FSC Production" at bounding box center [61, 188] width 65 height 13
click at [26, 189] on input "FSC Production" at bounding box center [21, 190] width 8 height 10
checkbox input "true"
click at [178, 225] on div "Production Shipment FSC Production Priority Save" at bounding box center [106, 199] width 192 height 60
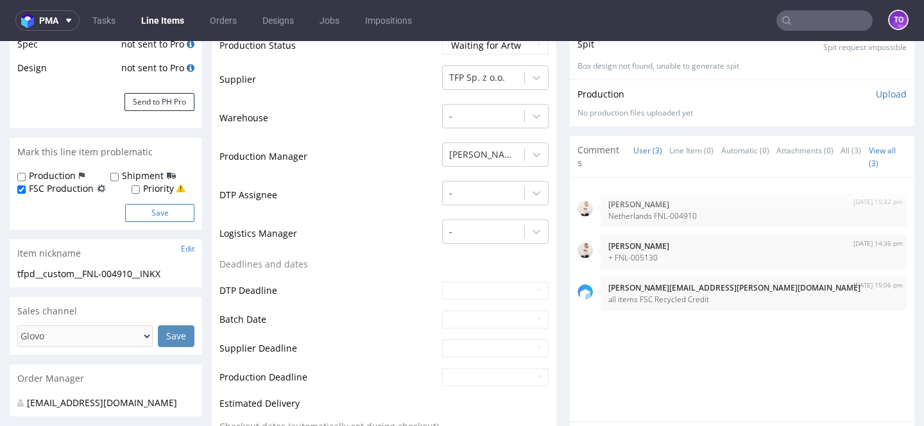
click at [176, 212] on button "Save" at bounding box center [159, 213] width 69 height 18
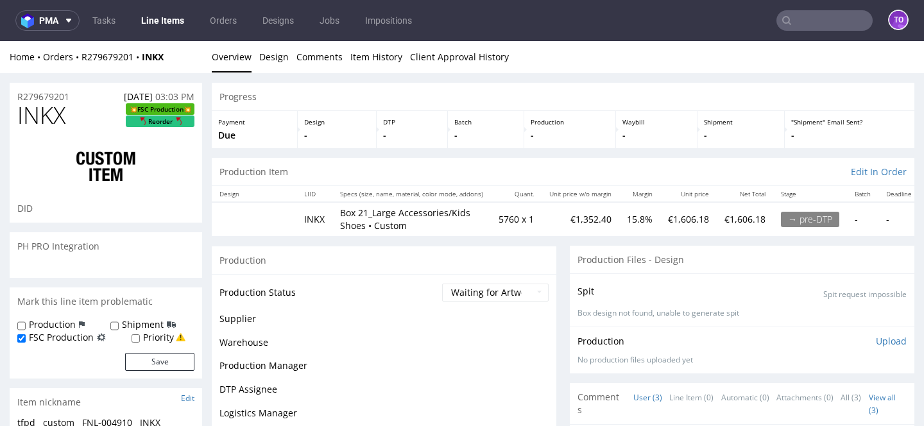
scroll to position [0, 0]
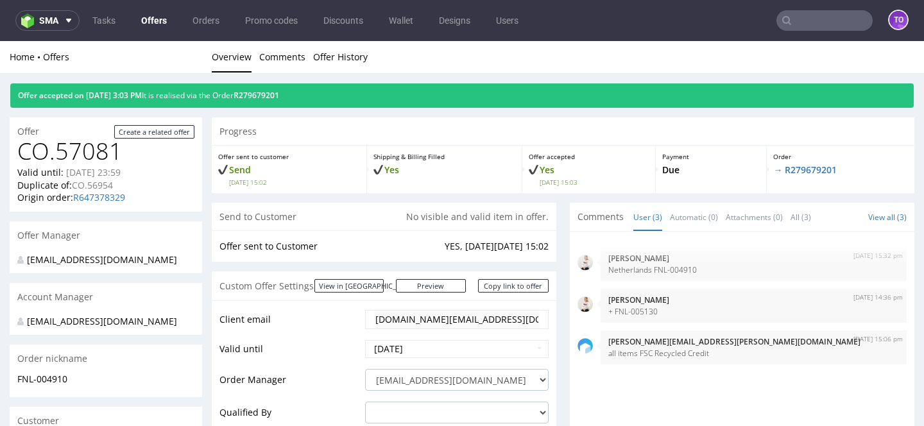
click at [274, 100] on div "Offer accepted on 10.10.2025 3:03 PM It is realised via the Order R279679201" at bounding box center [461, 95] width 903 height 24
click at [280, 87] on div "Offer accepted on 10.10.2025 3:03 PM It is realised via the Order R279679201" at bounding box center [461, 95] width 903 height 24
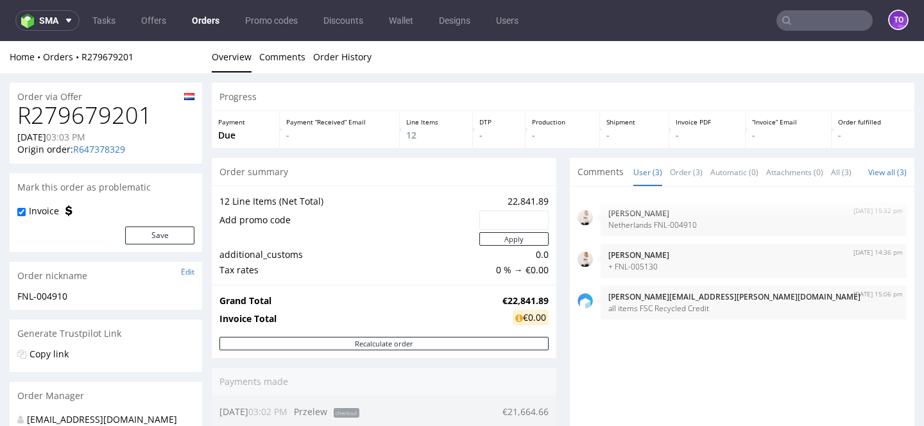
click at [212, 27] on link "Orders" at bounding box center [205, 20] width 43 height 21
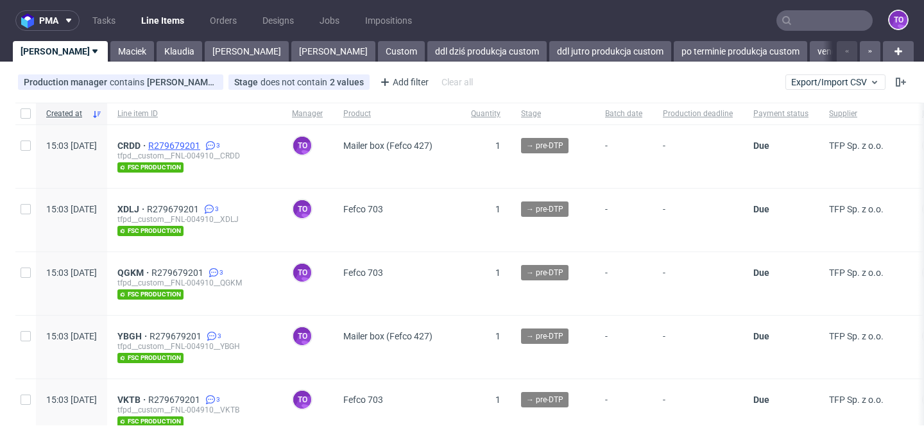
click at [203, 142] on span "R279679201" at bounding box center [175, 146] width 55 height 10
